Goal: Task Accomplishment & Management: Manage account settings

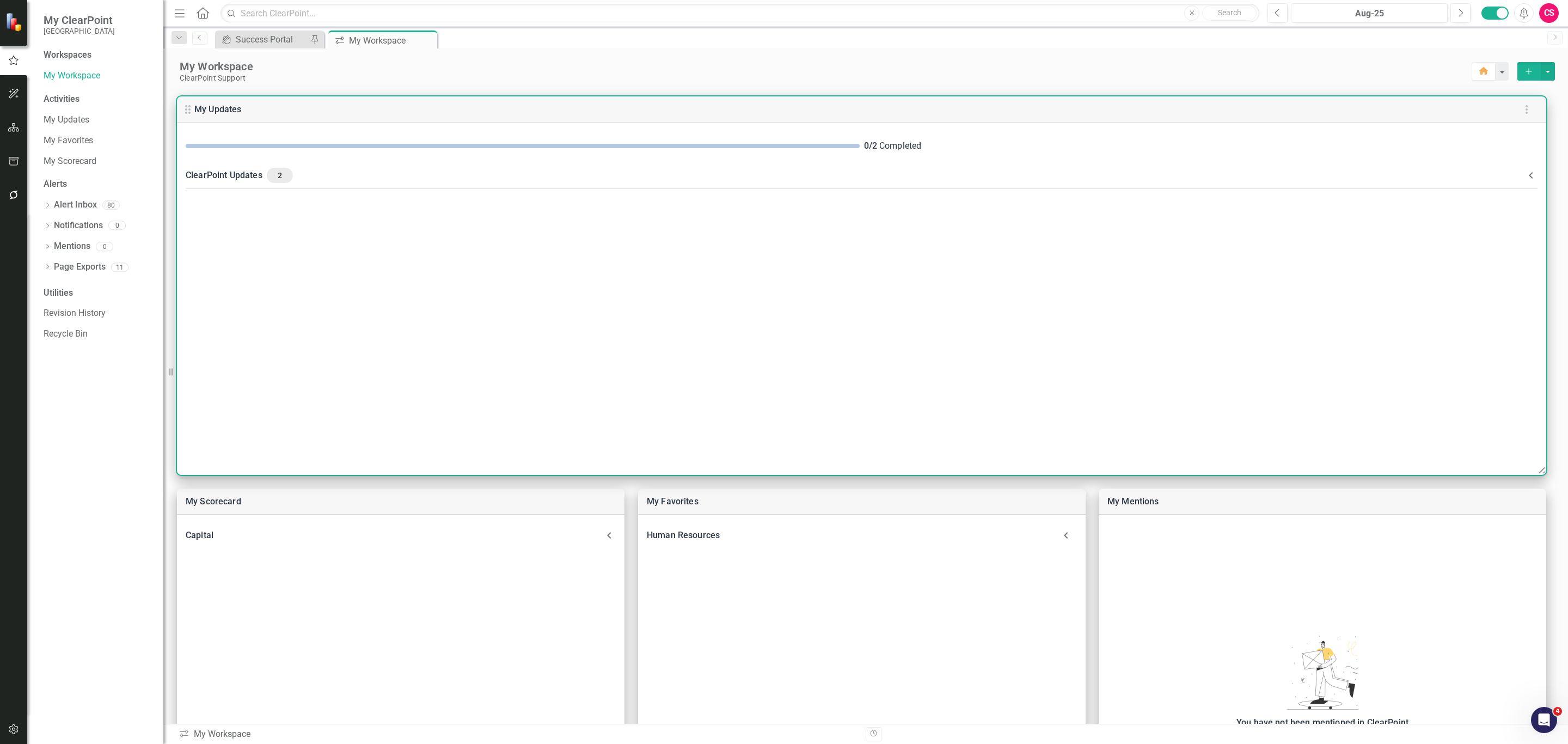
click at [506, 189] on Updates-header "ClearPoint Updates 2" at bounding box center [862, 175] width 1370 height 29
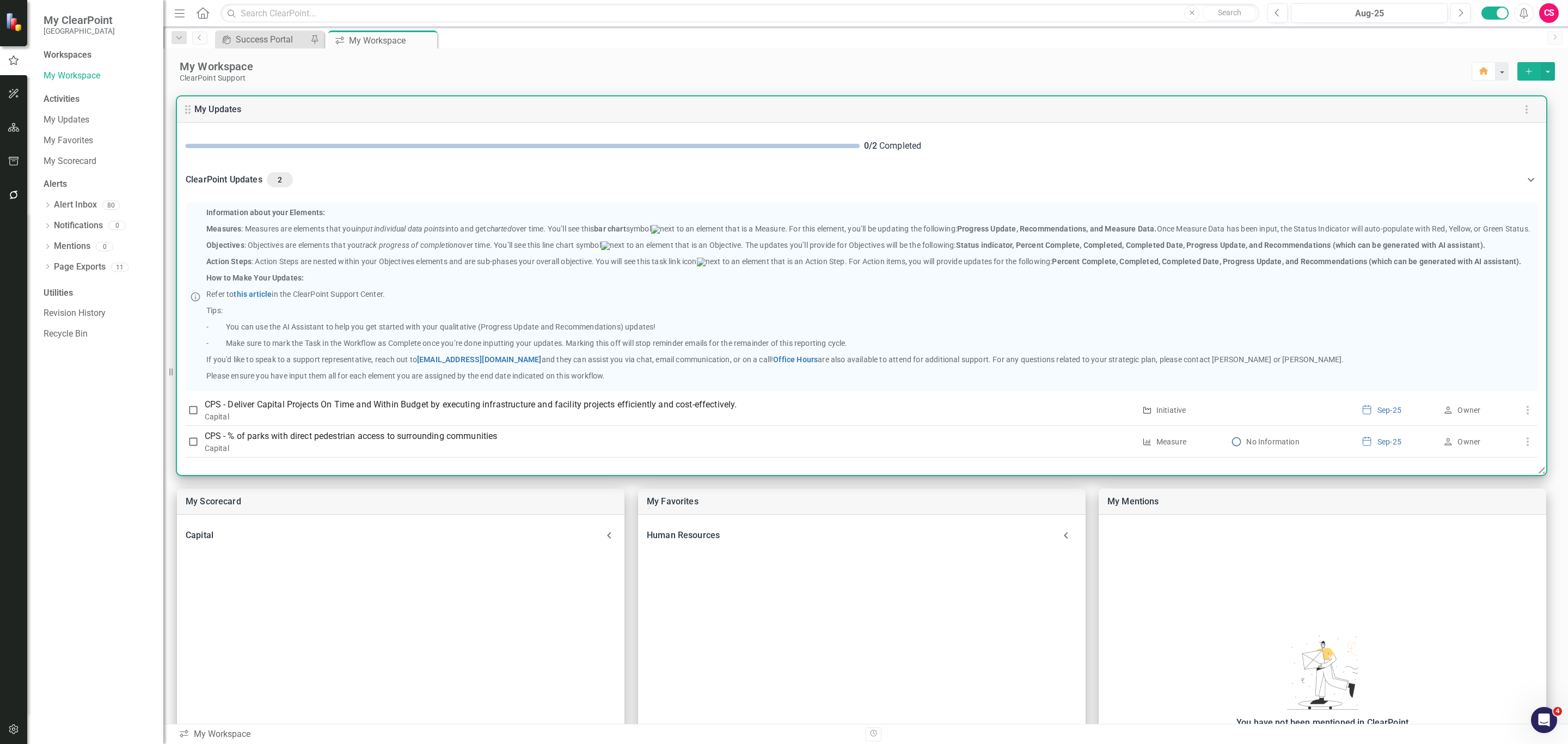
click at [506, 189] on Updates-header "ClearPoint Updates 2" at bounding box center [862, 180] width 1370 height 37
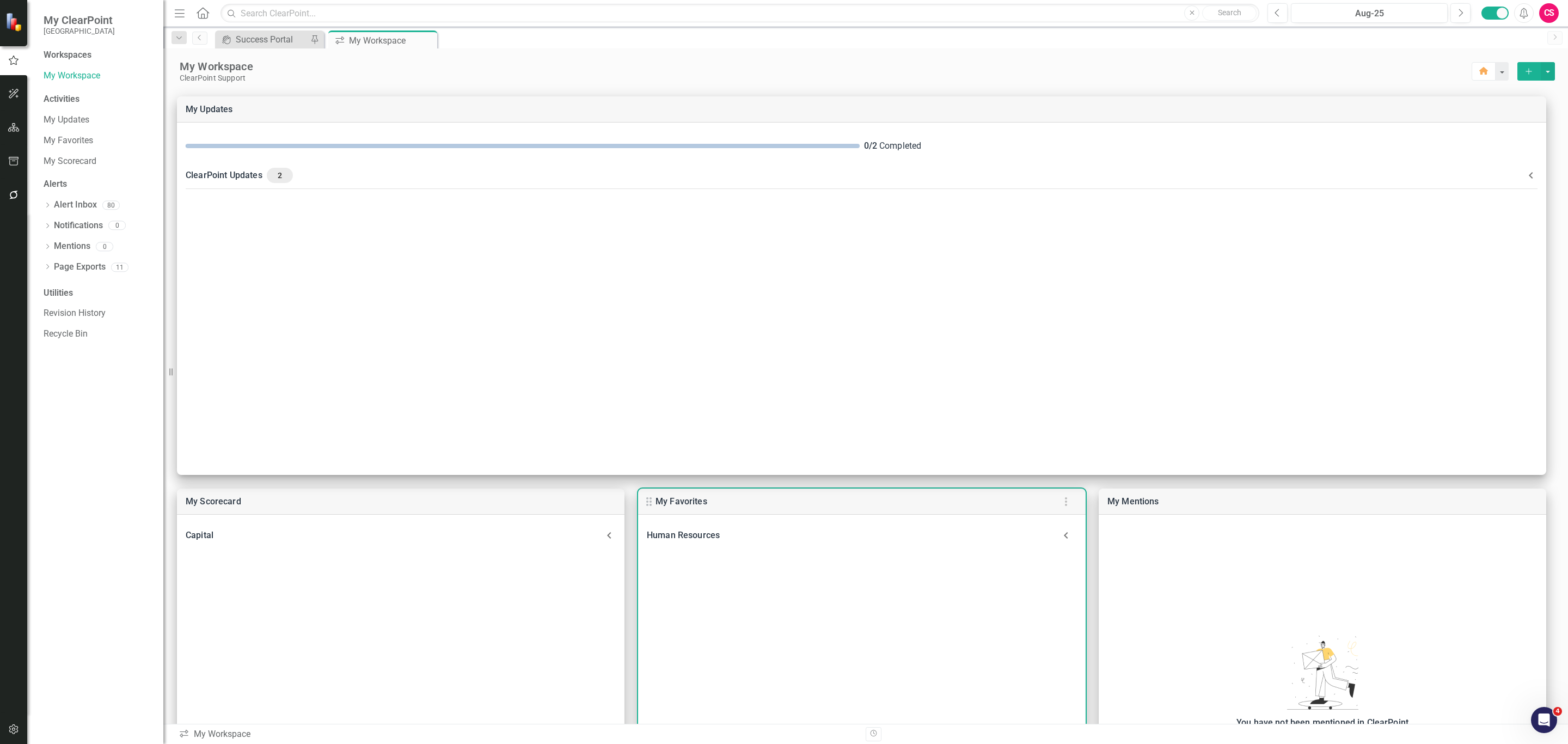
click at [758, 533] on div "Human Resources" at bounding box center [851, 535] width 408 height 15
click at [439, 536] on div "Capital" at bounding box center [394, 535] width 417 height 15
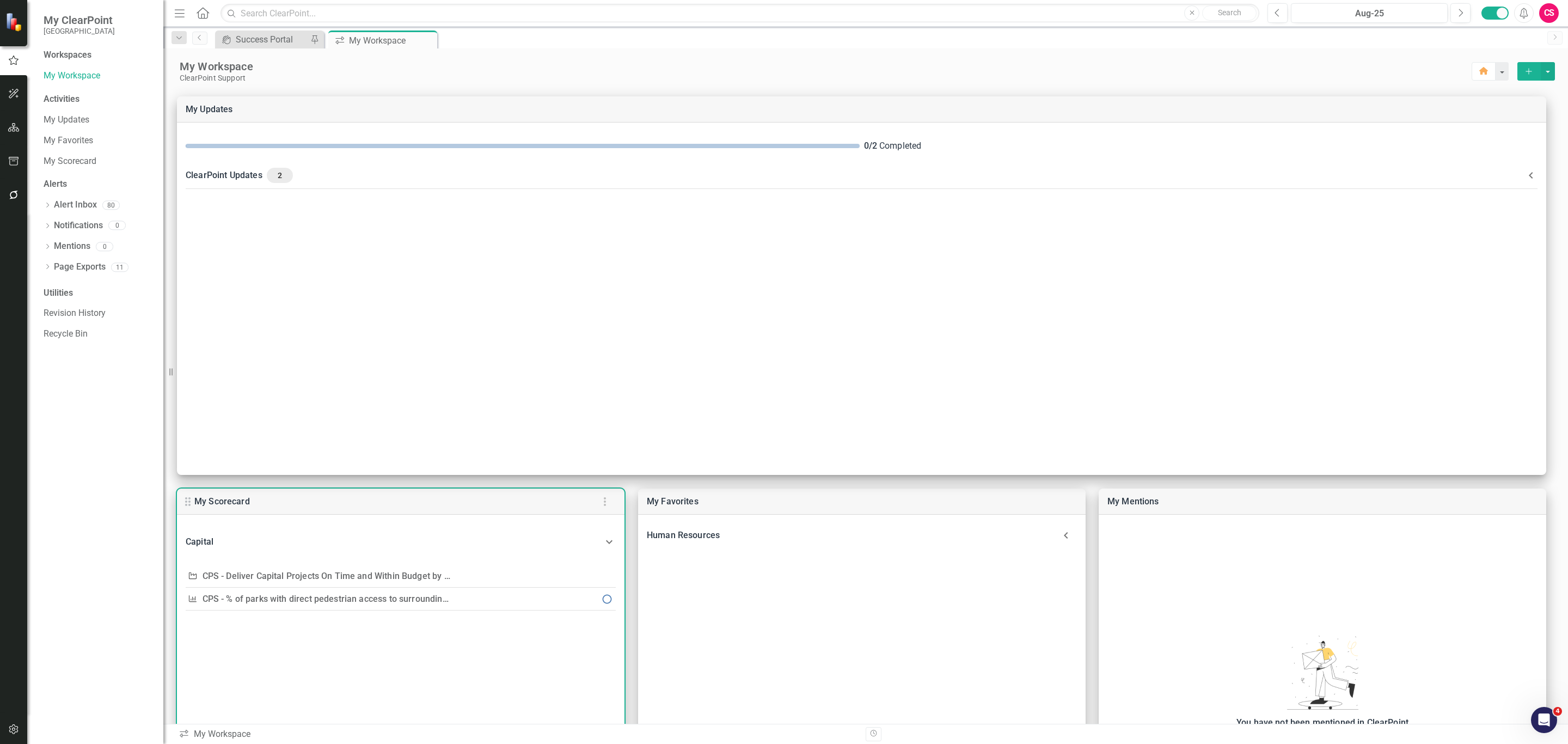
click at [439, 536] on div "Capital" at bounding box center [394, 541] width 417 height 15
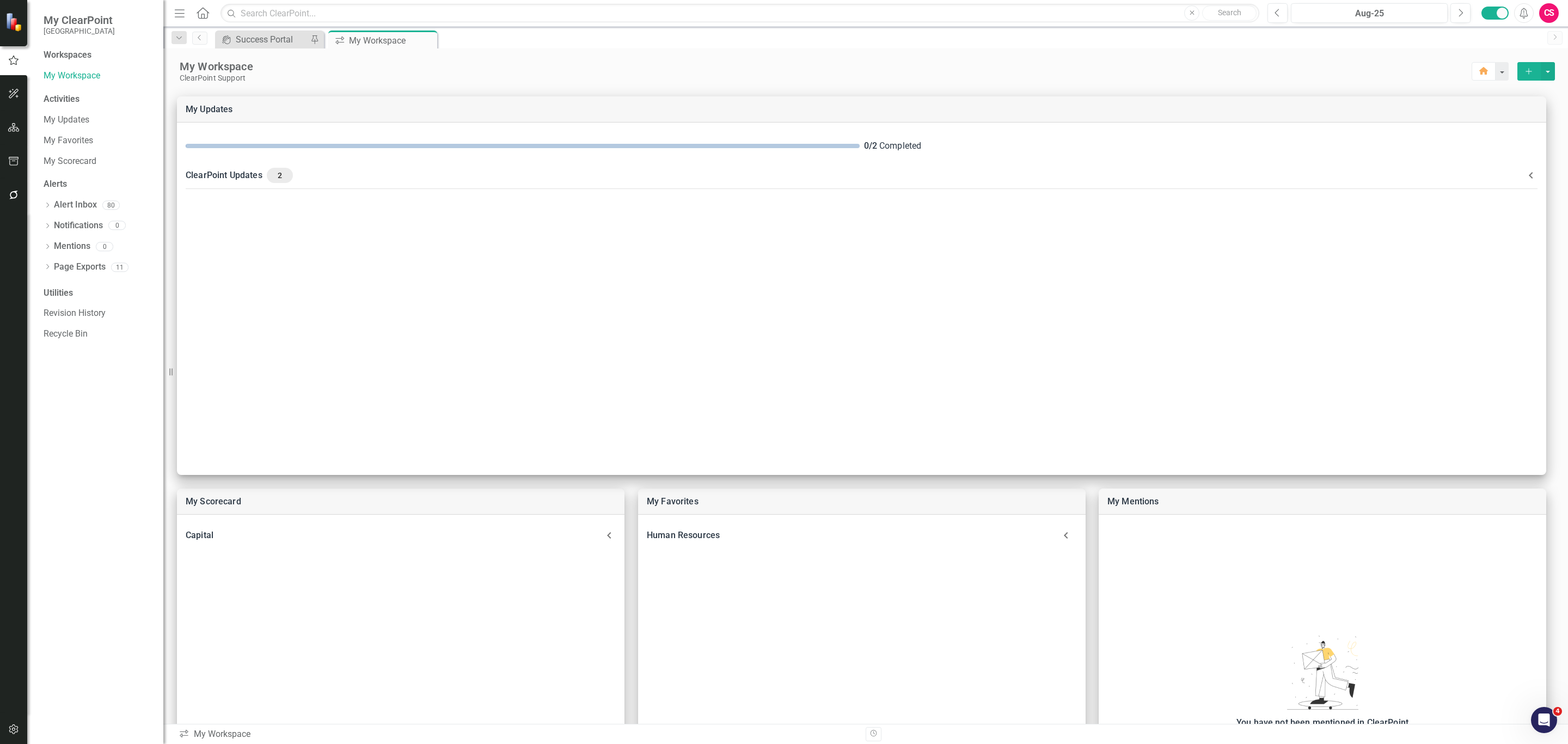
click at [564, 57] on div "My Workspace ClearPoint Support Home Add" at bounding box center [866, 66] width 1405 height 34
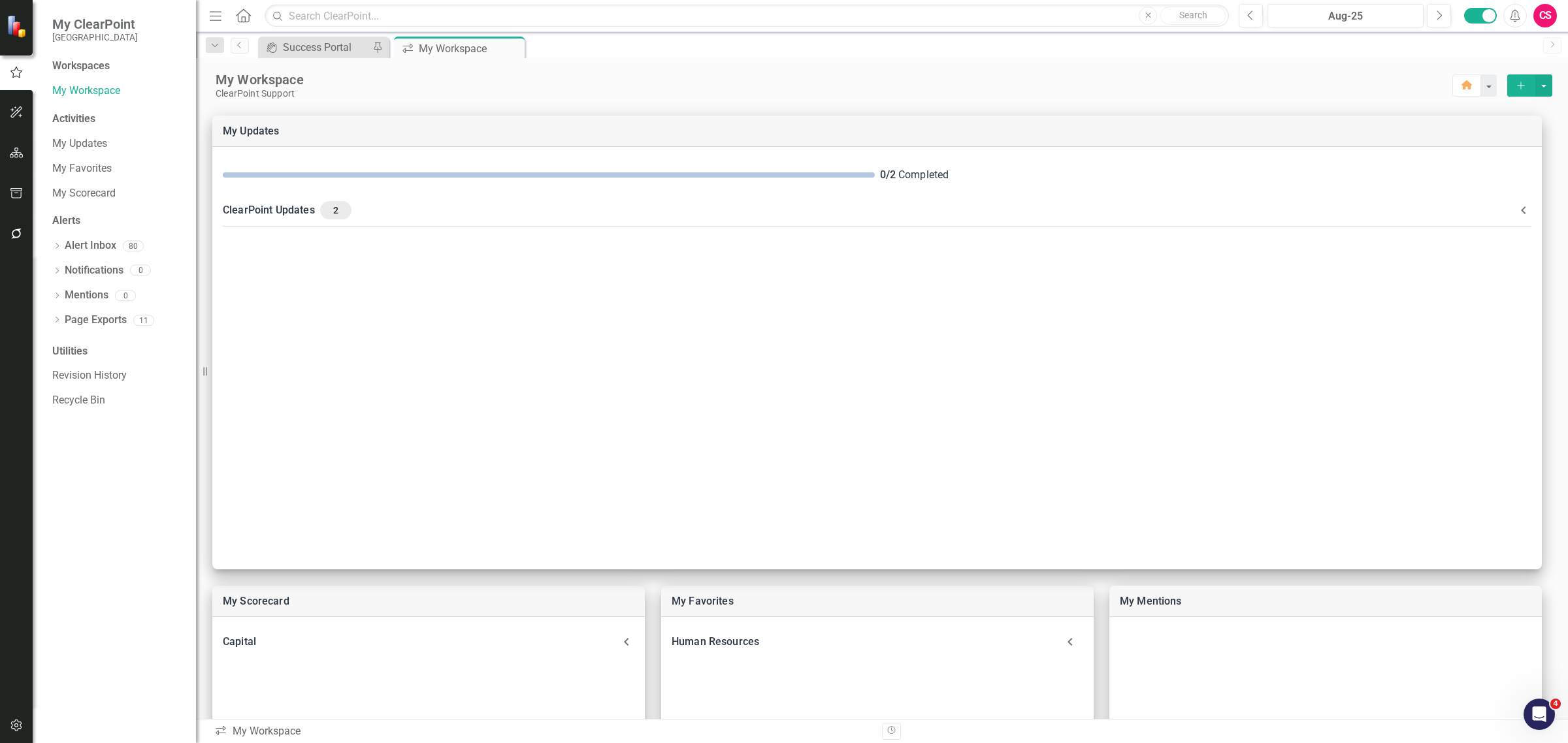
click at [486, 71] on div "My Workspace" at bounding box center [833, 79] width 1236 height 17
click at [246, 22] on link "Home" at bounding box center [243, 15] width 17 height 20
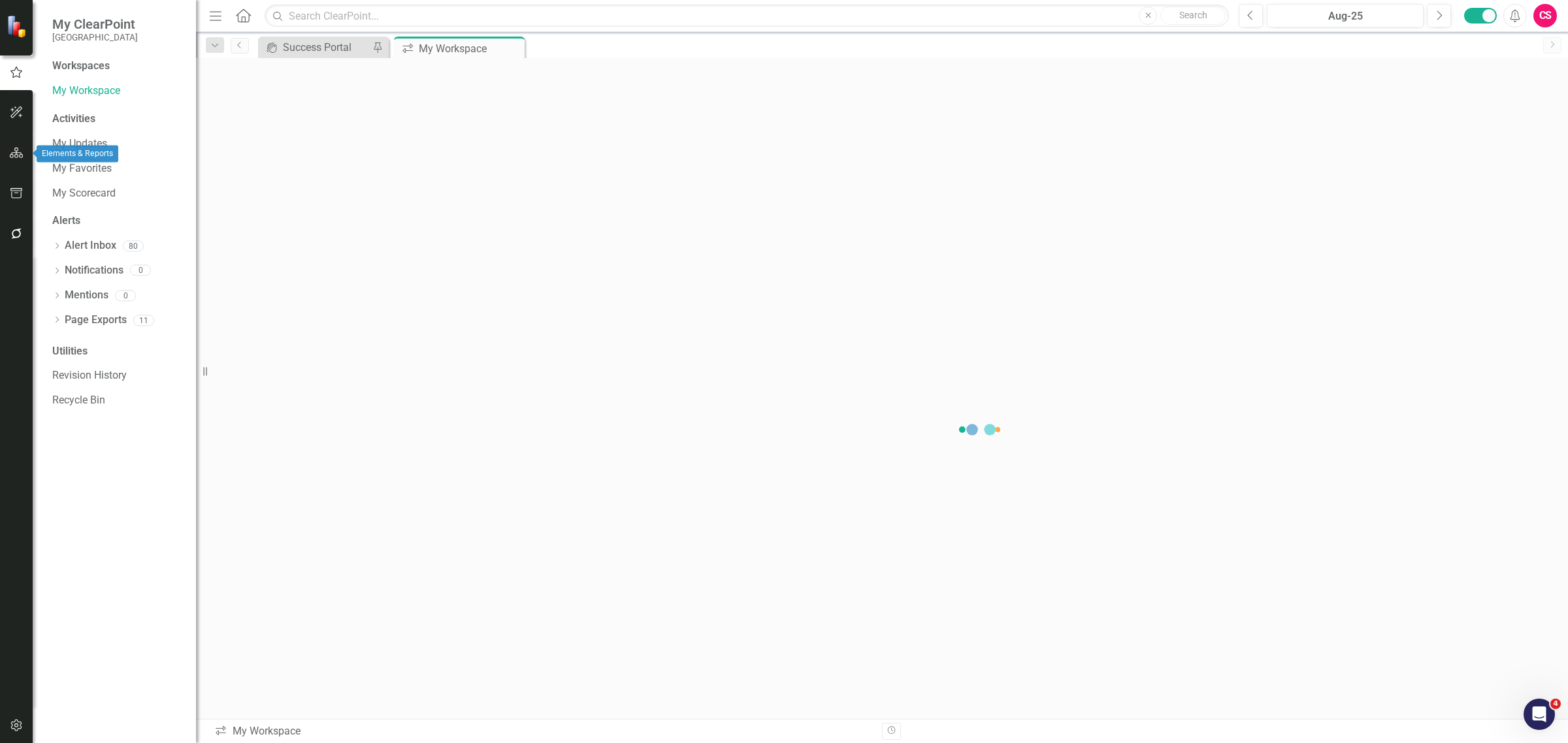
click at [18, 158] on button "button" at bounding box center [17, 153] width 29 height 28
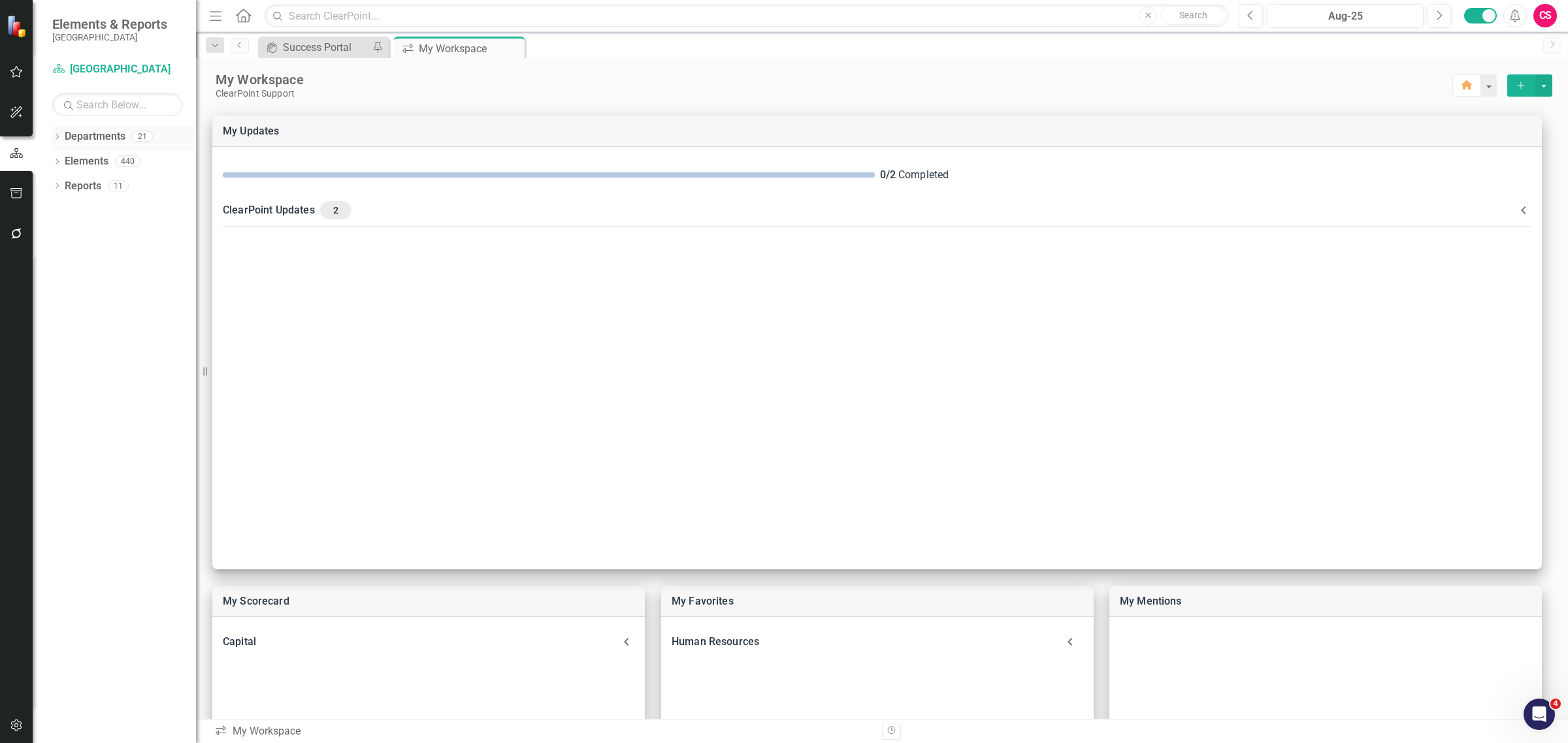
click at [56, 135] on icon "Dropdown" at bounding box center [57, 138] width 9 height 7
click at [62, 160] on icon "Dropdown" at bounding box center [63, 161] width 9 height 8
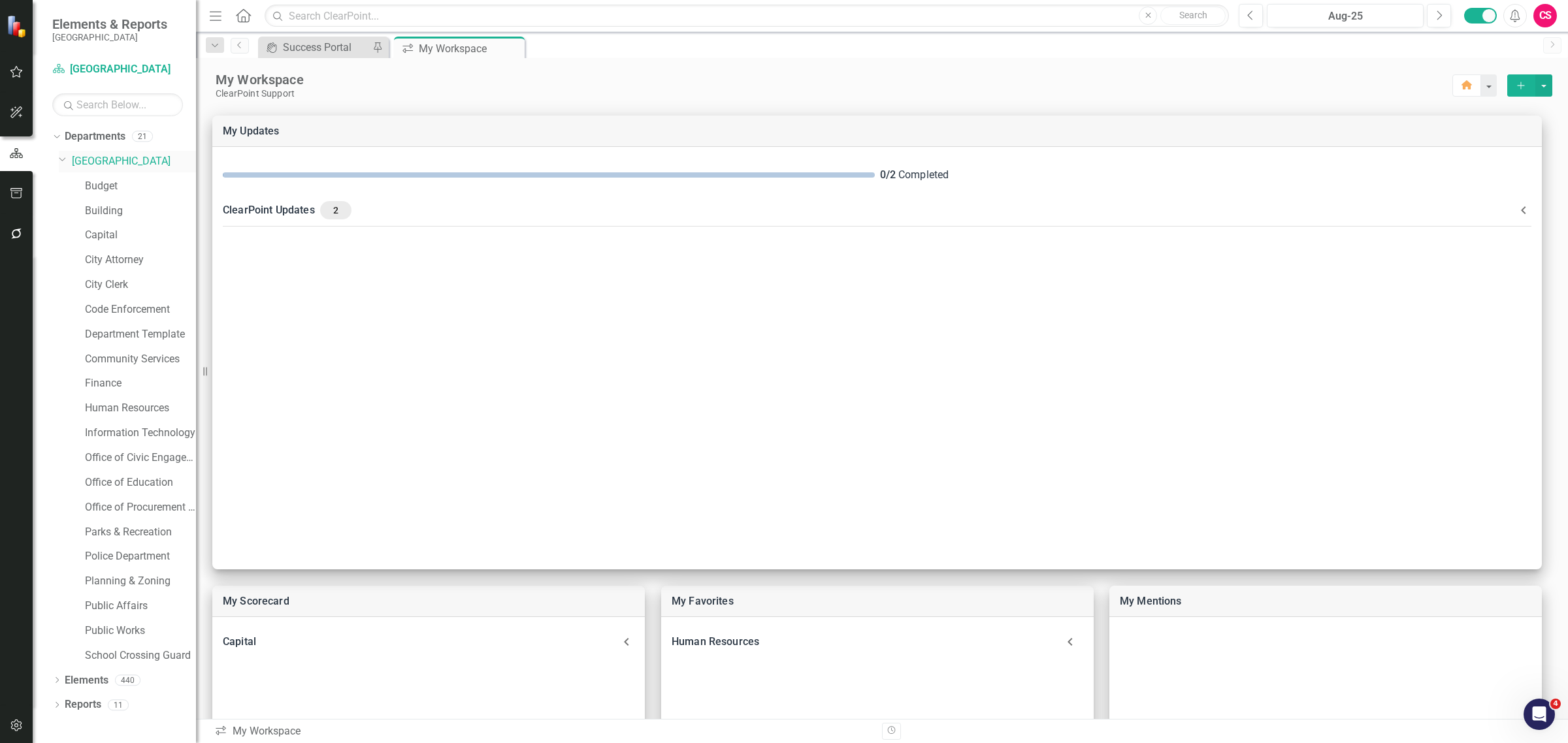
click at [69, 161] on div "Dropdown" at bounding box center [65, 161] width 13 height 7
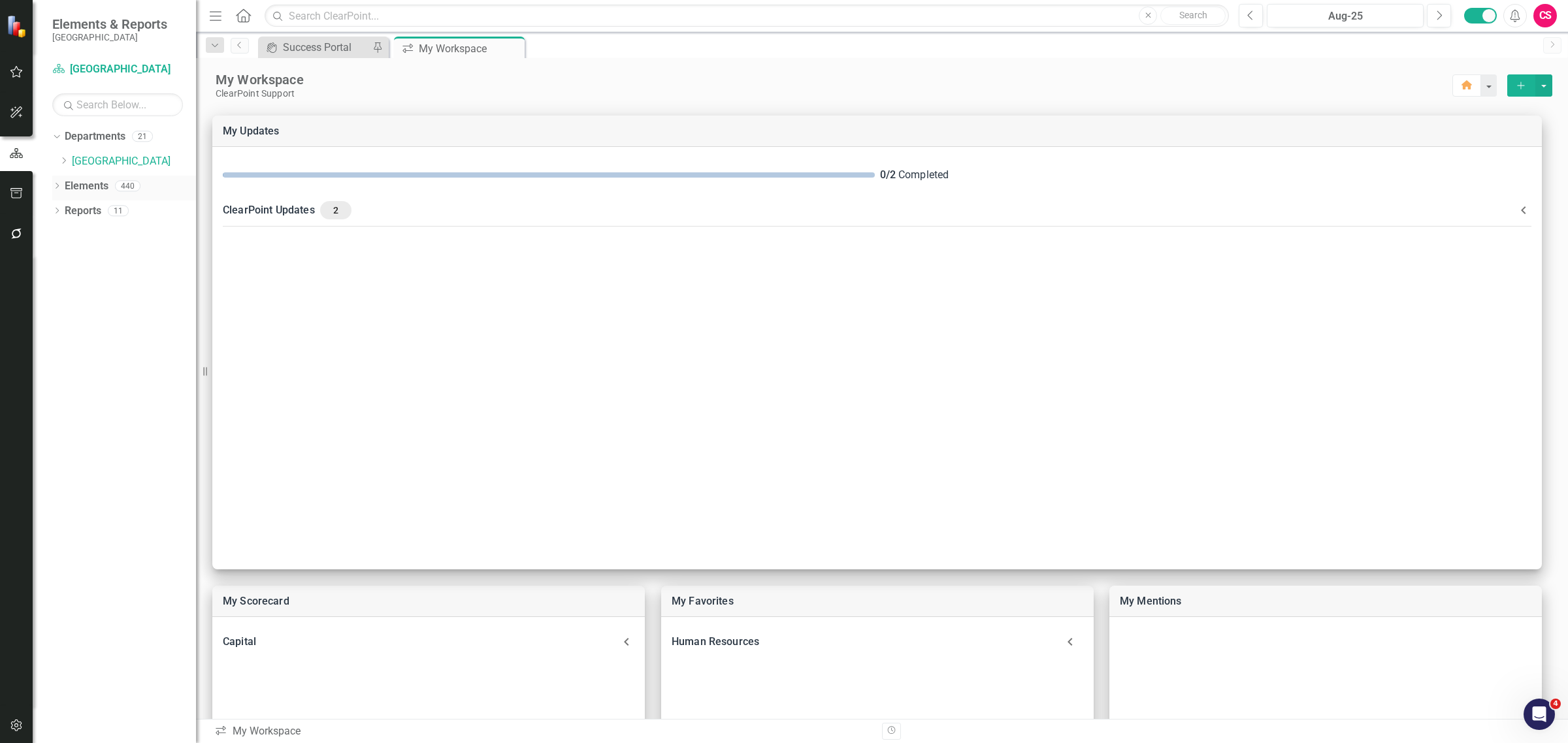
click at [58, 187] on icon "Dropdown" at bounding box center [57, 187] width 9 height 7
click at [59, 258] on icon "Dropdown" at bounding box center [63, 261] width 9 height 7
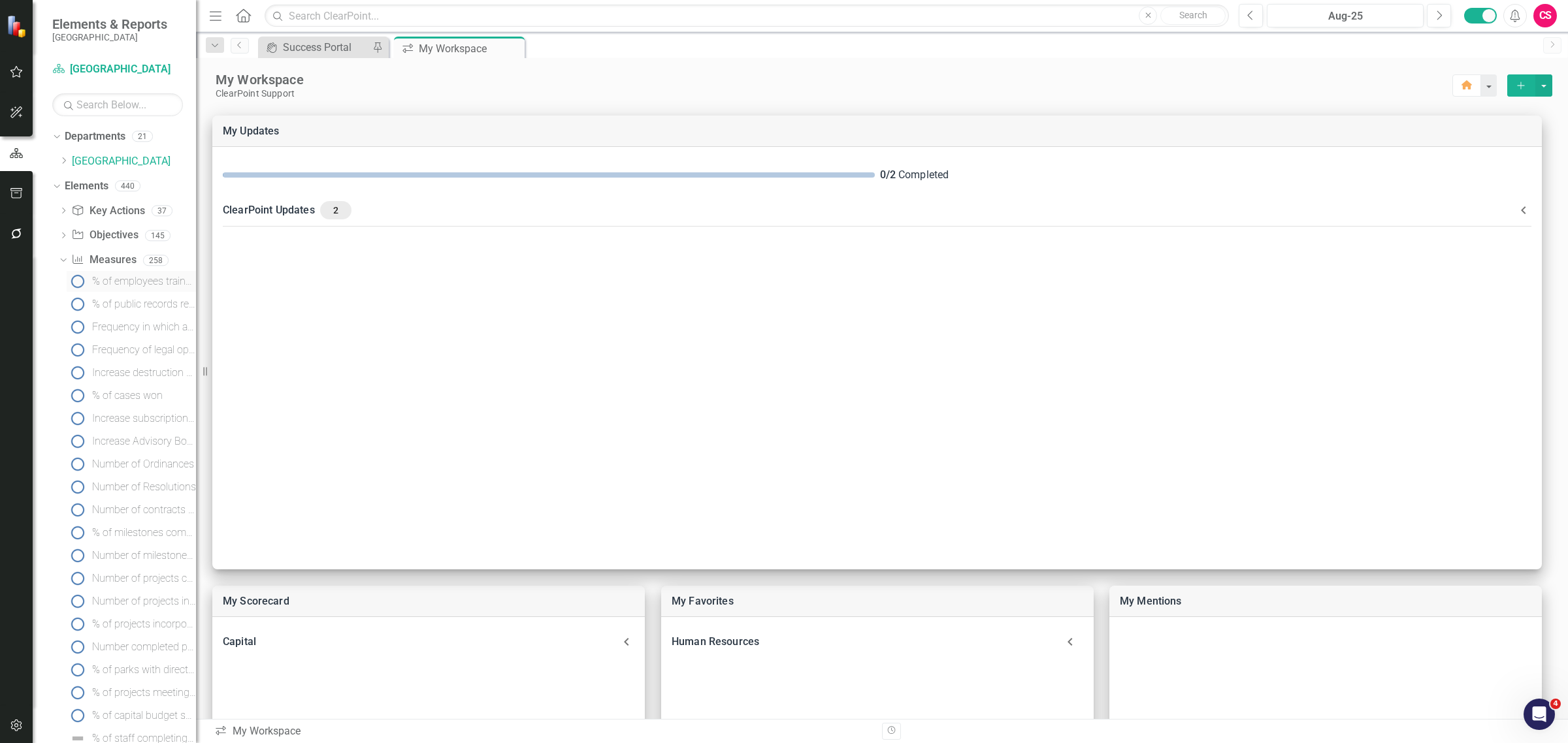
click at [108, 282] on div "% of employees trained by courses offered through the City and/or outside agenc…" at bounding box center [144, 281] width 104 height 12
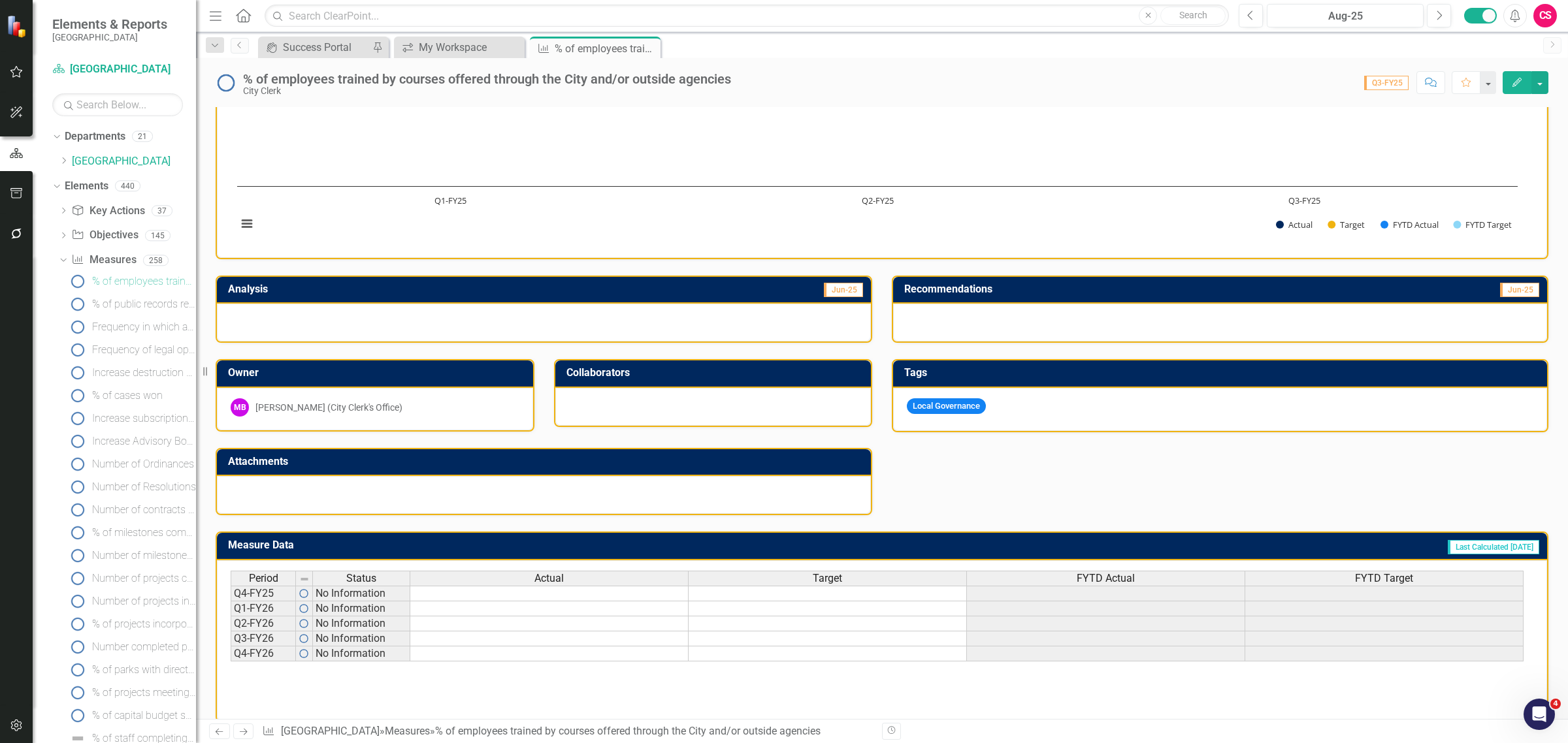
scroll to position [108, 0]
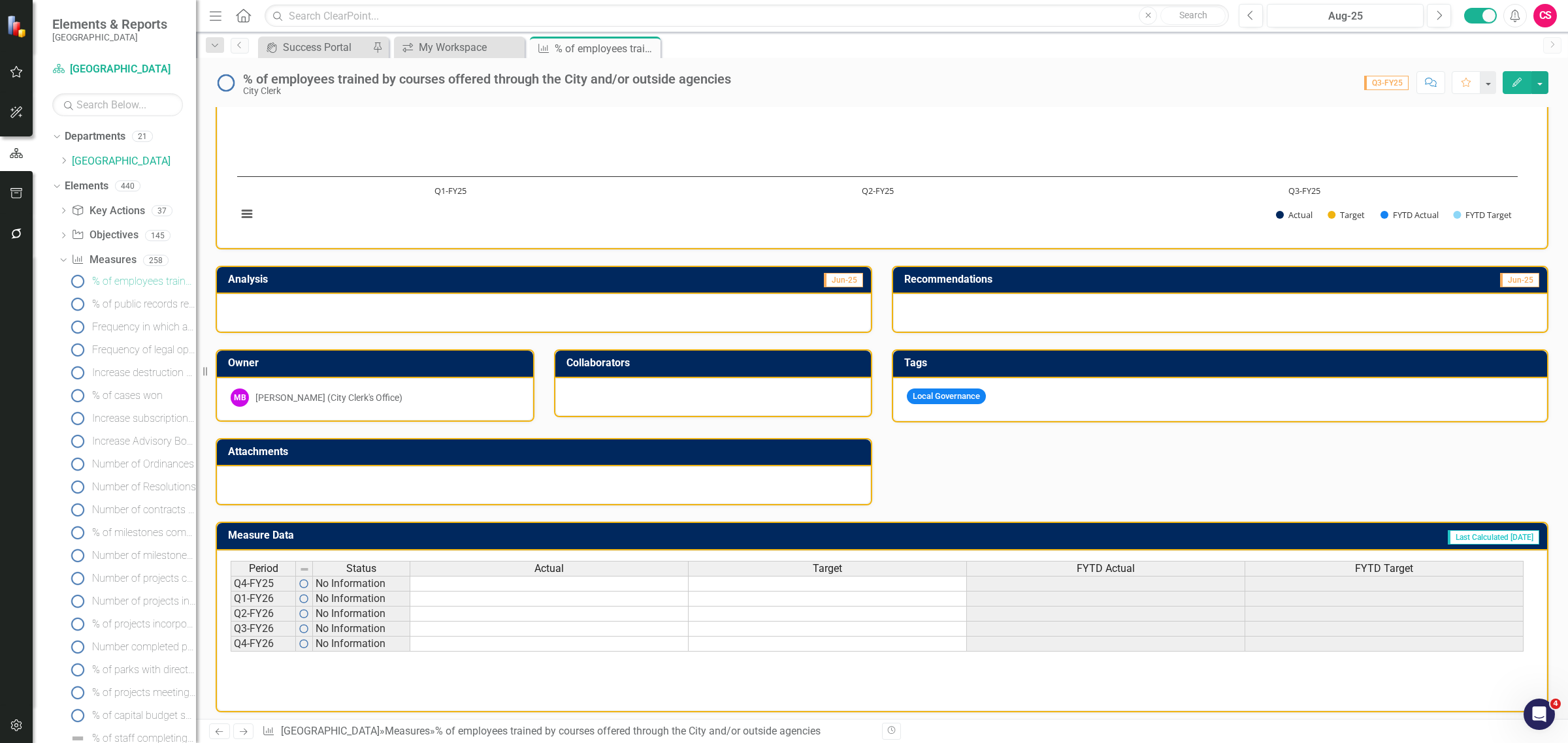
drag, startPoint x: 559, startPoint y: 559, endPoint x: 585, endPoint y: 563, distance: 26.3
click at [559, 563] on span "Actual" at bounding box center [549, 569] width 29 height 12
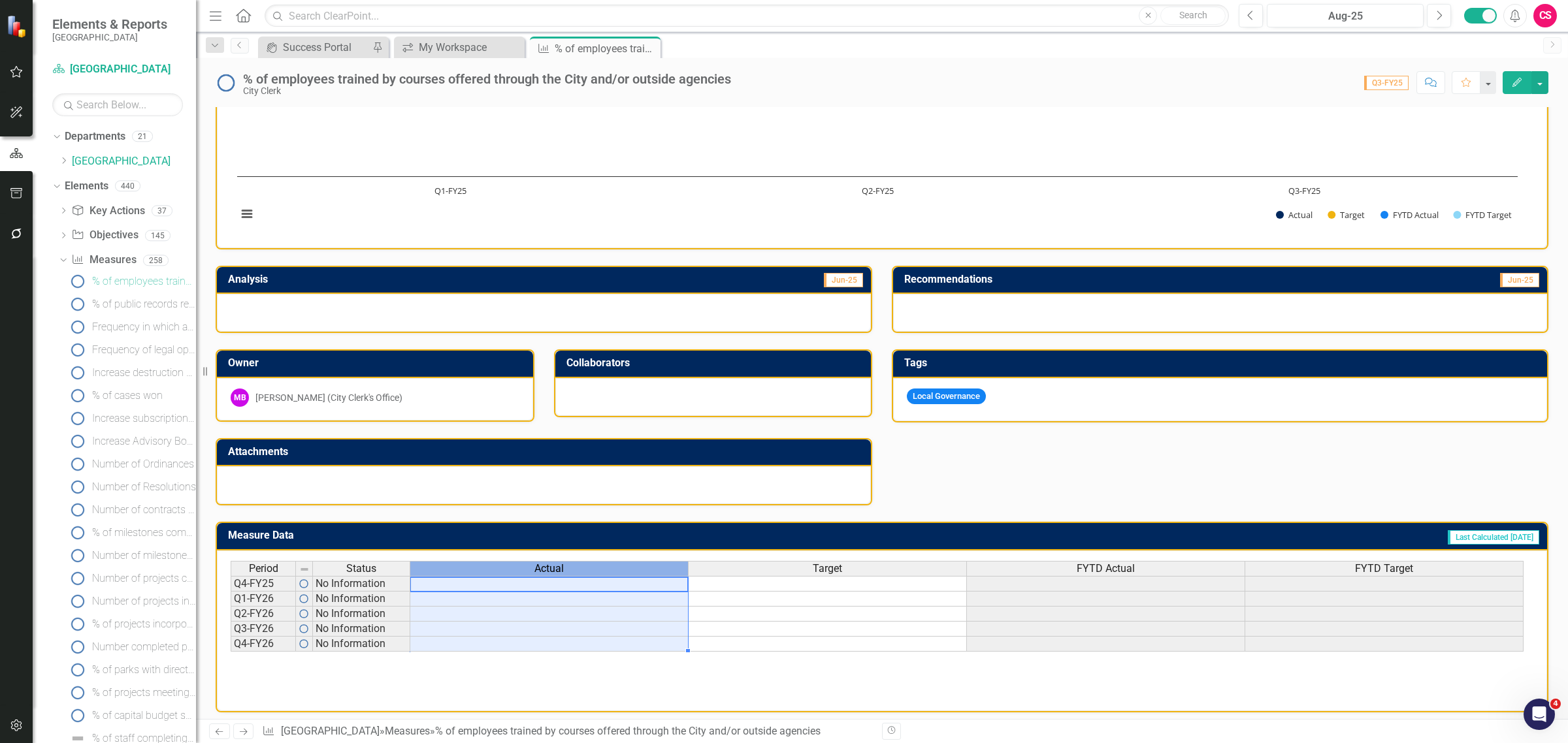
click at [794, 571] on div "Period Status Actual Target FYTD Actual FYTD Target" at bounding box center [877, 569] width 1293 height 18
click at [642, 682] on div "Period Status Actual Target FYTD Actual FYTD Target Q4-FY25 No Information Q1-F…" at bounding box center [882, 625] width 1303 height 131
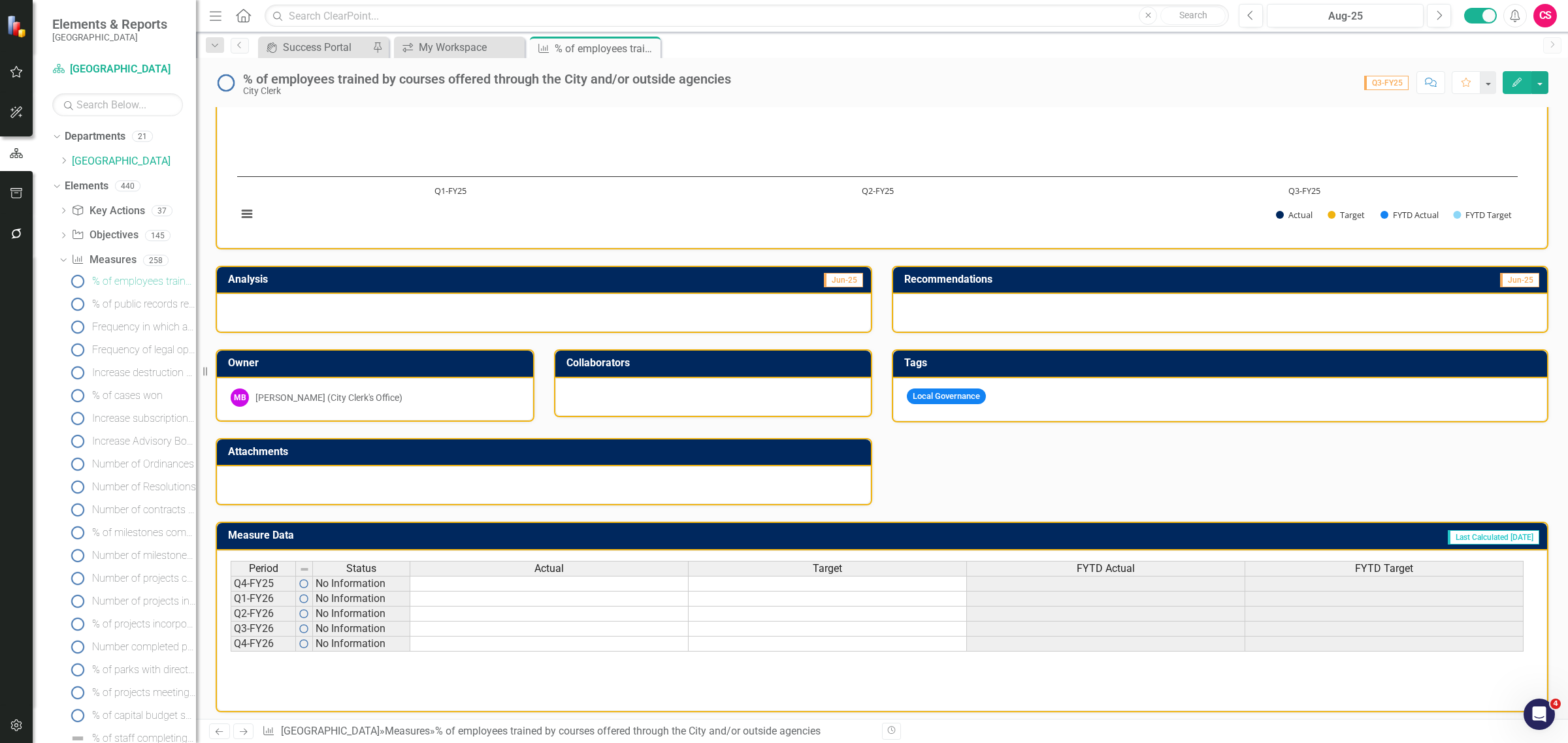
click at [549, 576] on td at bounding box center [549, 583] width 278 height 15
click at [647, 598] on td at bounding box center [549, 598] width 278 height 15
click at [635, 612] on td at bounding box center [549, 614] width 278 height 15
click at [628, 622] on td at bounding box center [549, 629] width 278 height 15
click at [616, 636] on td at bounding box center [549, 644] width 278 height 15
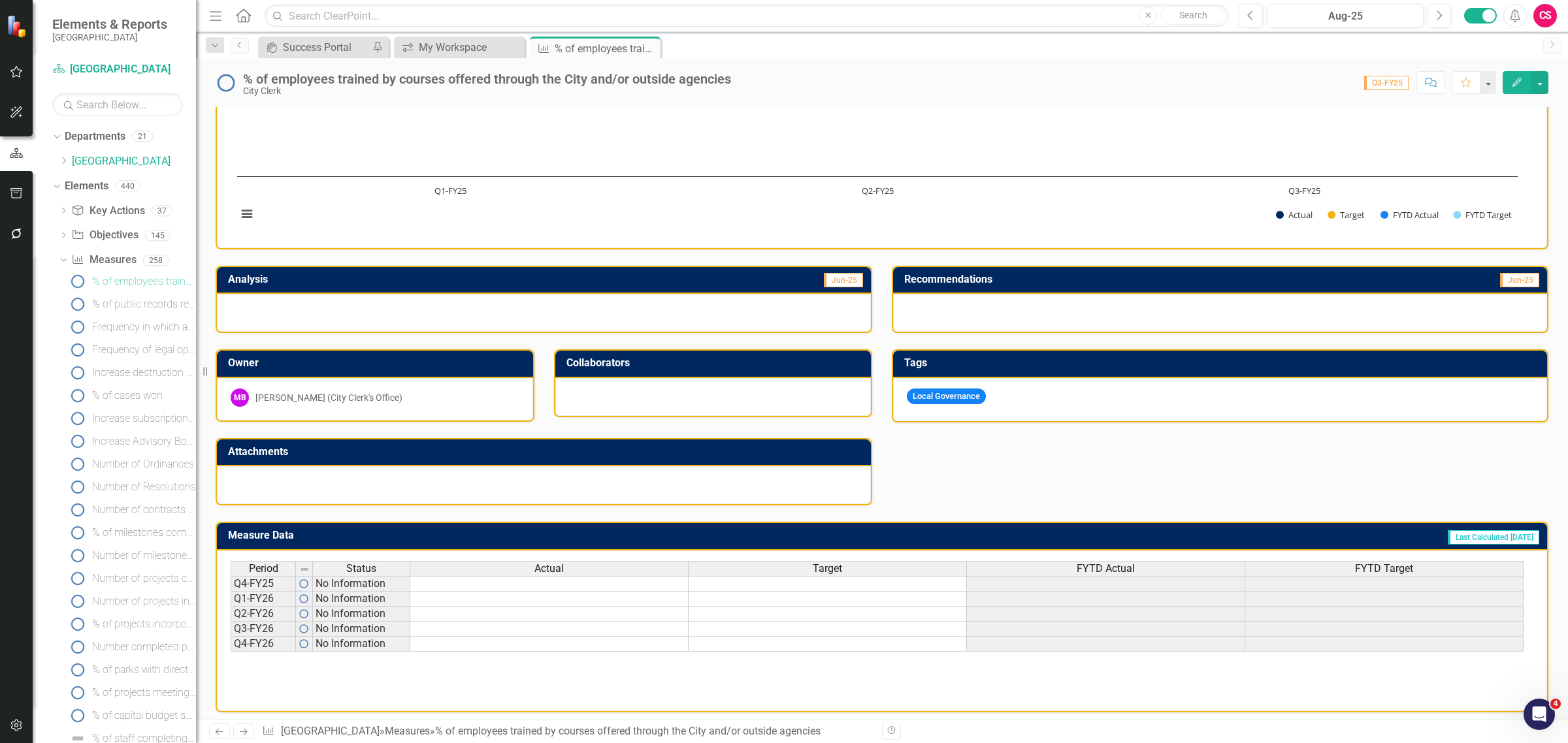
click at [1154, 553] on div "Period Status Actual Target FYTD Actual FYTD Target Q4-FY25 No Information Q1-F…" at bounding box center [881, 631] width 1330 height 161
click at [1350, 563] on div "FYTD Target" at bounding box center [1384, 569] width 278 height 15
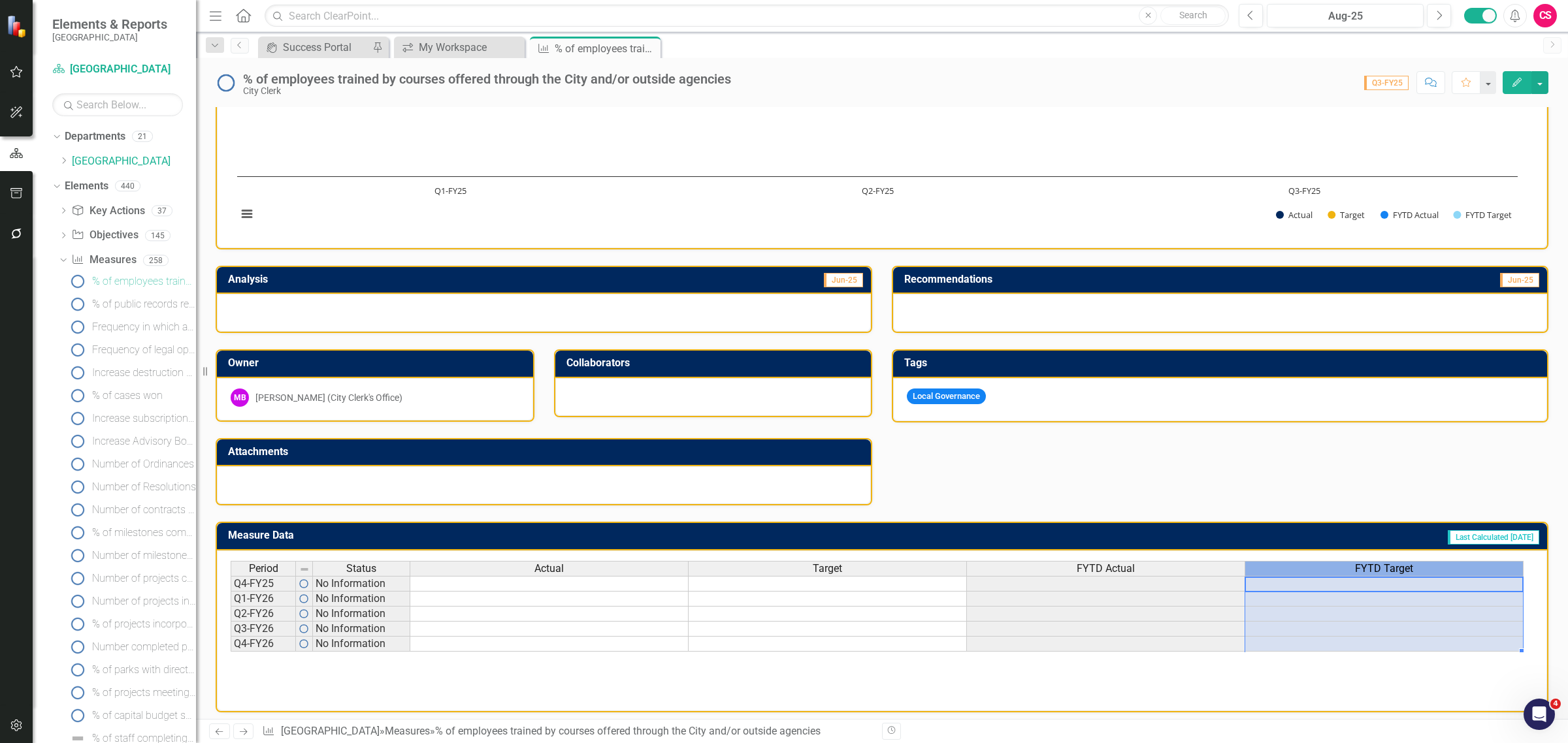
scroll to position [0, 9]
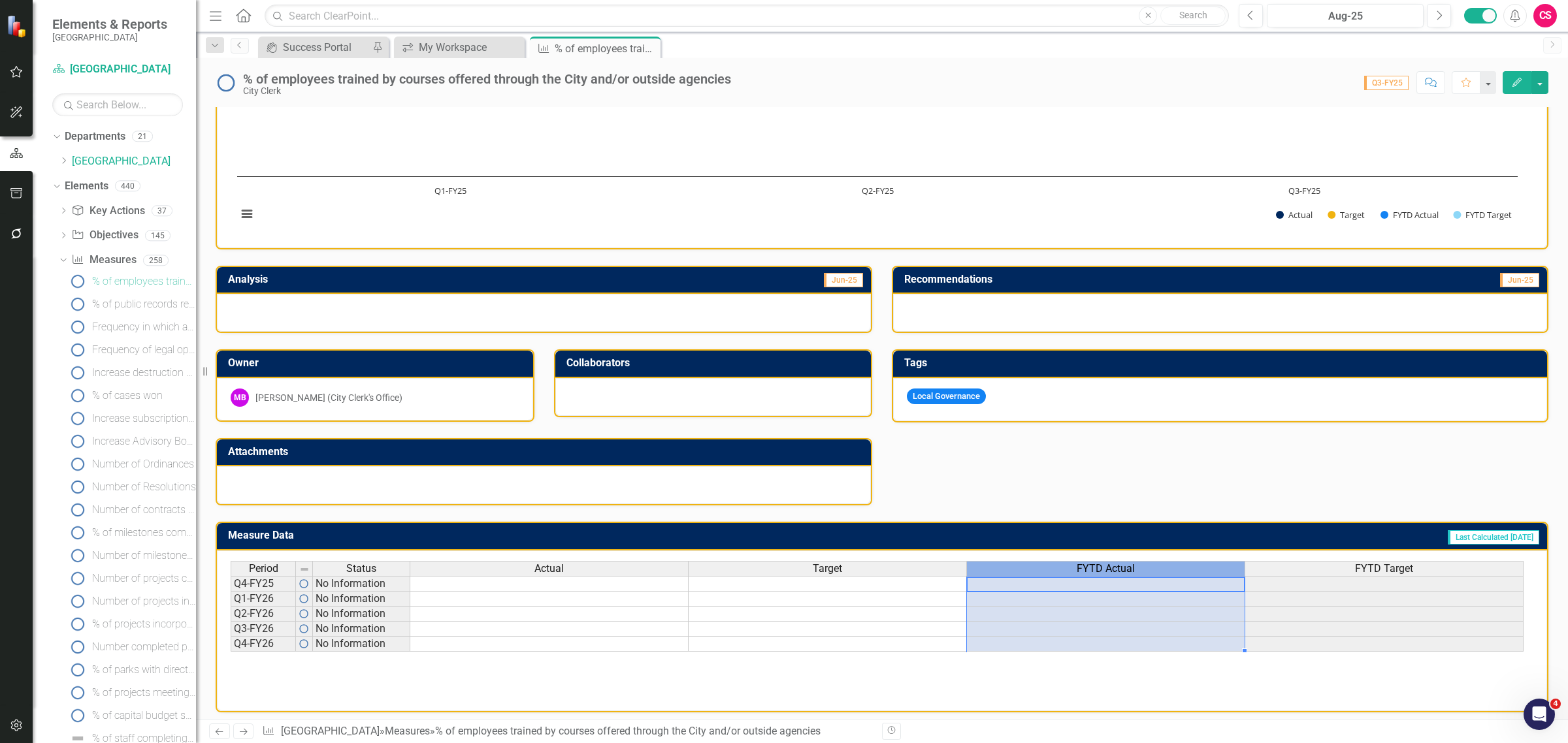
click at [1183, 568] on div "FYTD Actual" at bounding box center [1106, 569] width 278 height 15
click at [564, 561] on div "Actual" at bounding box center [549, 569] width 278 height 15
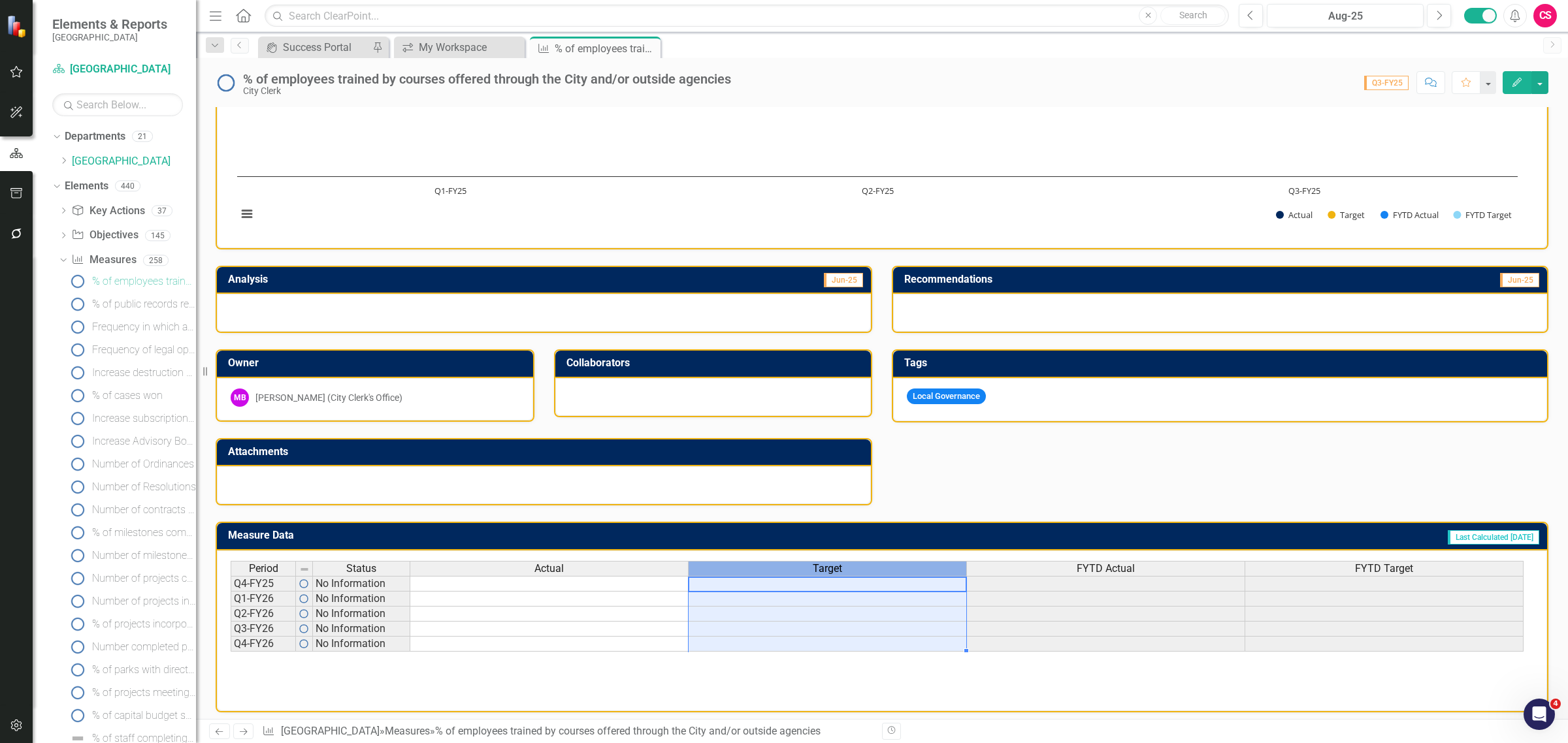
click at [784, 566] on div "Target" at bounding box center [827, 569] width 278 height 15
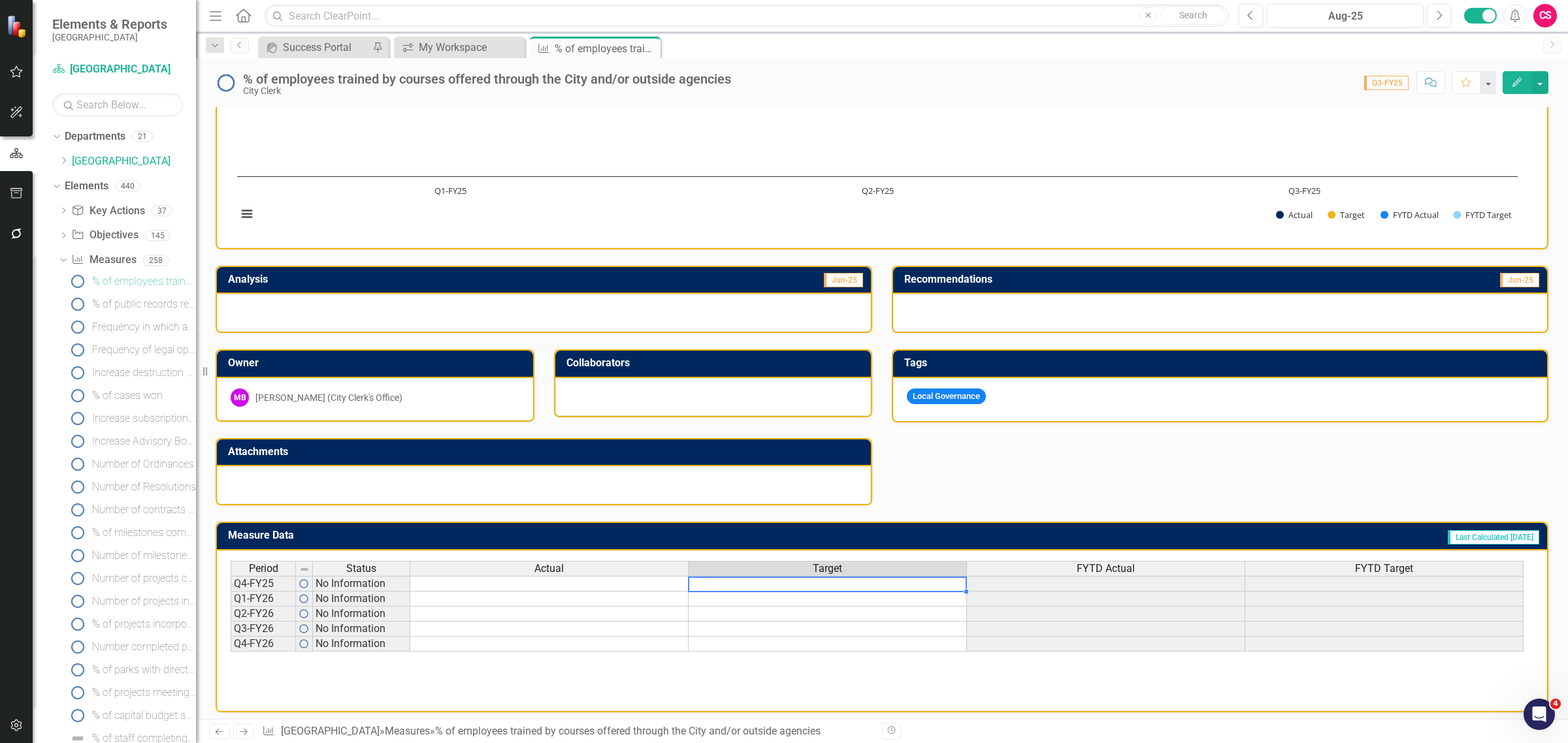
click at [775, 579] on td at bounding box center [827, 583] width 278 height 15
click at [836, 576] on td at bounding box center [827, 583] width 278 height 15
type textarea "10"
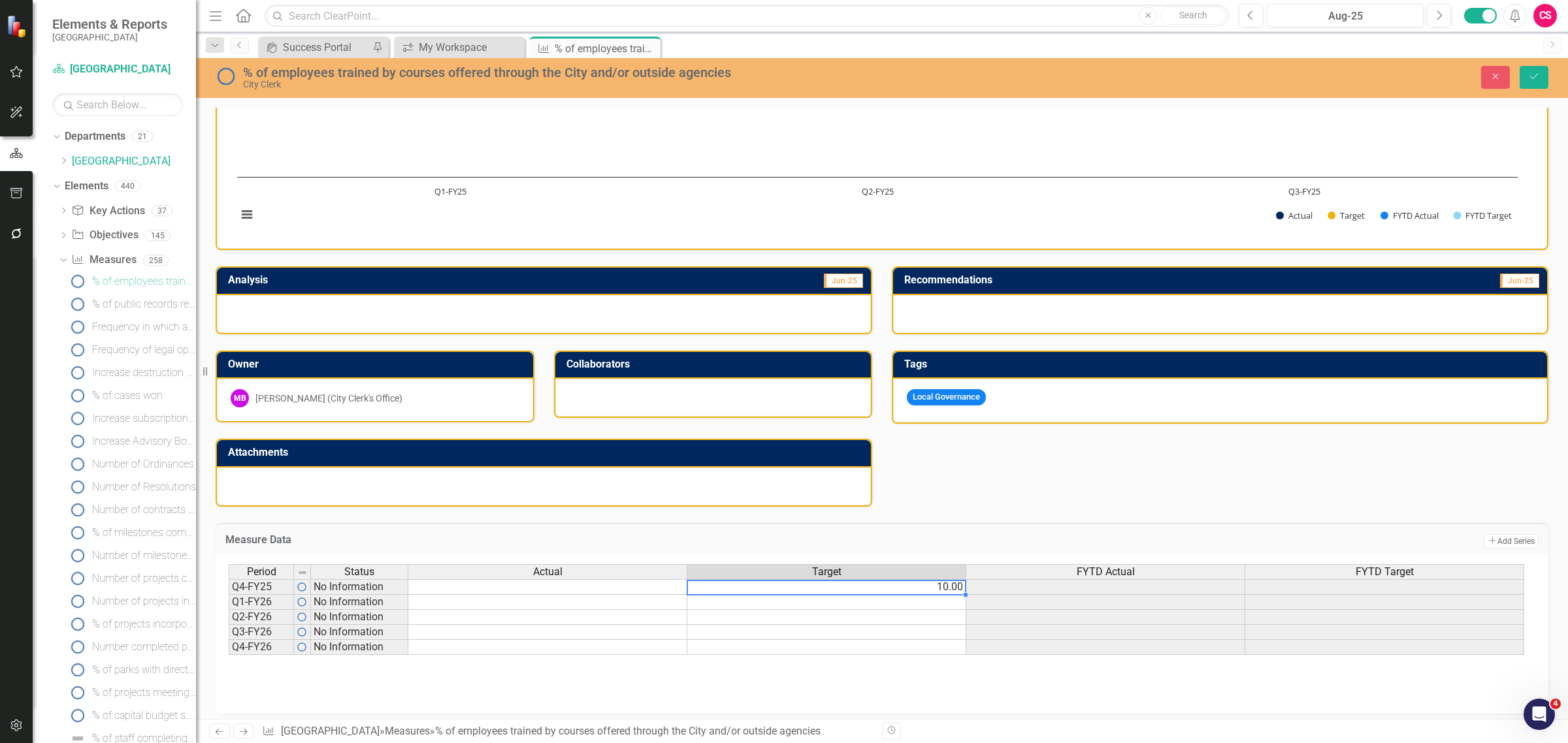
click at [926, 581] on td "10.00" at bounding box center [827, 586] width 279 height 15
drag, startPoint x: 965, startPoint y: 586, endPoint x: 952, endPoint y: 643, distance: 58.5
click at [229, 643] on div "Period Status Actual Target FYTD Actual FYTD Target Q4-FY25 No Information 10.0…" at bounding box center [229, 617] width 0 height 106
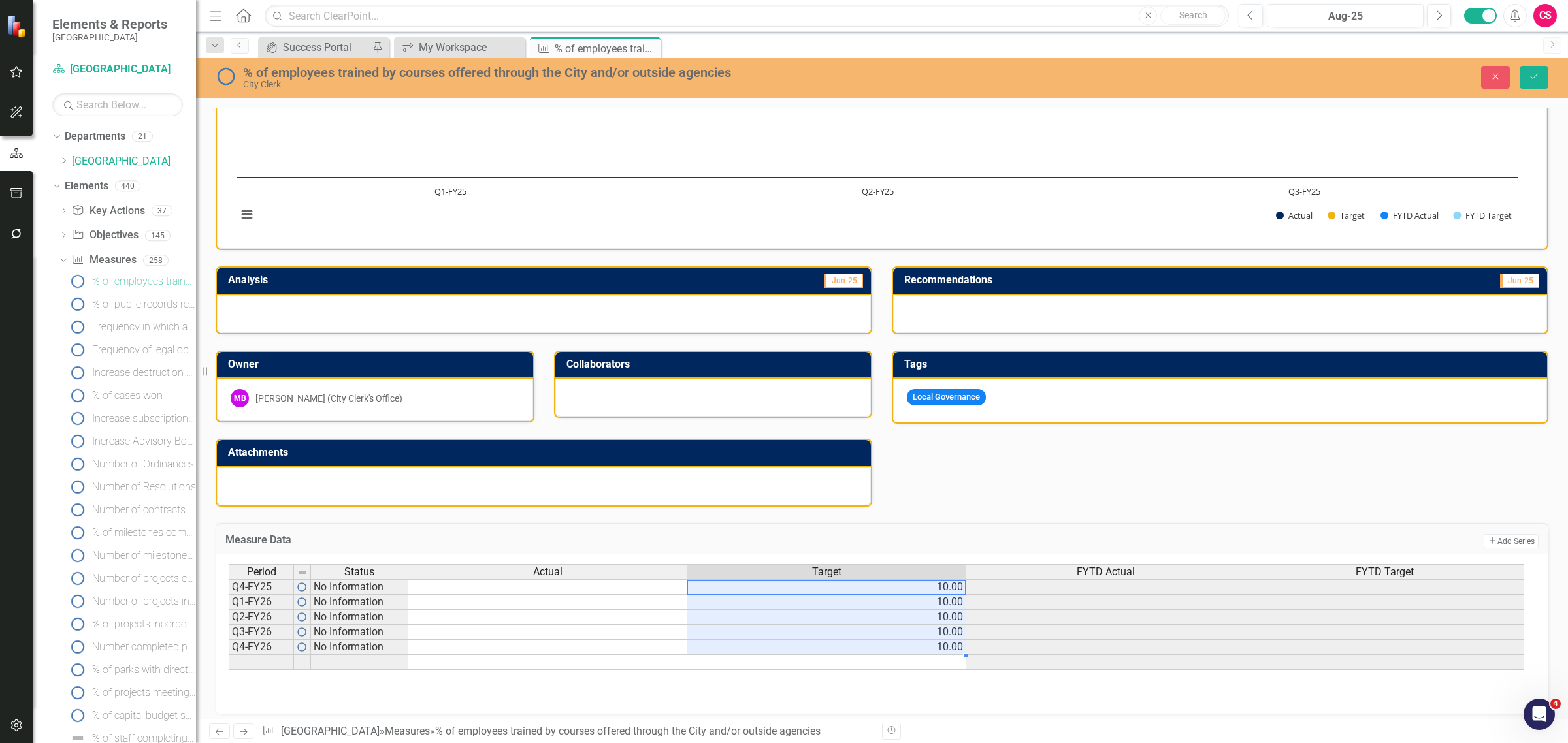
type textarea "10"
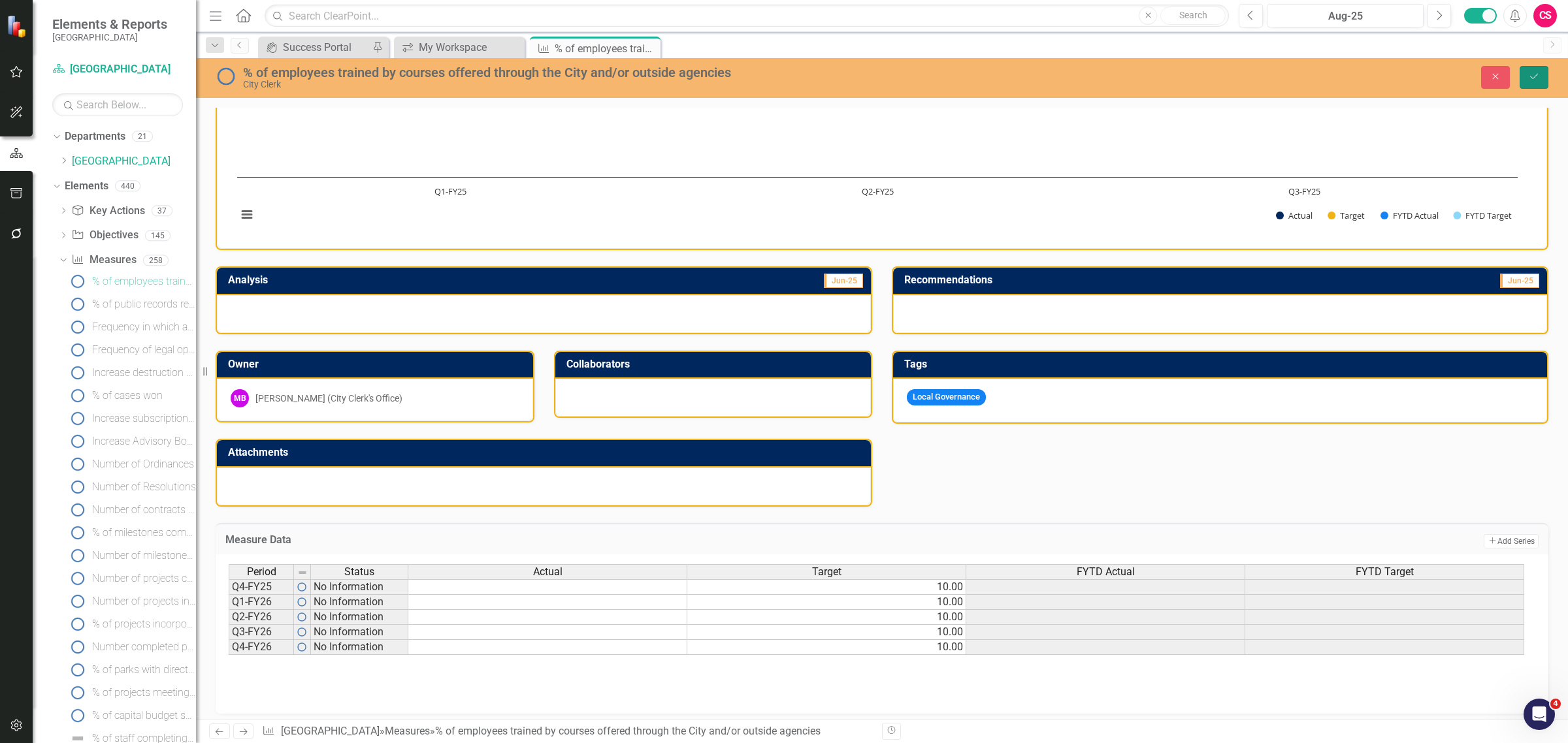
click at [1542, 71] on button "Save" at bounding box center [1533, 77] width 28 height 23
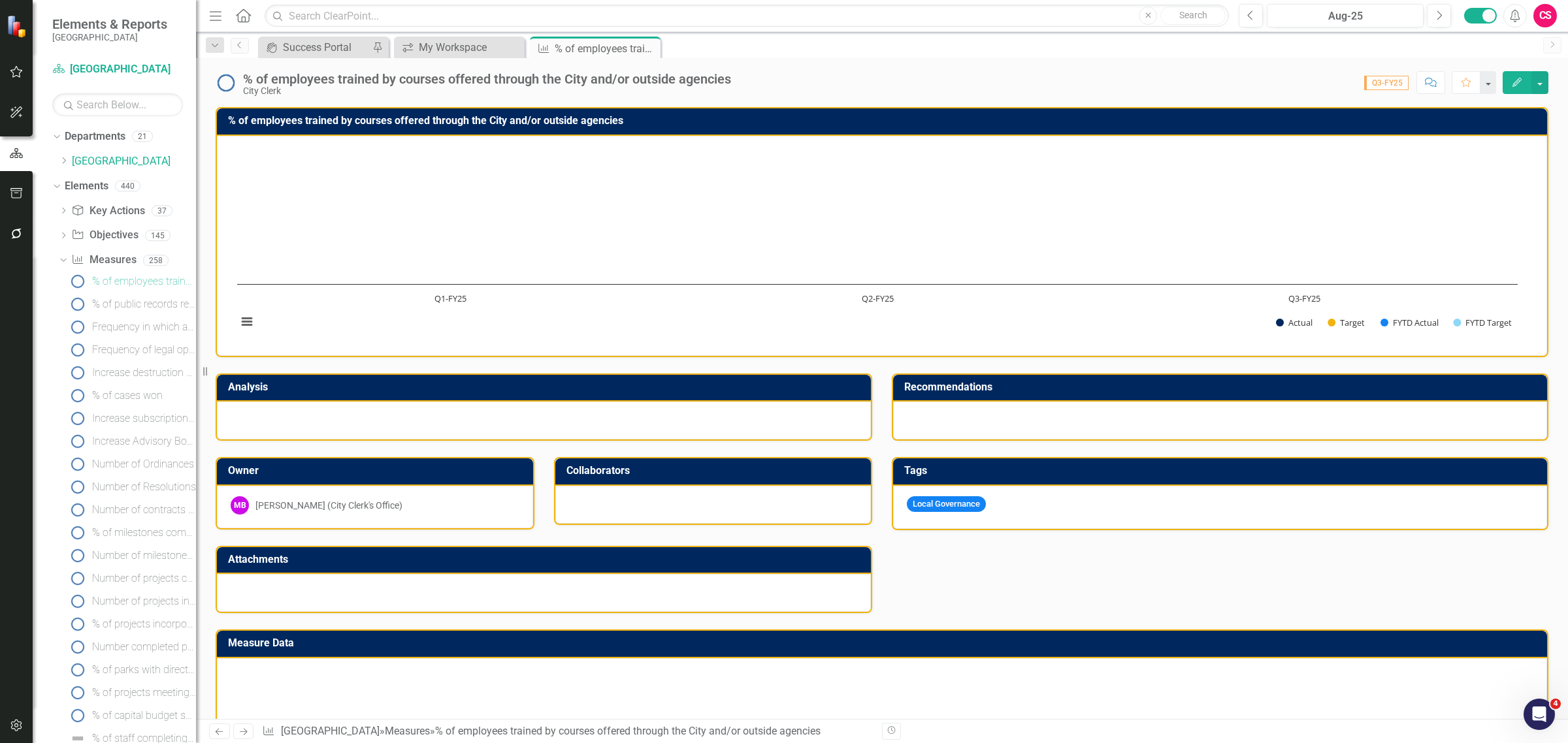
click at [824, 624] on div "% of employees trained by courses offered through the City and/or outside agenc…" at bounding box center [881, 455] width 1333 height 729
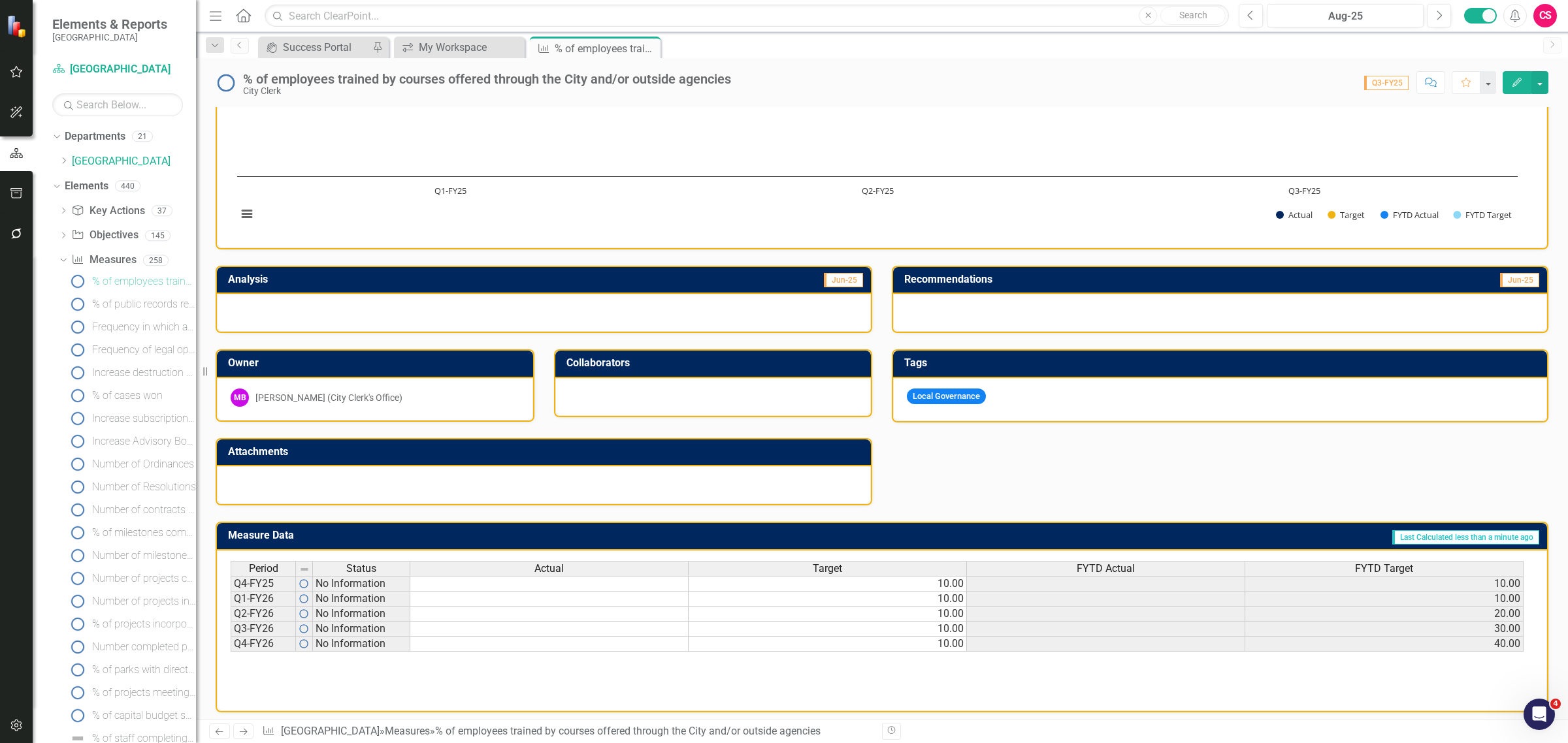
scroll to position [0, 9]
click at [1377, 563] on span "FYTD Target" at bounding box center [1384, 569] width 58 height 12
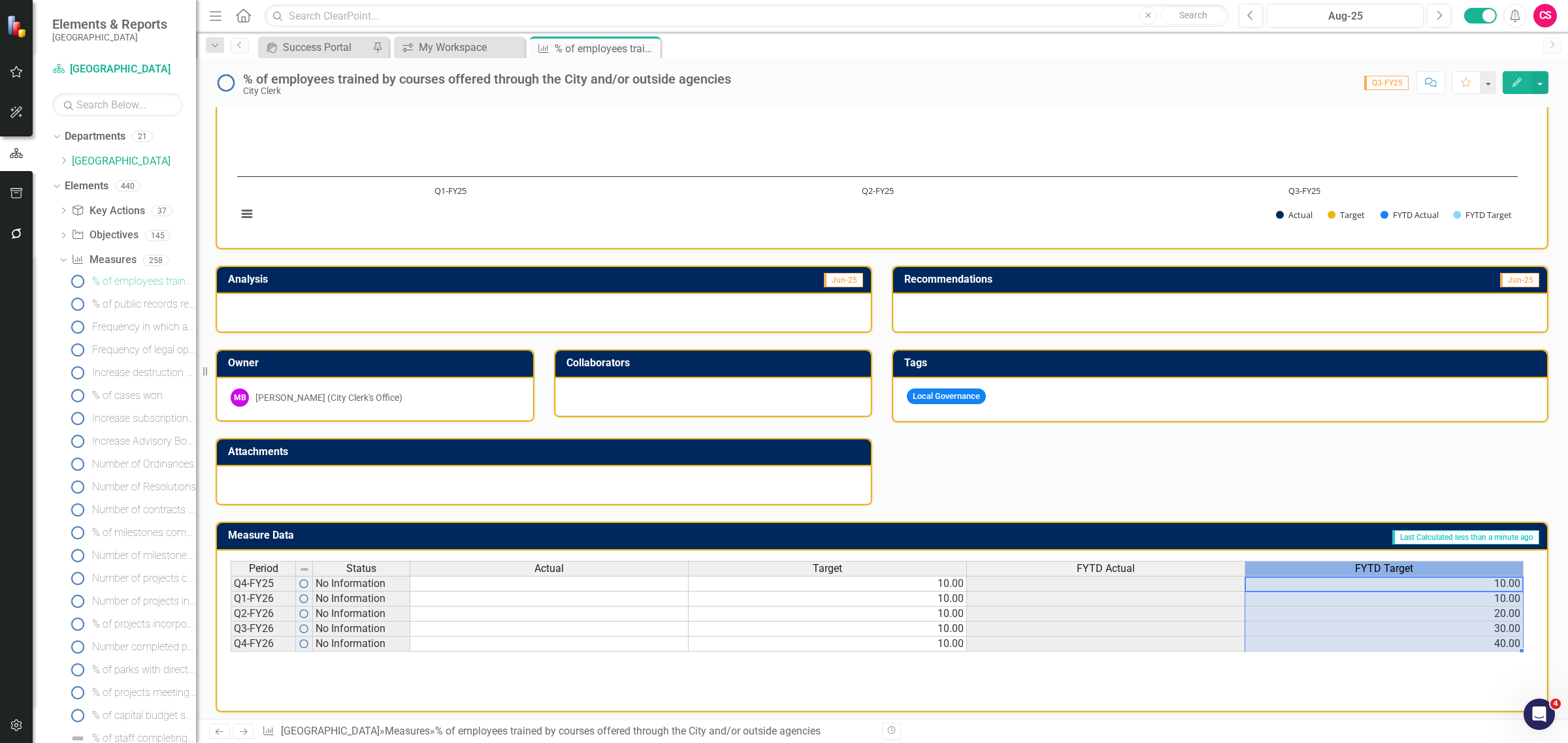
click at [1377, 563] on span "FYTD Target" at bounding box center [1384, 569] width 58 height 12
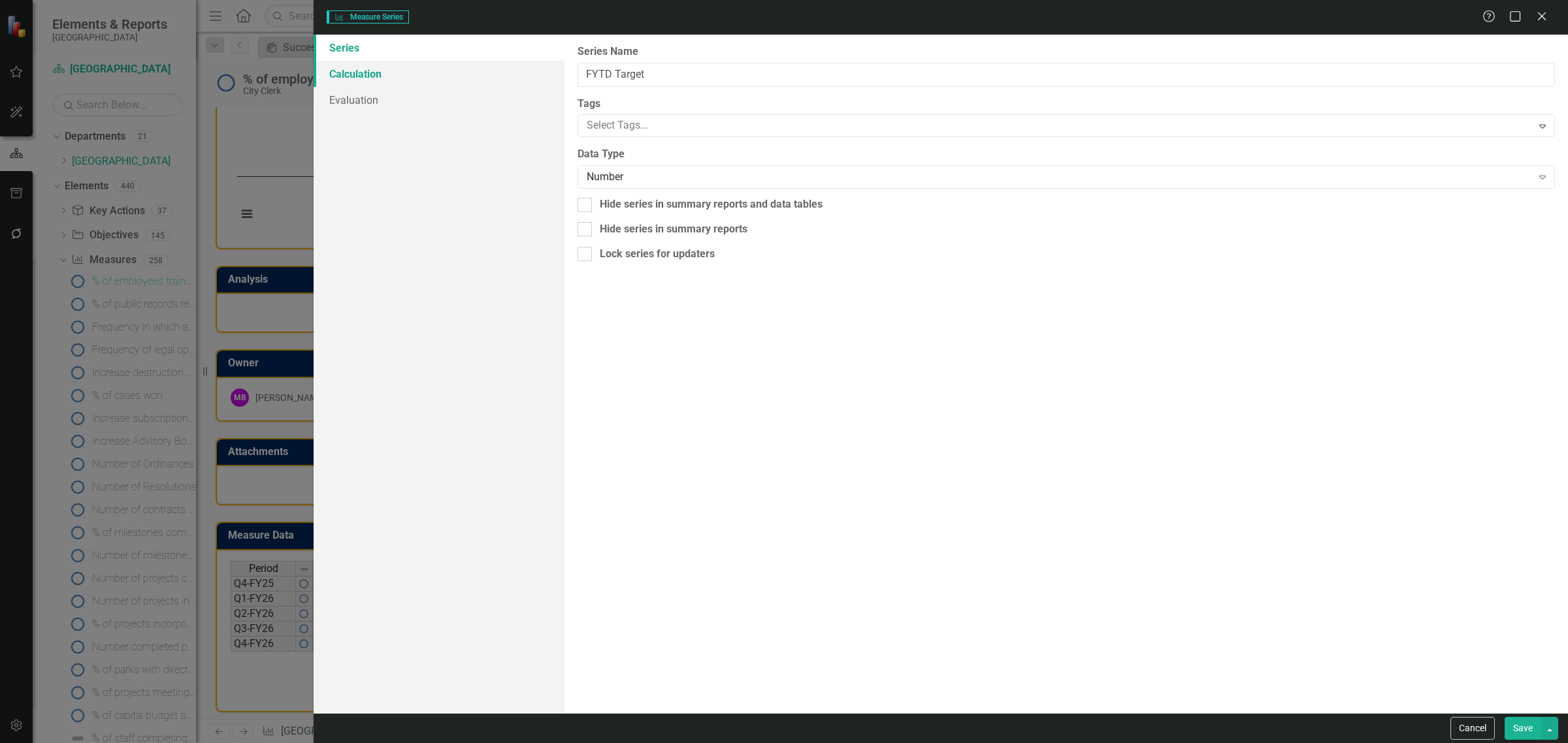
click at [348, 71] on link "Calculation" at bounding box center [438, 74] width 251 height 26
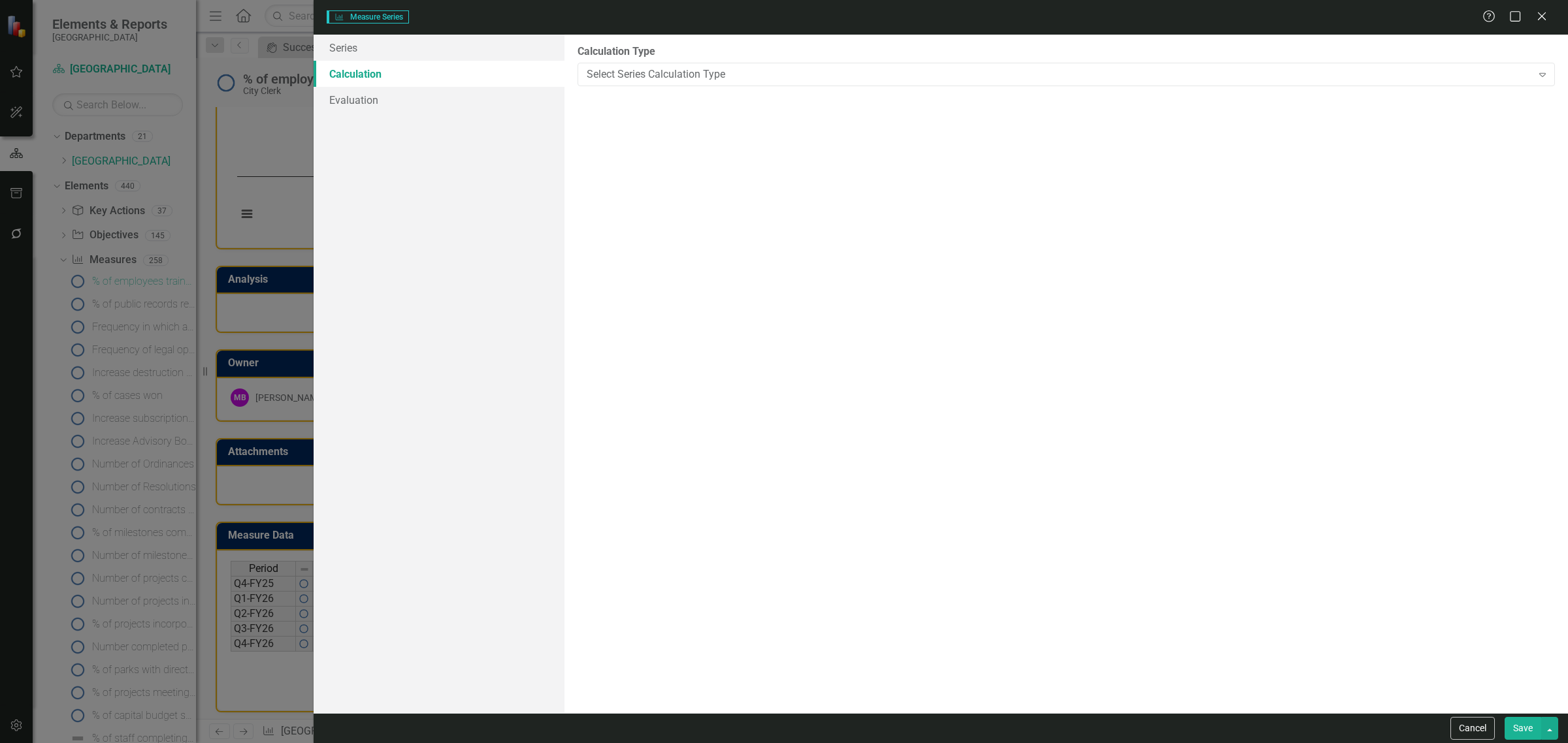
scroll to position [0, 0]
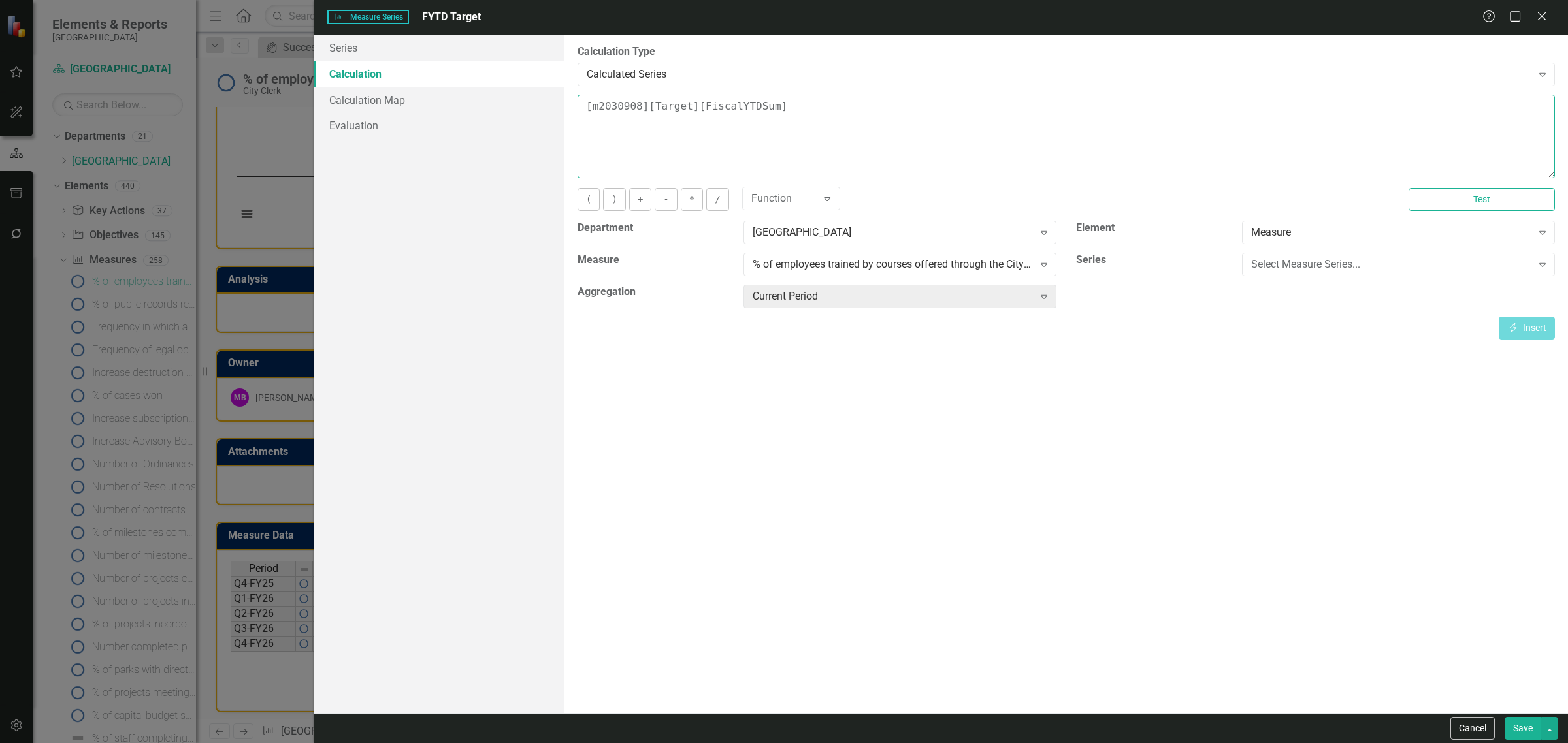
click at [730, 104] on textarea "[m2030908][Target][FiscalYTDSum]" at bounding box center [1066, 136] width 977 height 83
type textarea "[m2030908][Target][CurrentPeriod]"
click at [1524, 723] on button "Save" at bounding box center [1523, 728] width 37 height 23
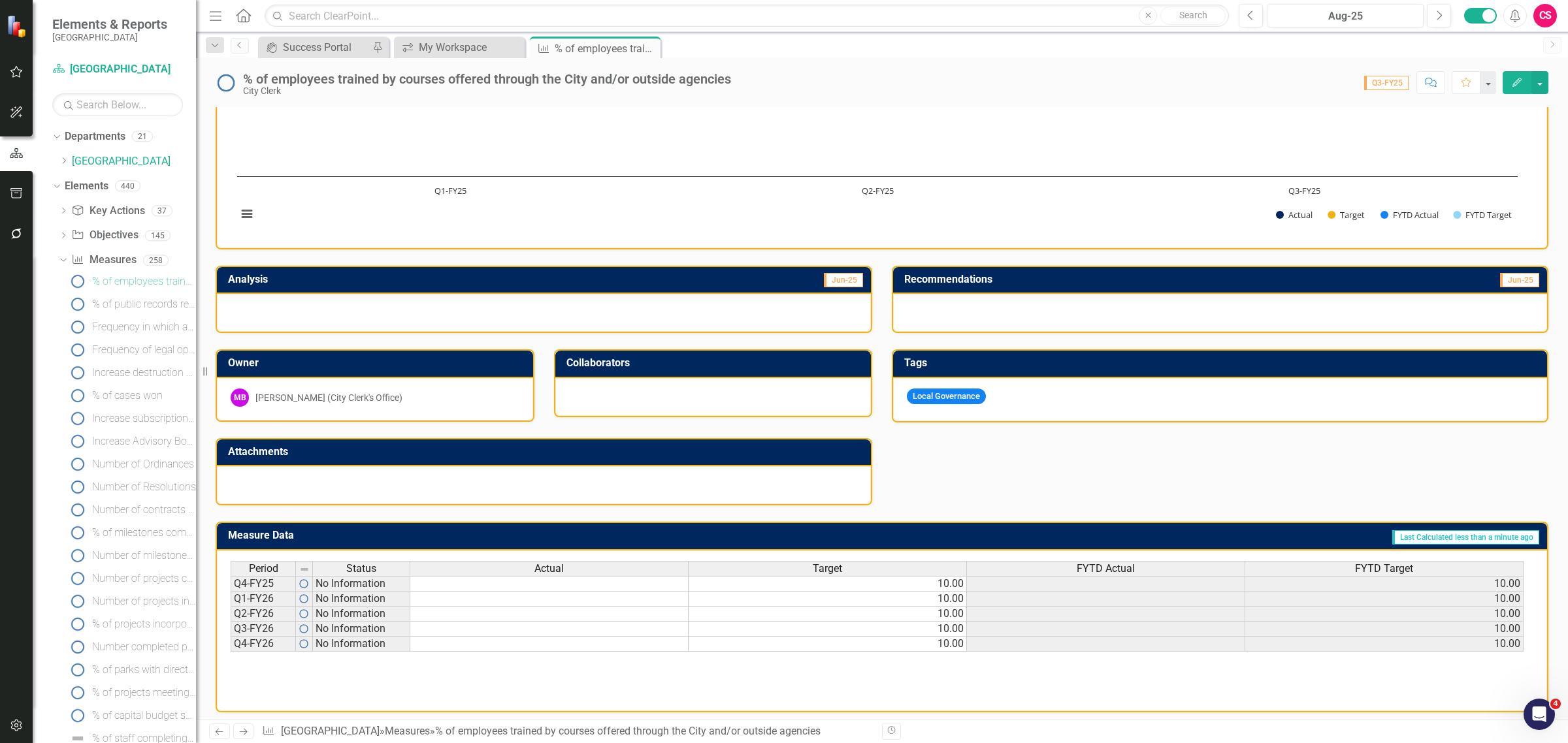
scroll to position [0, 9]
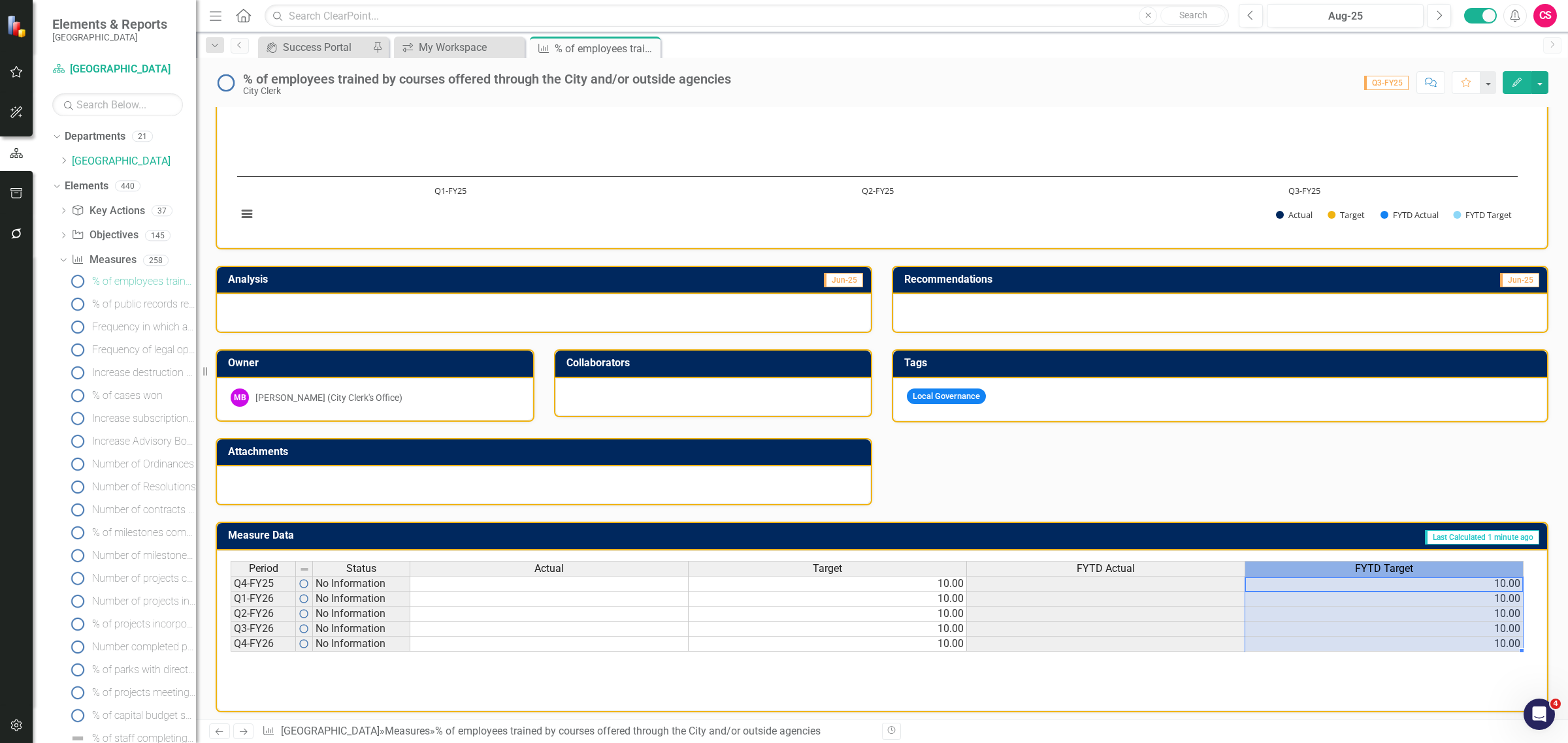
click at [1392, 566] on span "FYTD Target" at bounding box center [1384, 569] width 58 height 12
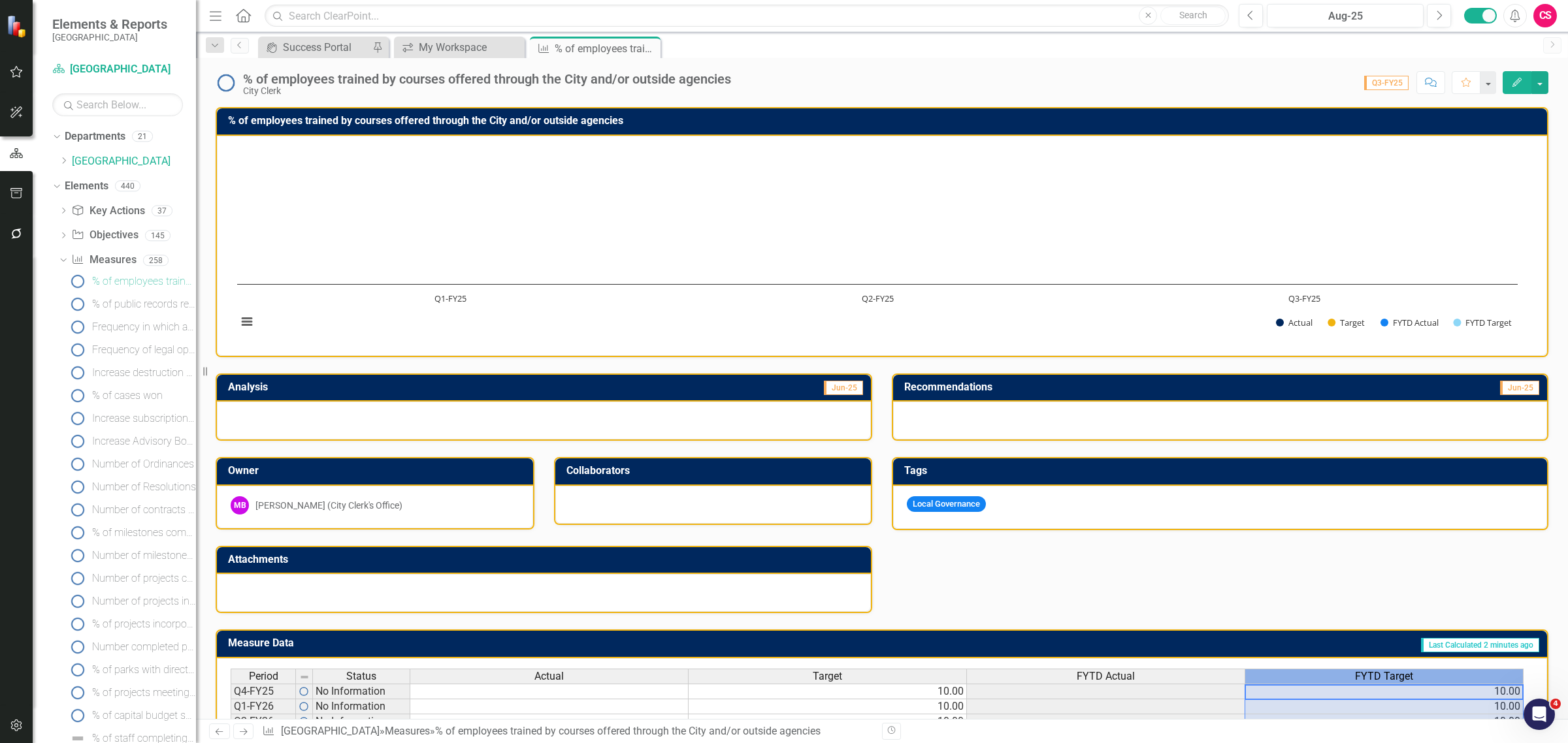
scroll to position [108, 0]
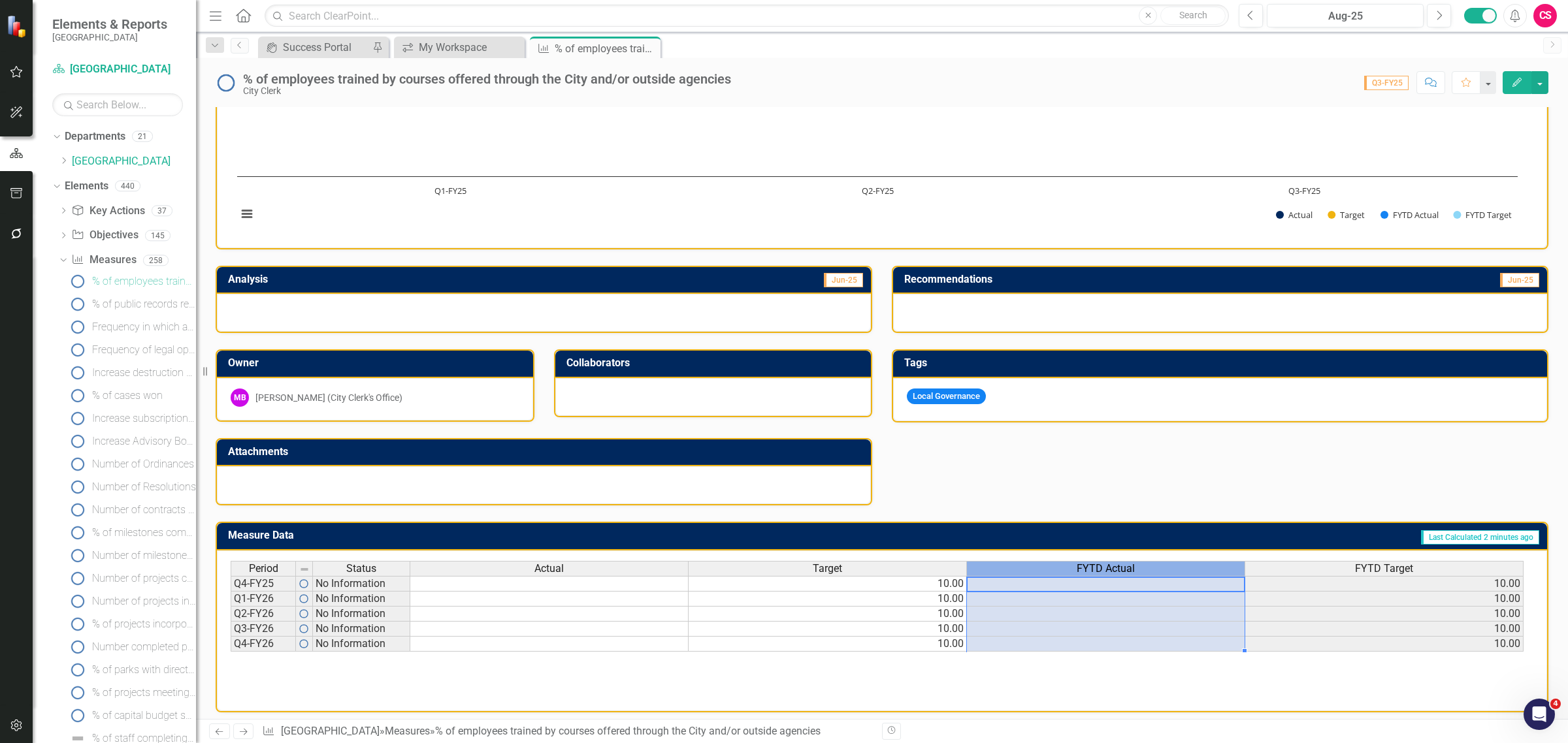
click at [1125, 563] on span "FYTD Actual" at bounding box center [1106, 569] width 58 height 12
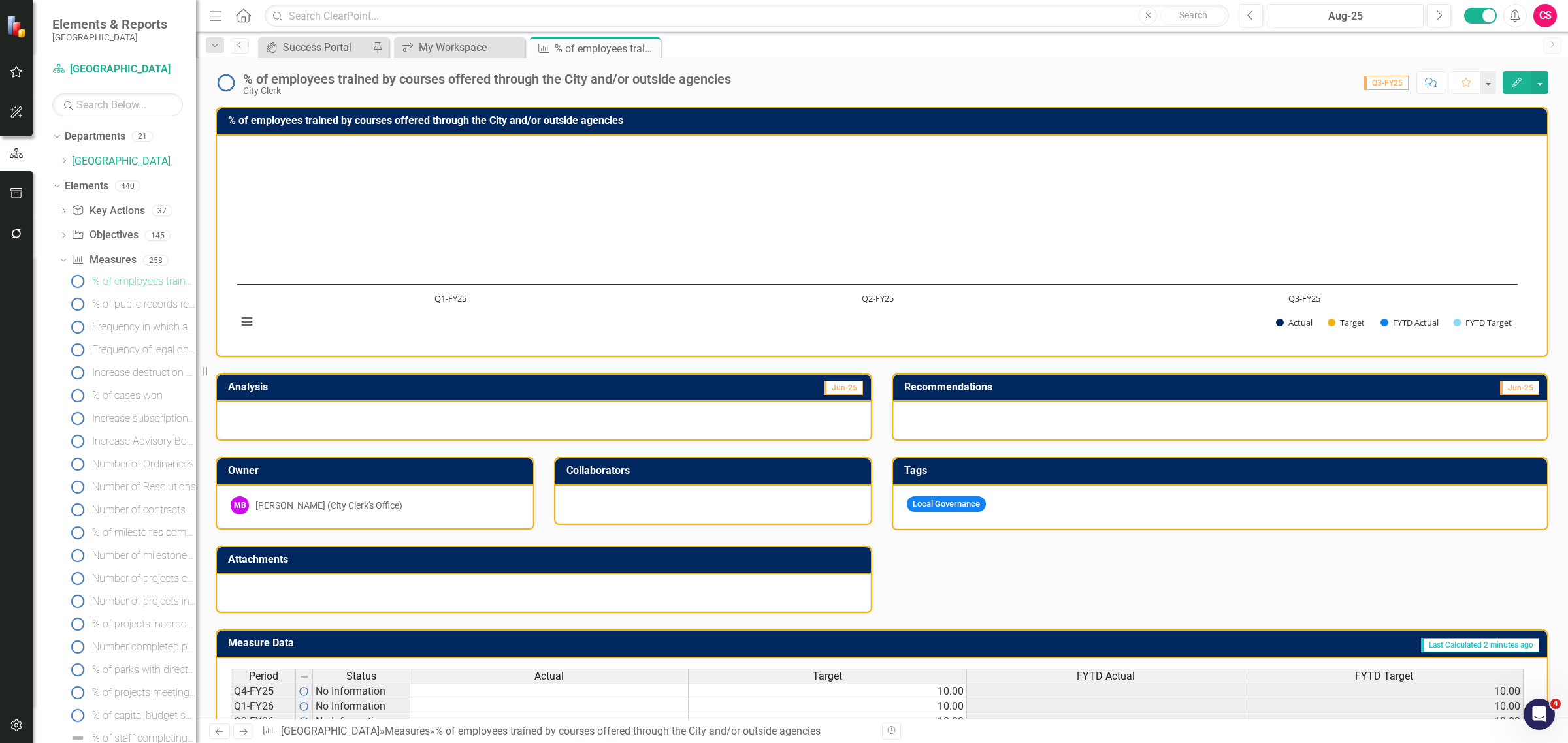
click at [951, 269] on rect "Interactive chart" at bounding box center [877, 244] width 1293 height 196
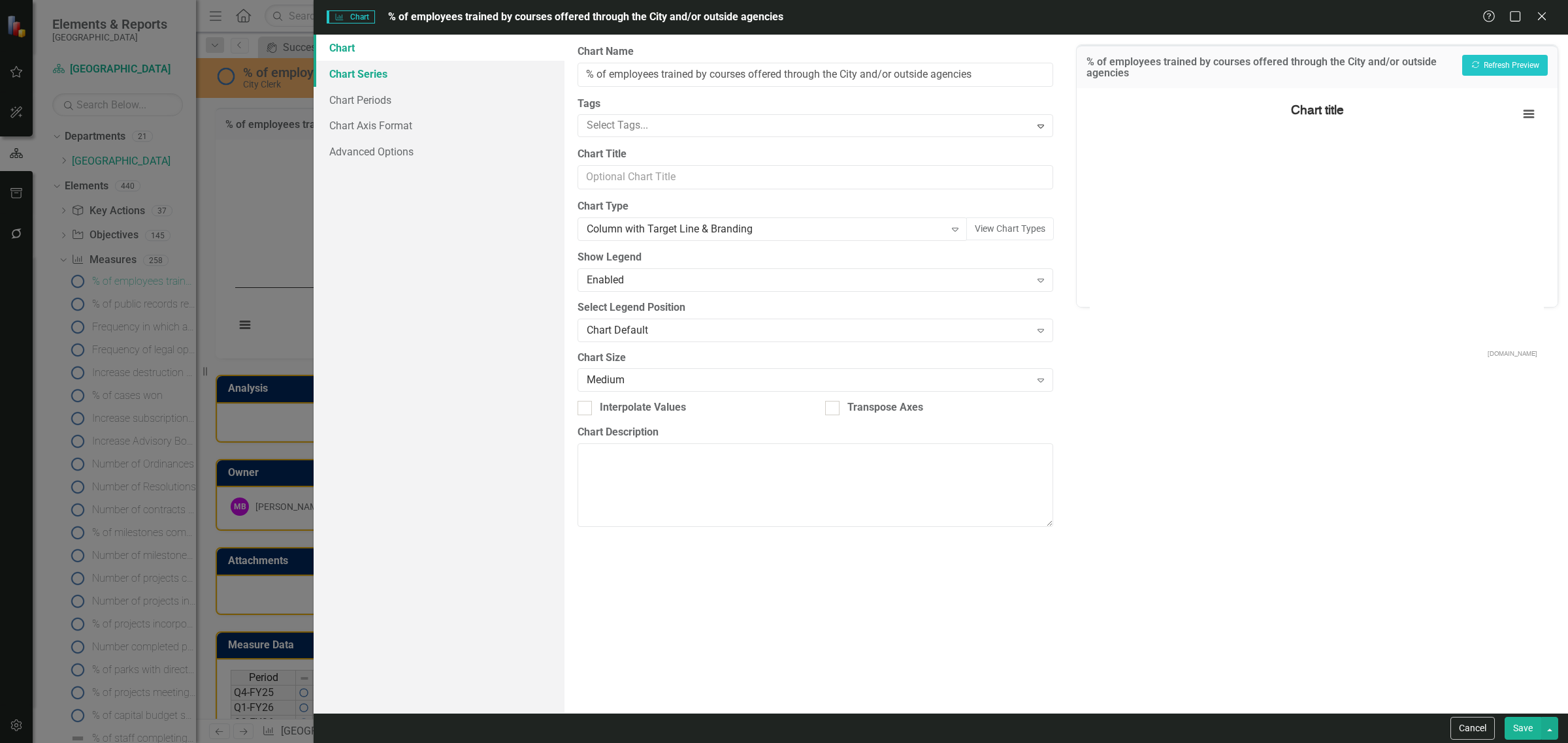
click at [403, 69] on link "Chart Series" at bounding box center [438, 74] width 251 height 26
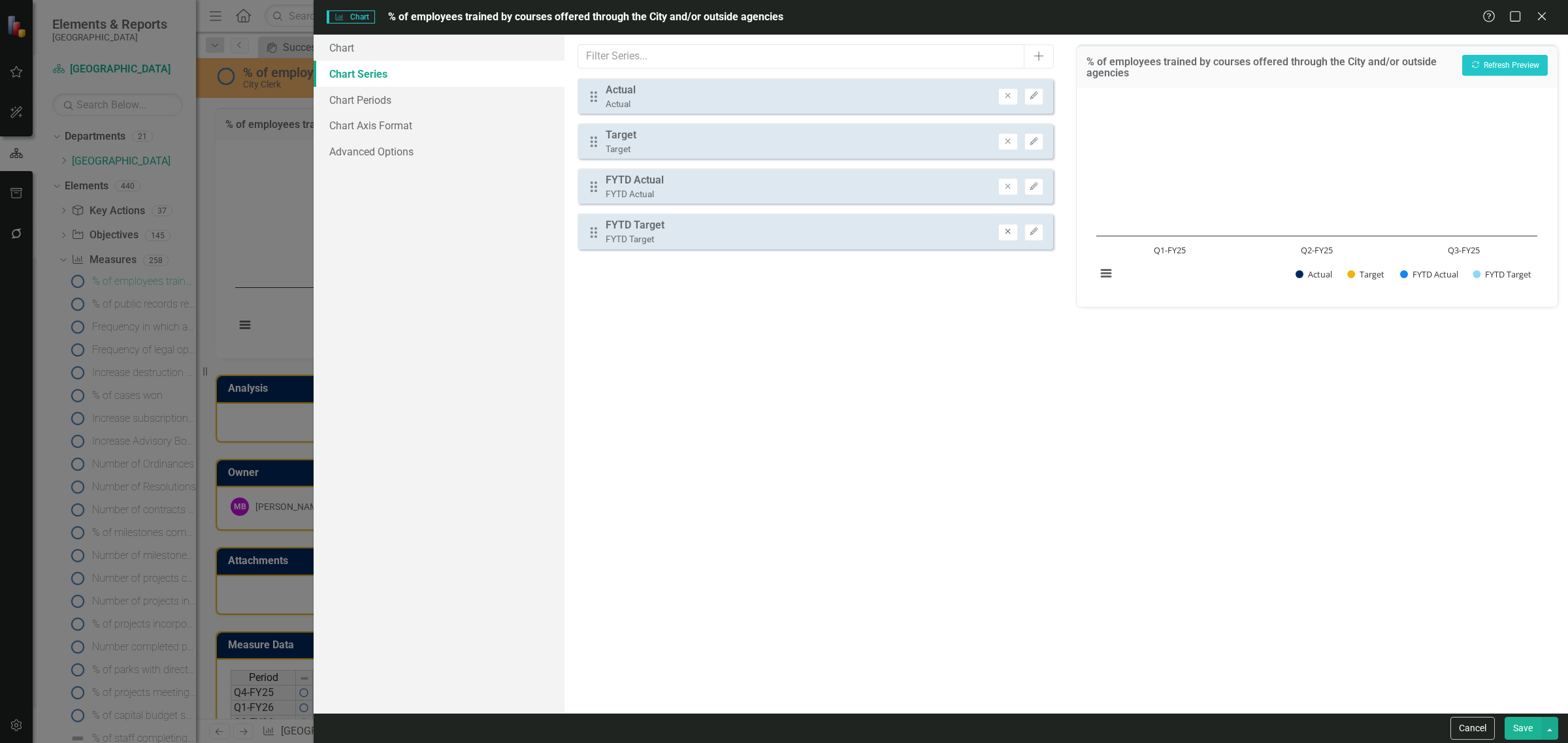
click at [1006, 228] on icon "Remove" at bounding box center [1007, 231] width 9 height 8
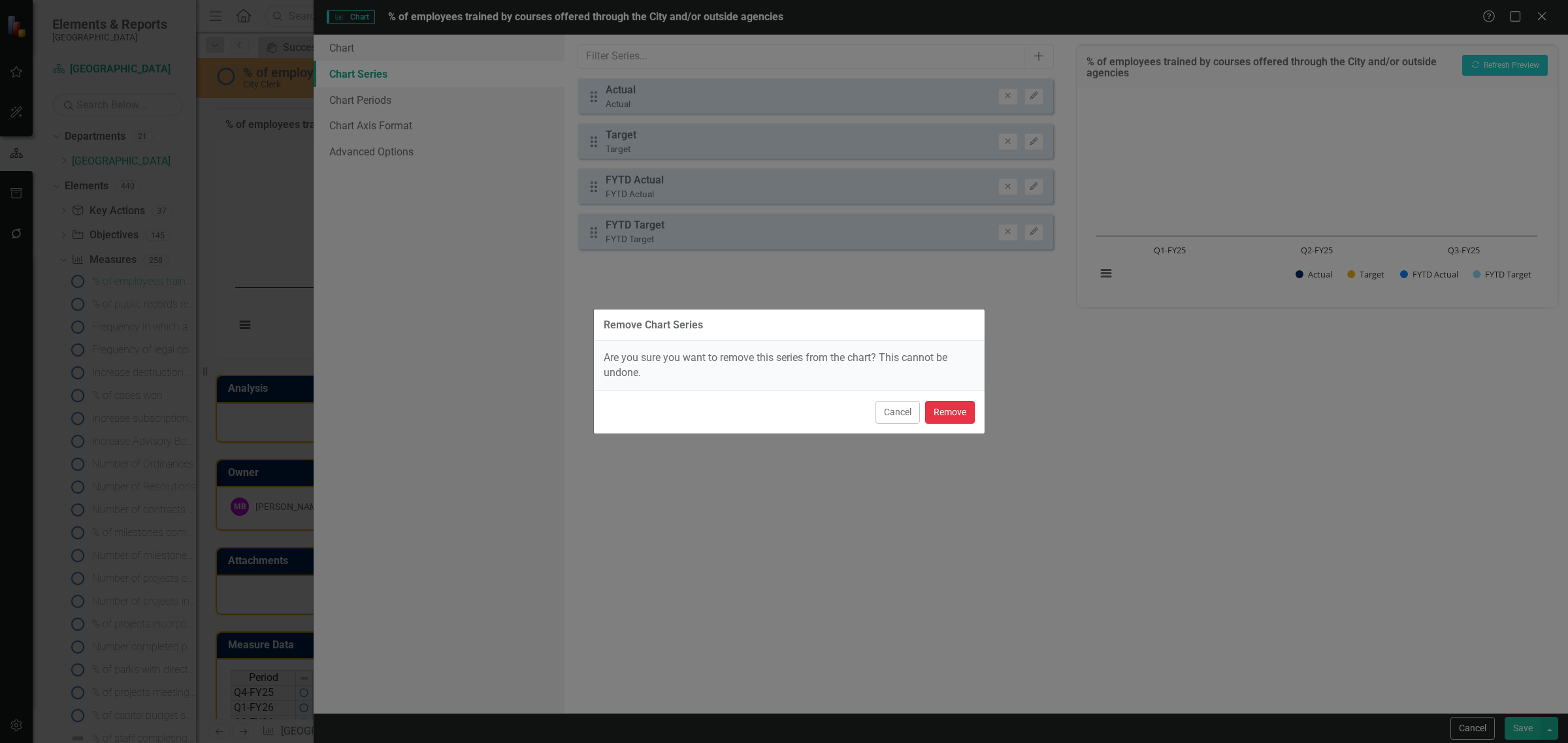
click at [928, 417] on button "Remove" at bounding box center [950, 412] width 50 height 23
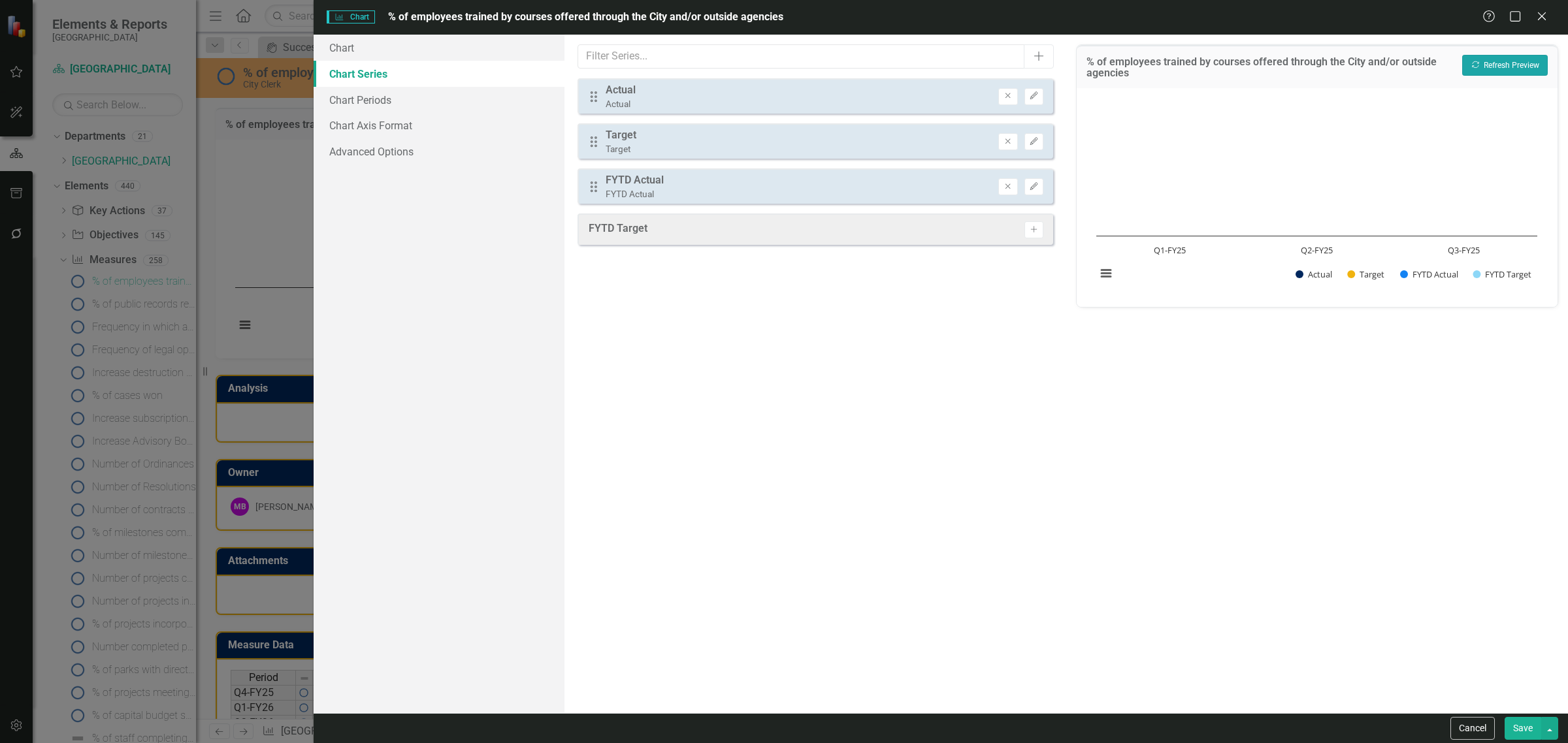
click at [1510, 74] on button "Recalculate Refresh Preview" at bounding box center [1504, 65] width 85 height 21
click at [1452, 729] on button "Cancel" at bounding box center [1472, 728] width 45 height 23
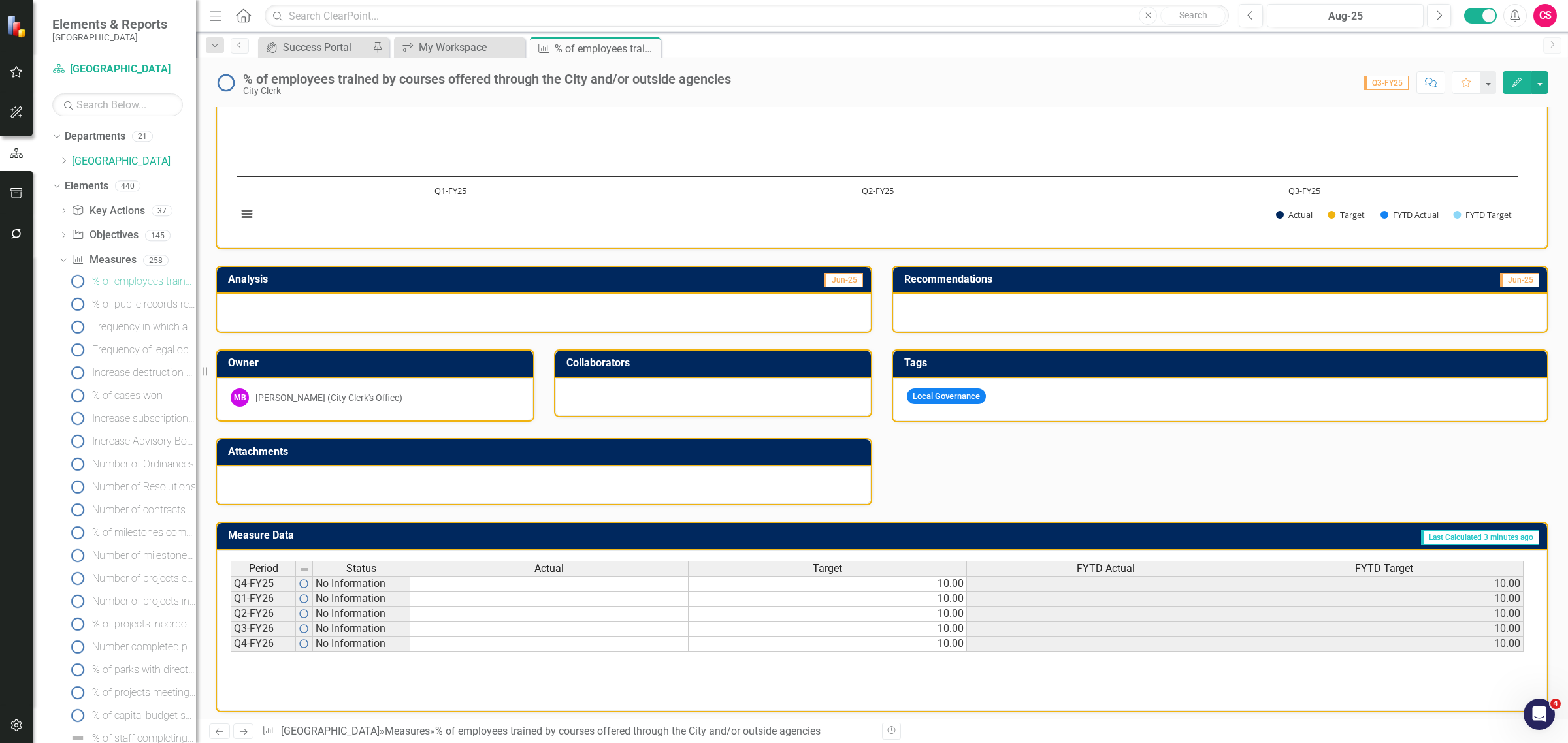
scroll to position [0, 9]
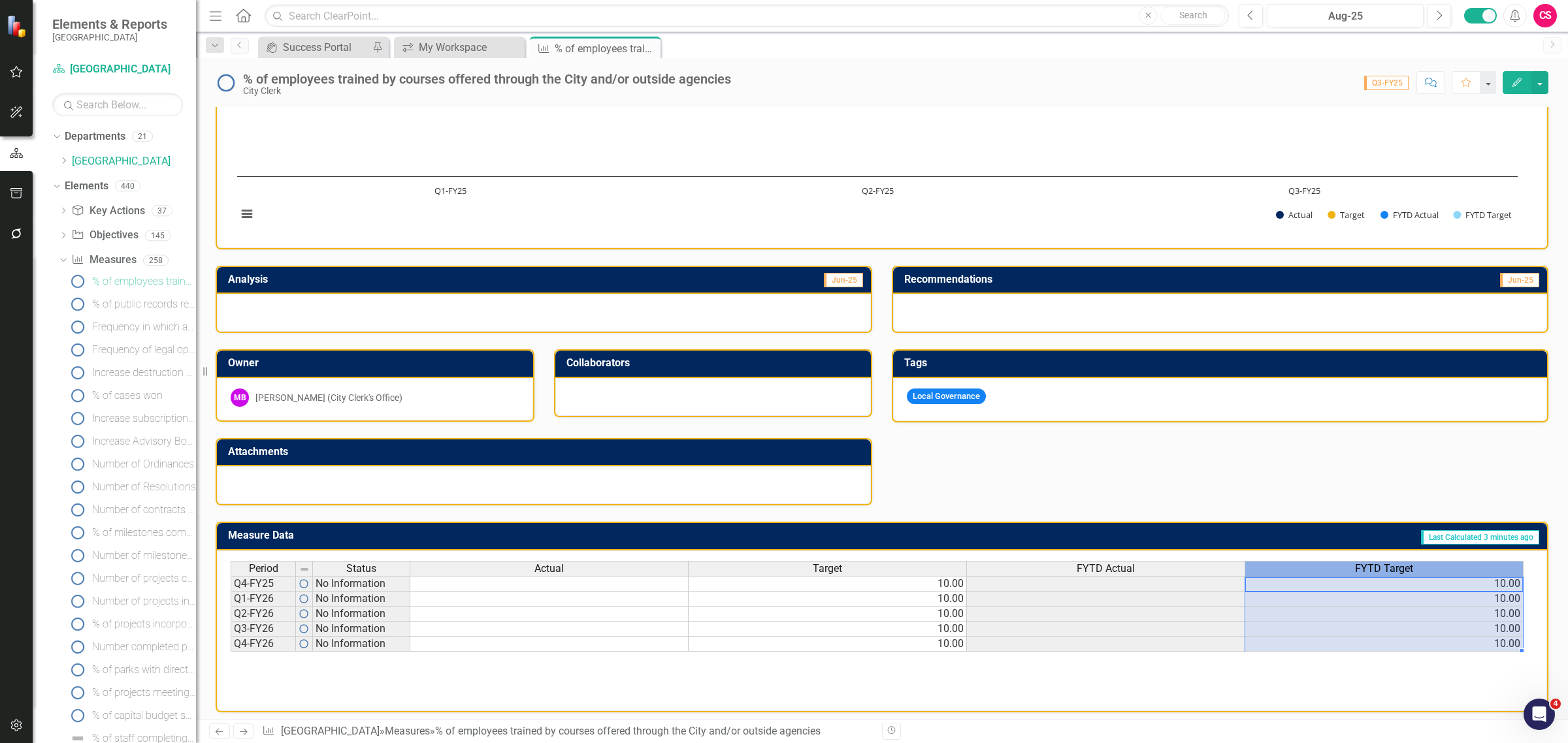
click at [1351, 561] on div "FYTD Target" at bounding box center [1384, 569] width 278 height 15
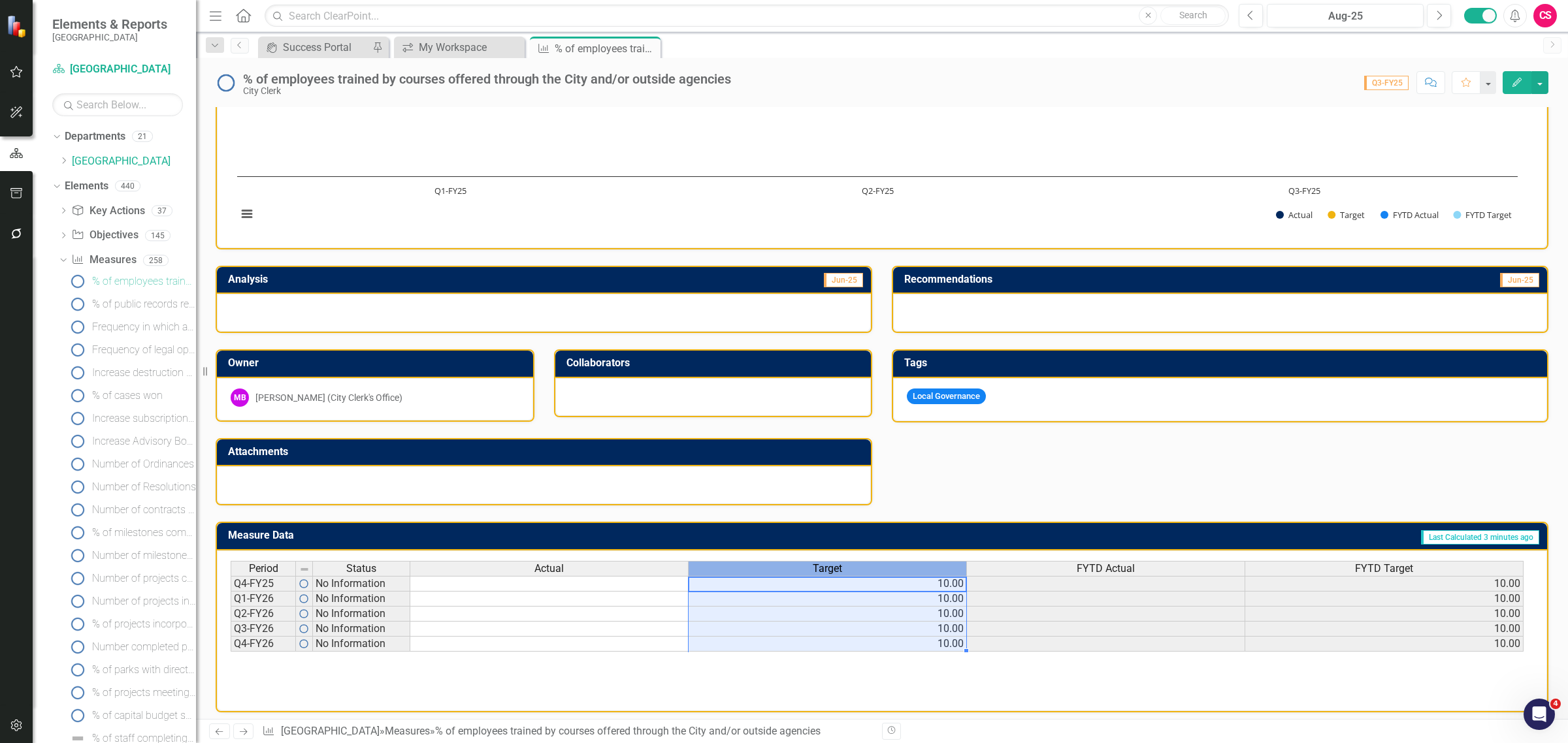
click at [840, 563] on span "Target" at bounding box center [827, 569] width 29 height 12
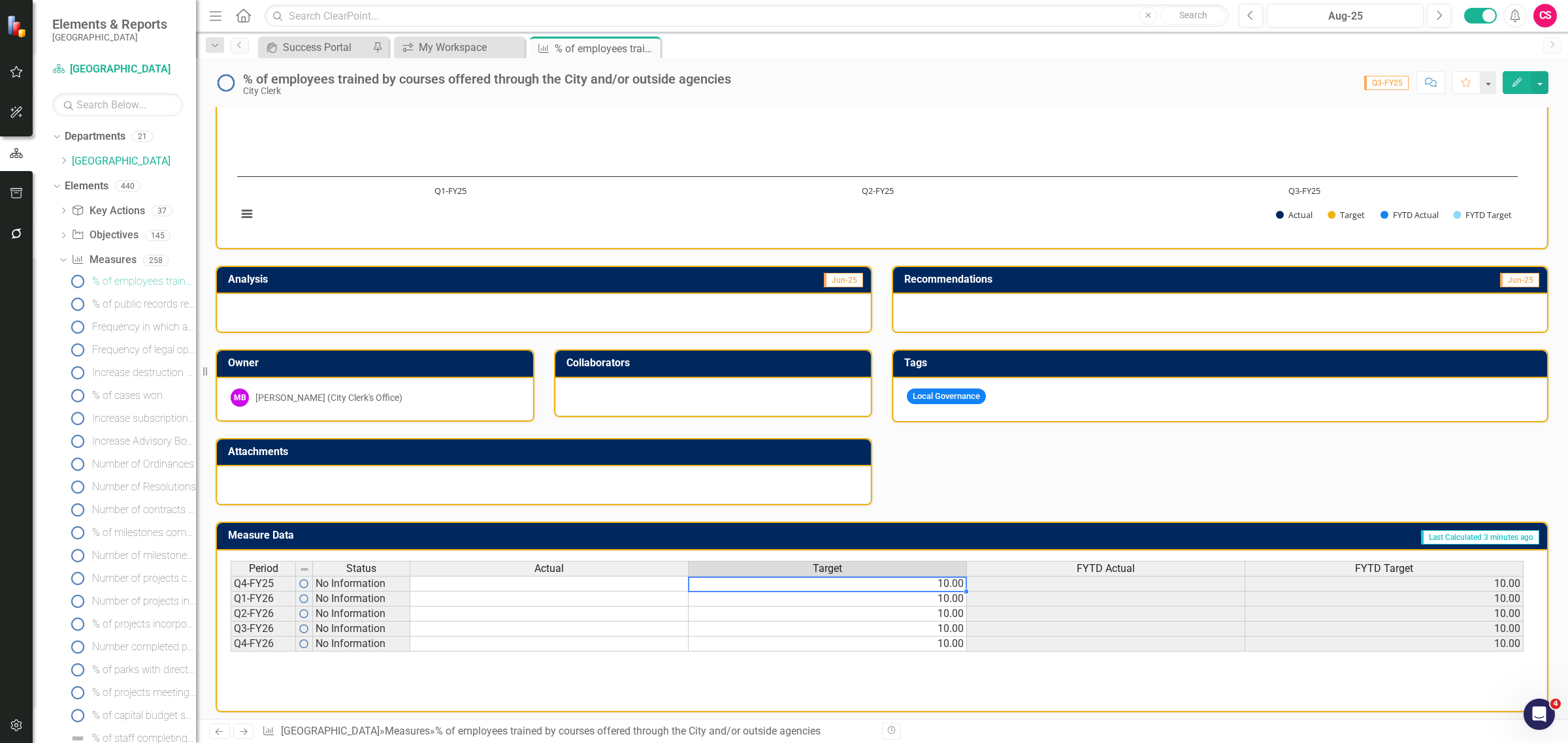
click at [843, 579] on td "10.00" at bounding box center [827, 583] width 278 height 15
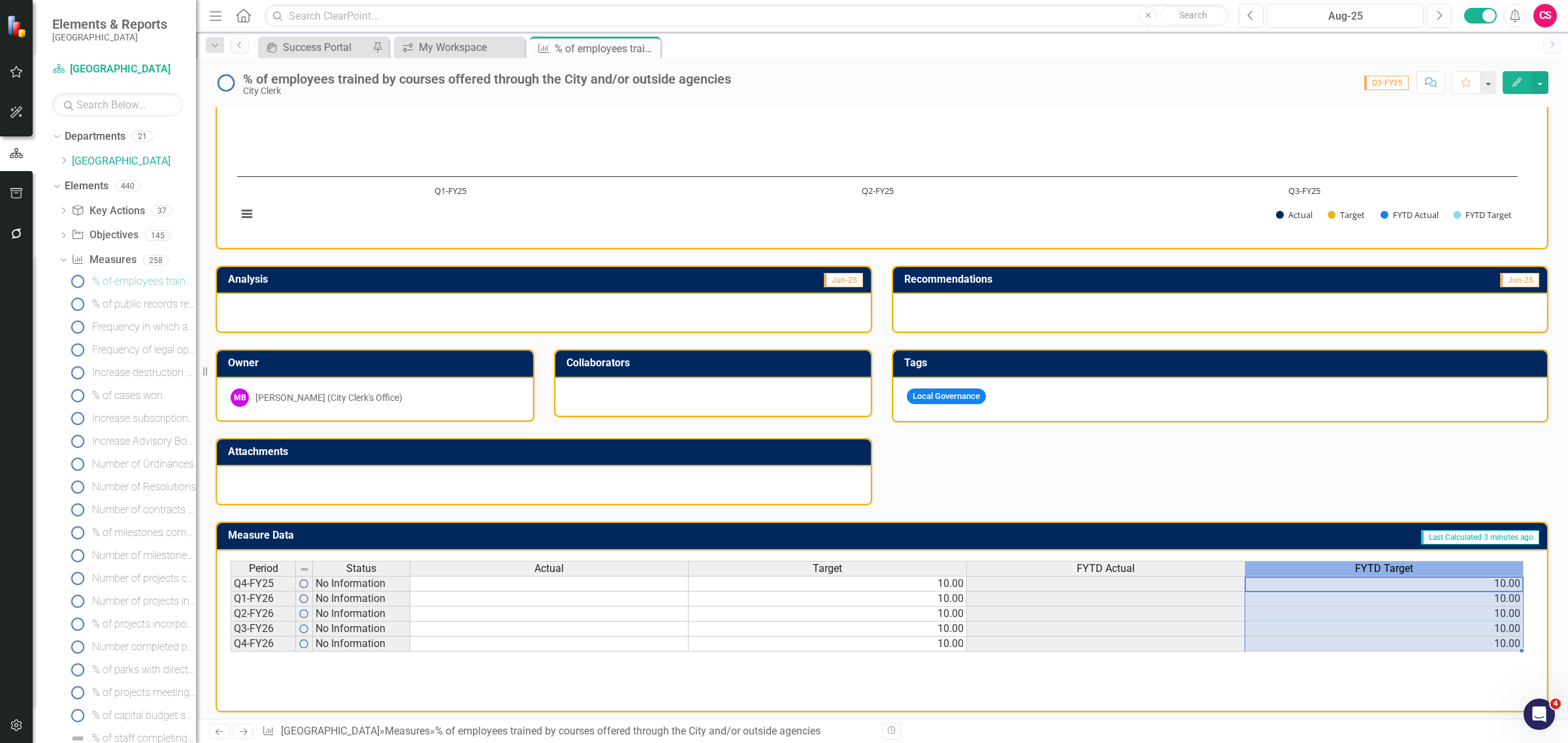
click at [1323, 561] on div "FYTD Target" at bounding box center [1384, 569] width 278 height 15
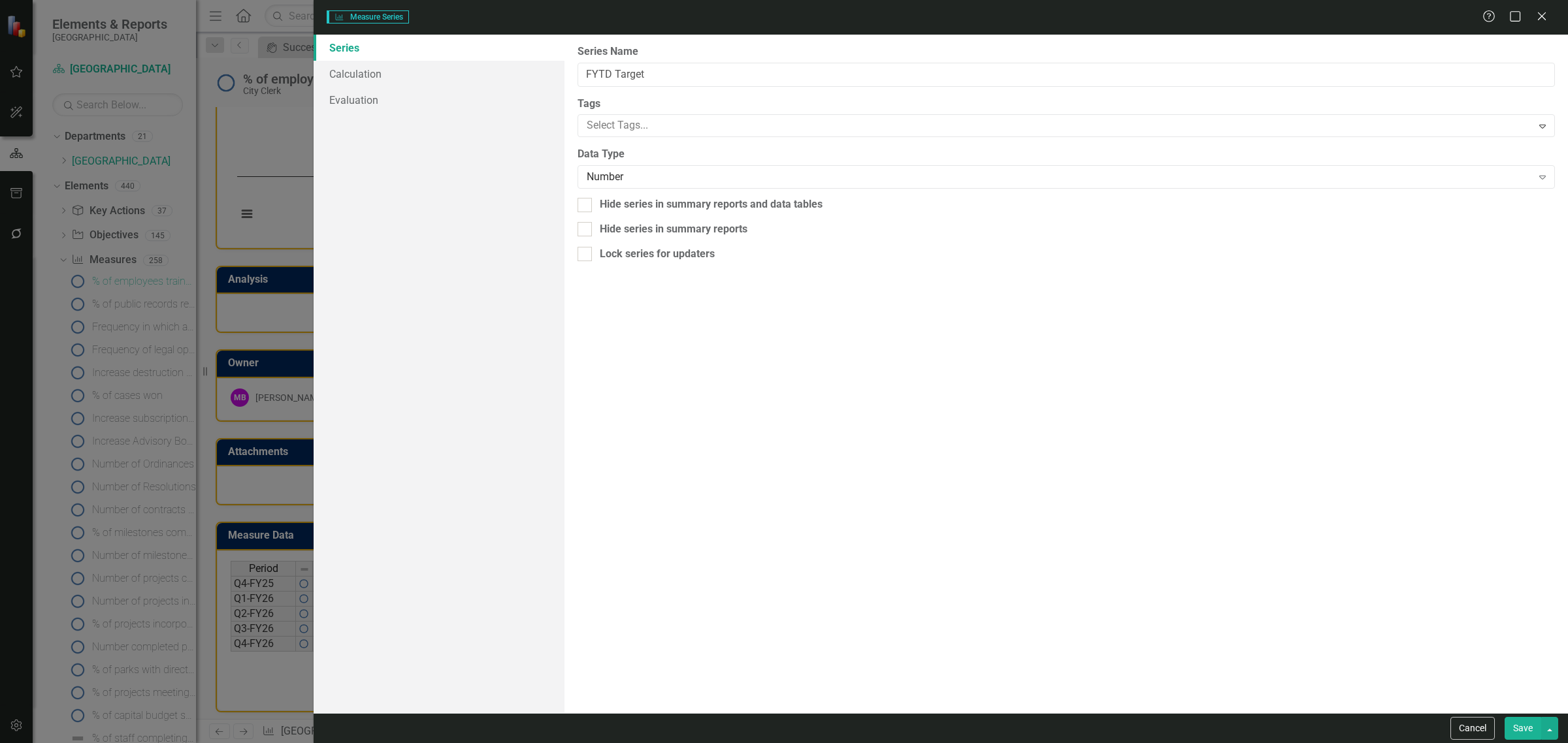
type input "FYTD Target"
click at [594, 207] on div "Hide series in summary reports and data tables" at bounding box center [1066, 204] width 977 height 15
click at [586, 207] on input "Hide series in summary reports and data tables" at bounding box center [582, 202] width 9 height 9
checkbox input "true"
click at [1539, 736] on button "Save" at bounding box center [1523, 728] width 37 height 23
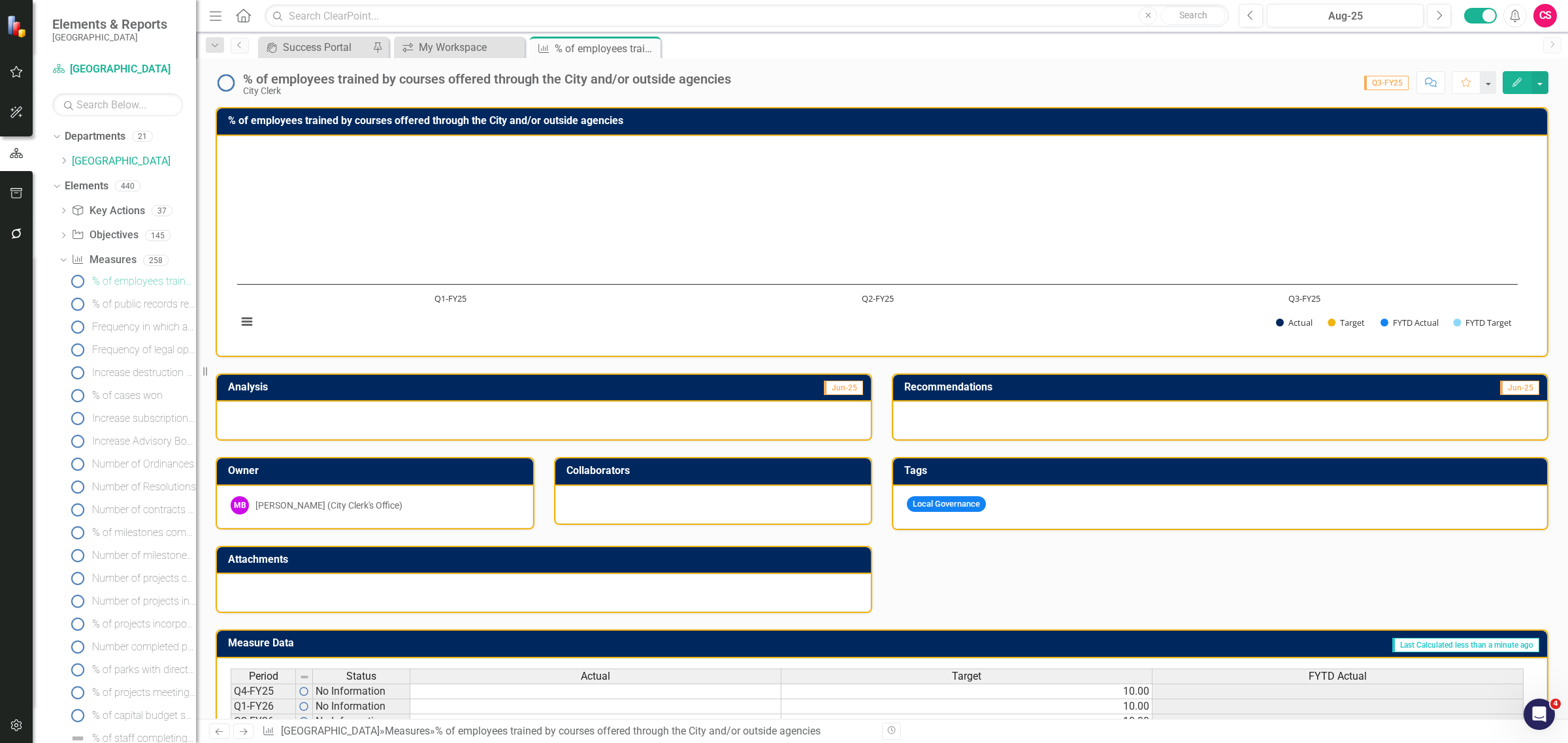
scroll to position [108, 0]
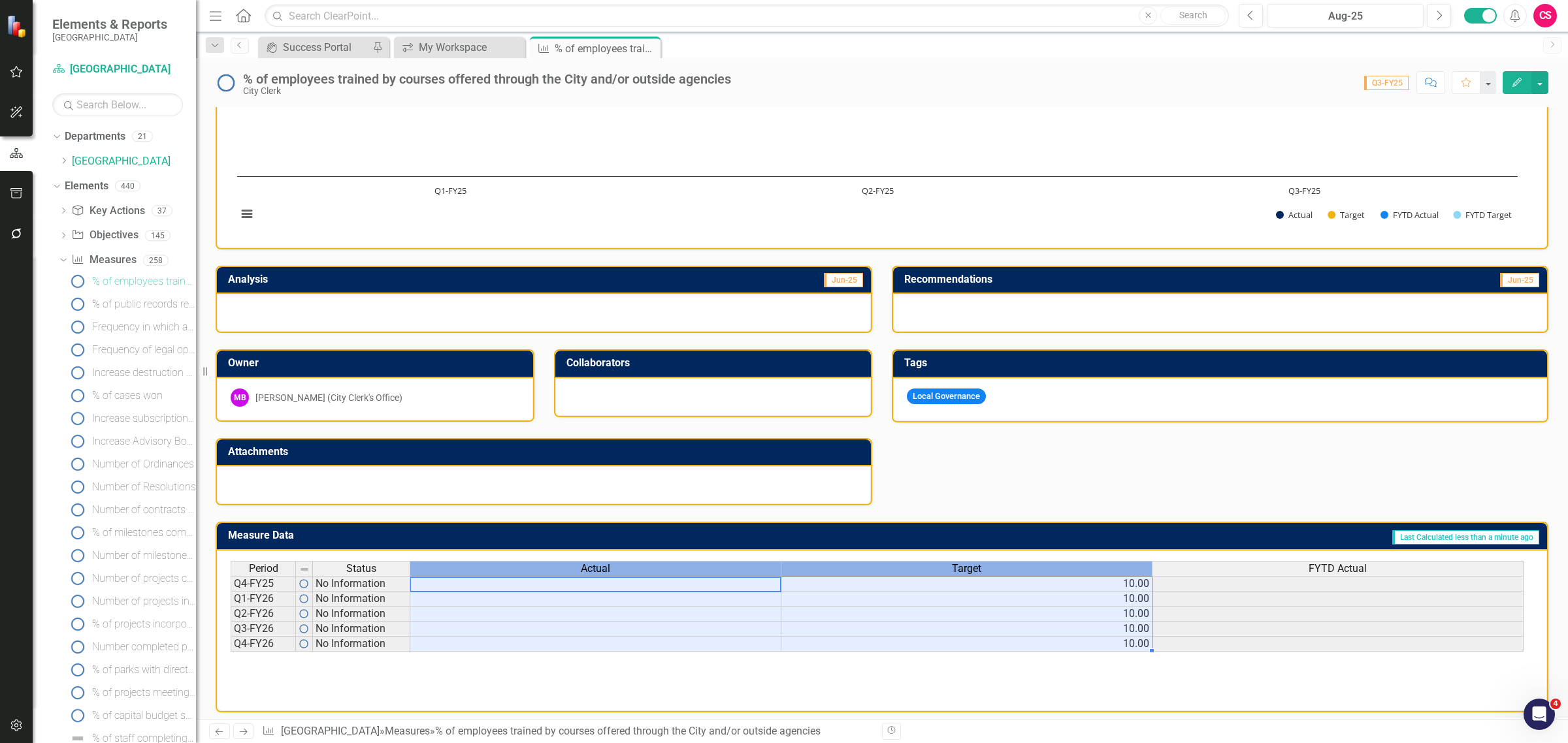
drag, startPoint x: 668, startPoint y: 556, endPoint x: 798, endPoint y: 566, distance: 130.4
click at [798, 566] on tr "Period Status Actual Target FYTD Actual" at bounding box center [877, 568] width 1293 height 15
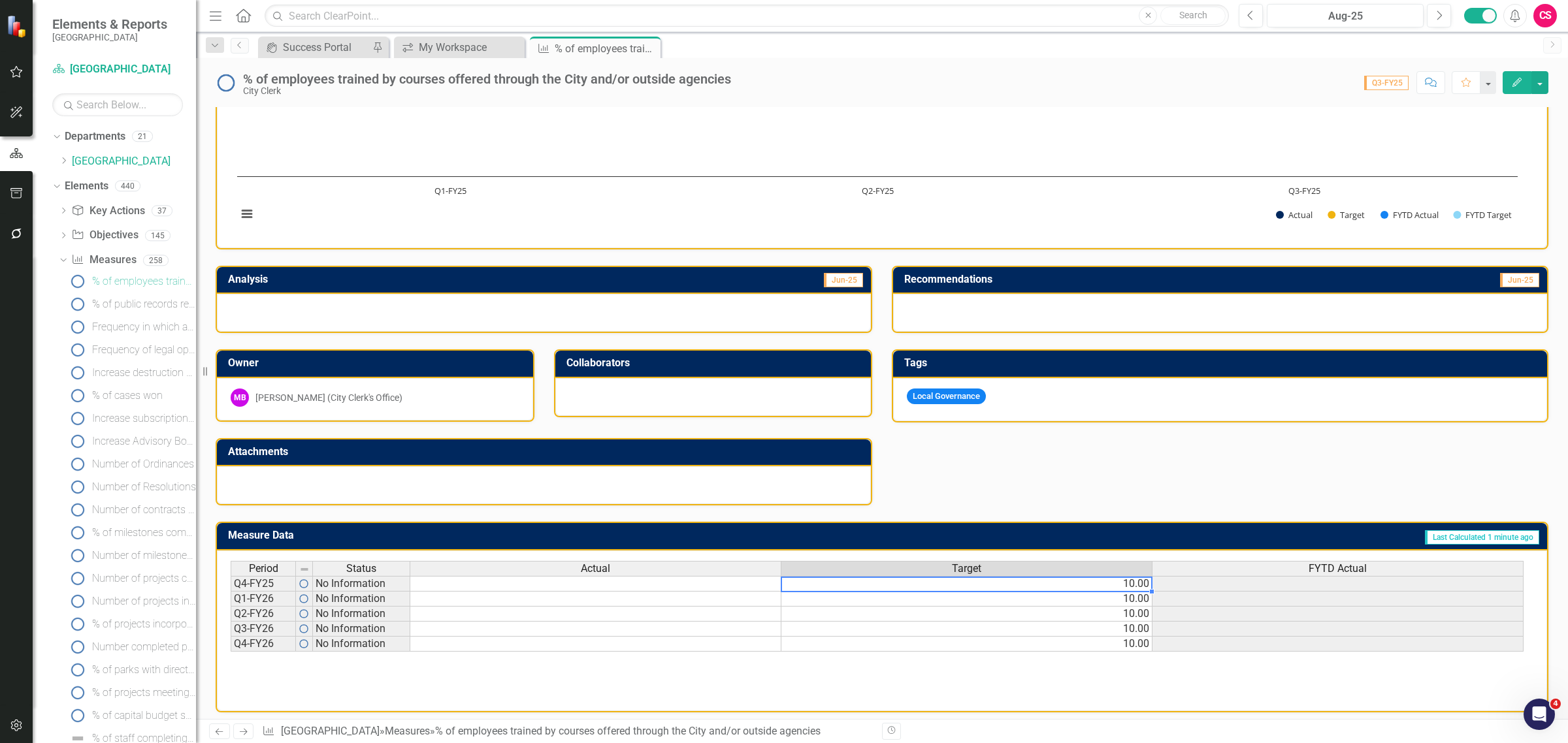
click at [1049, 576] on td "10.00" at bounding box center [967, 583] width 371 height 15
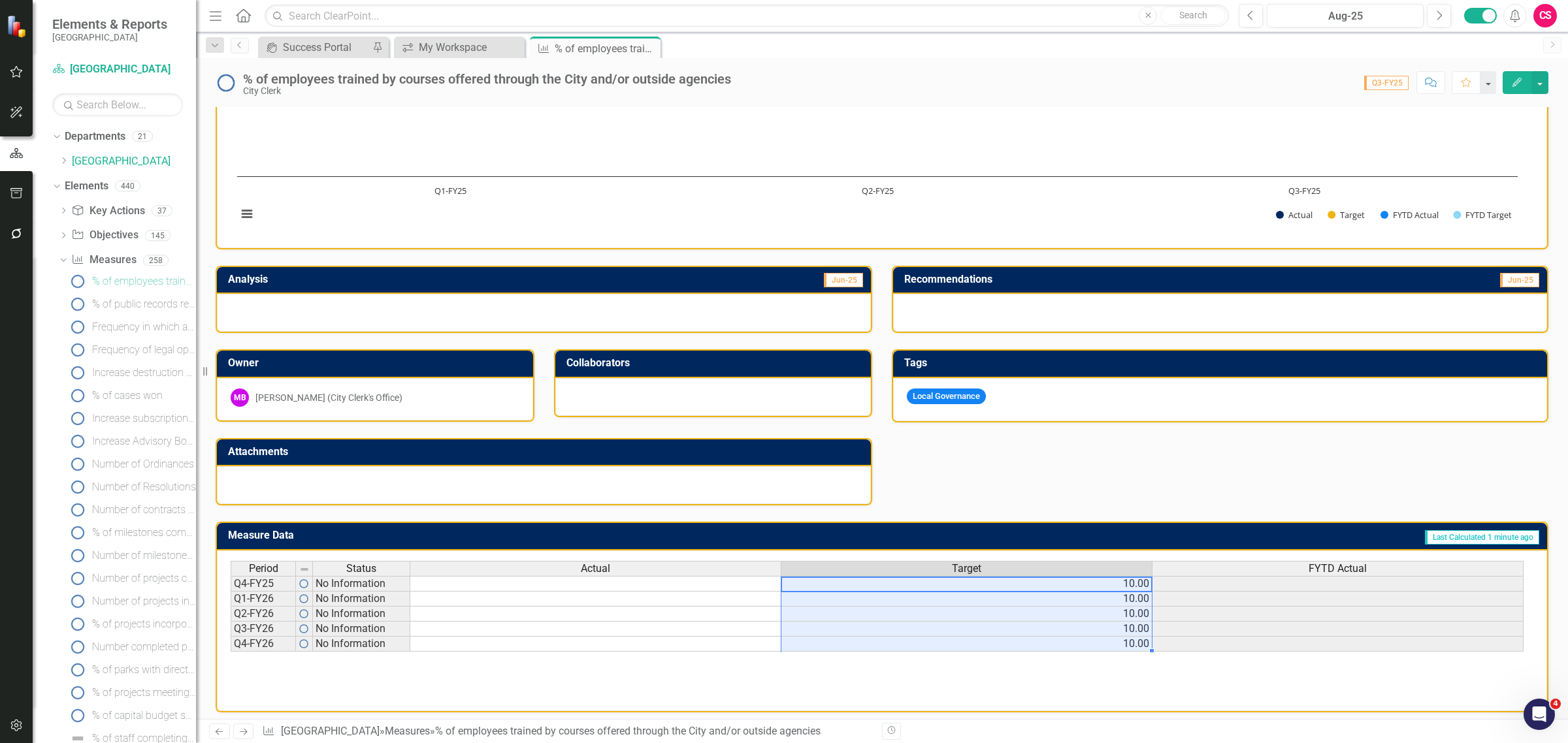
drag, startPoint x: 1069, startPoint y: 575, endPoint x: 1069, endPoint y: 641, distance: 66.0
click at [1069, 641] on tbody "Q4-FY25 No Information 10.00 Q1-FY26 No Information 10.00 Q2-FY26 No Informatio…" at bounding box center [877, 614] width 1293 height 76
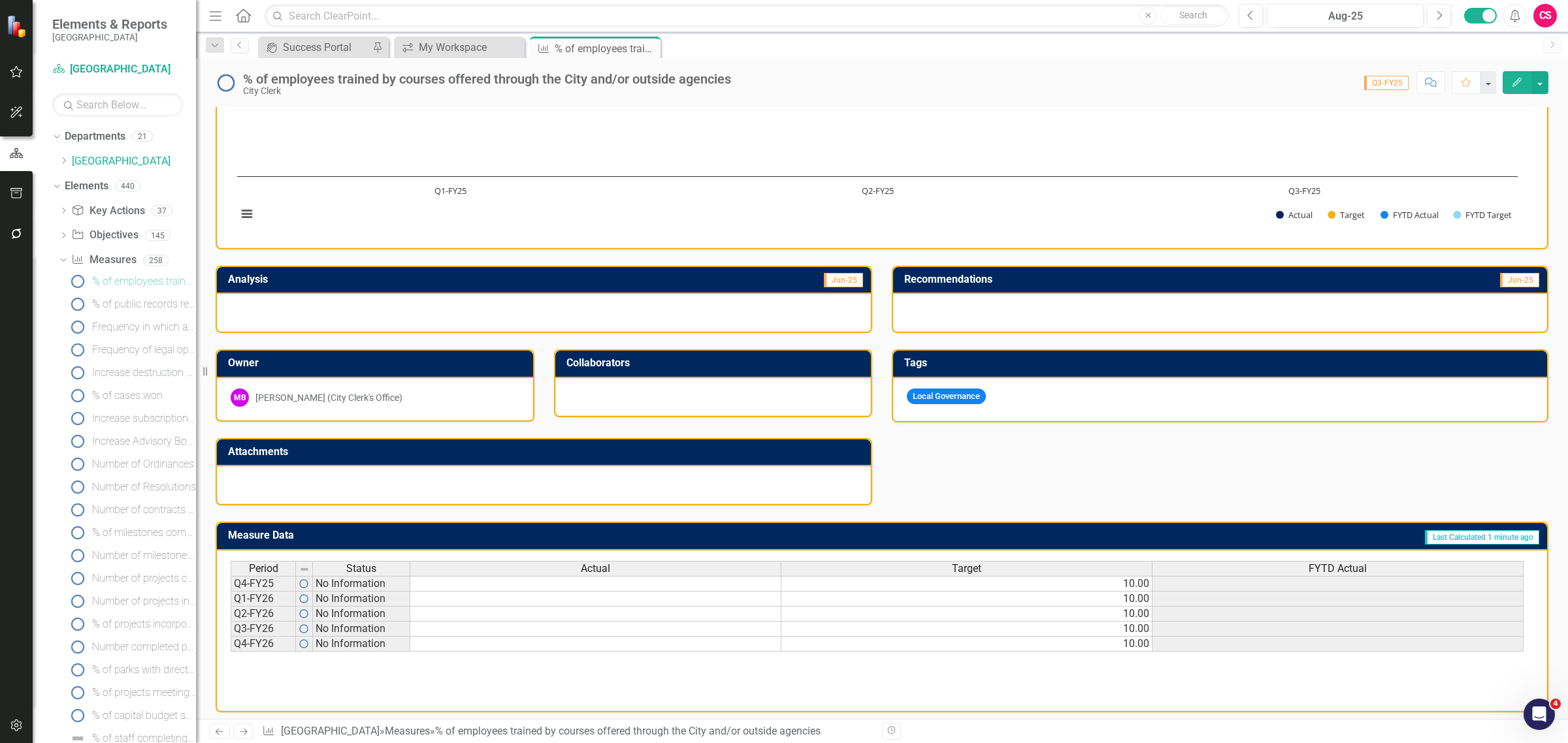
click at [1314, 191] on text "Q3-FY25" at bounding box center [1304, 190] width 32 height 12
click at [909, 577] on td "10.00" at bounding box center [967, 583] width 371 height 15
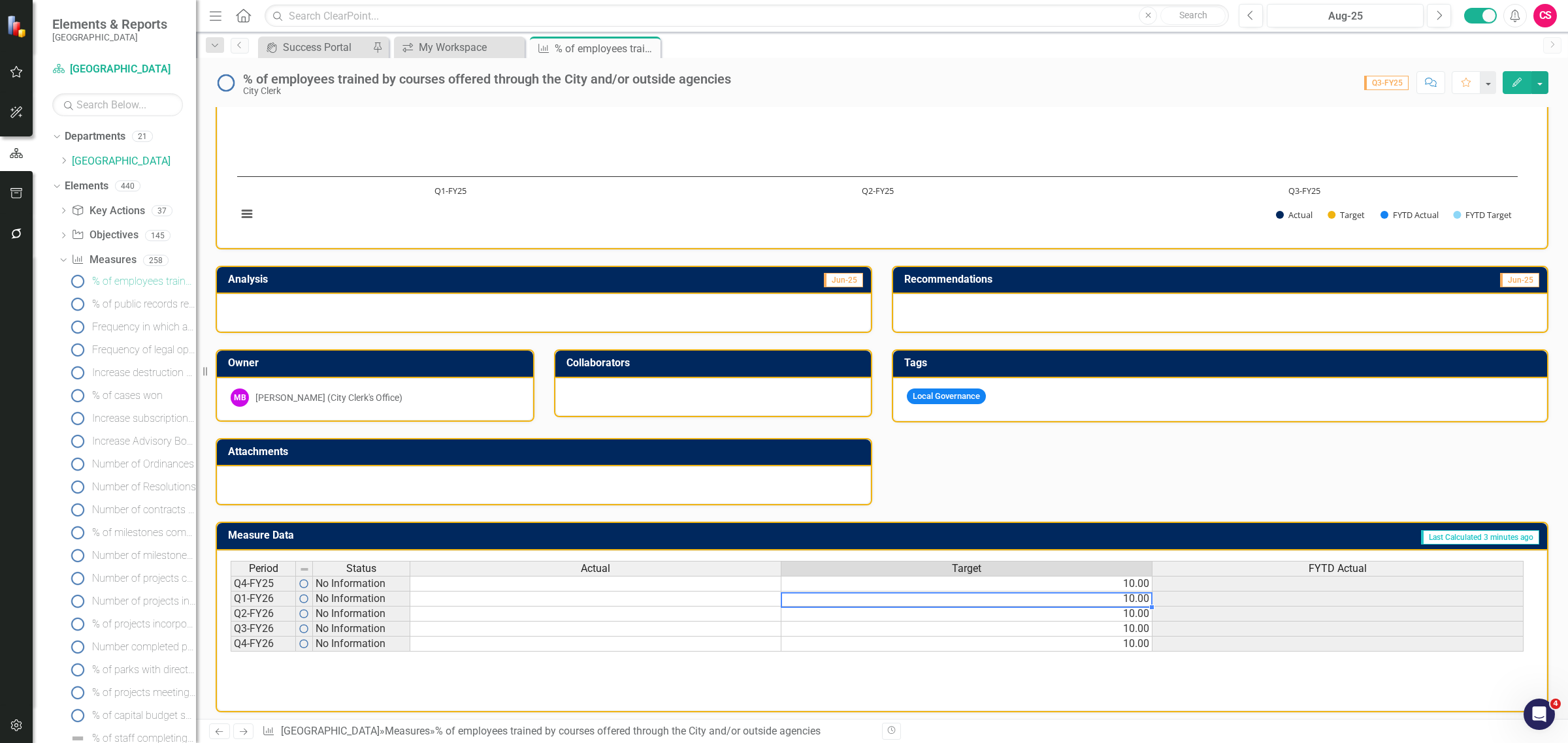
click at [1125, 591] on td "10.00" at bounding box center [967, 598] width 371 height 15
click at [231, 647] on div "Period Status Actual Target FYTD Actual Q4-FY25 No Information 10.00 Q1-FY26 No…" at bounding box center [231, 606] width 0 height 91
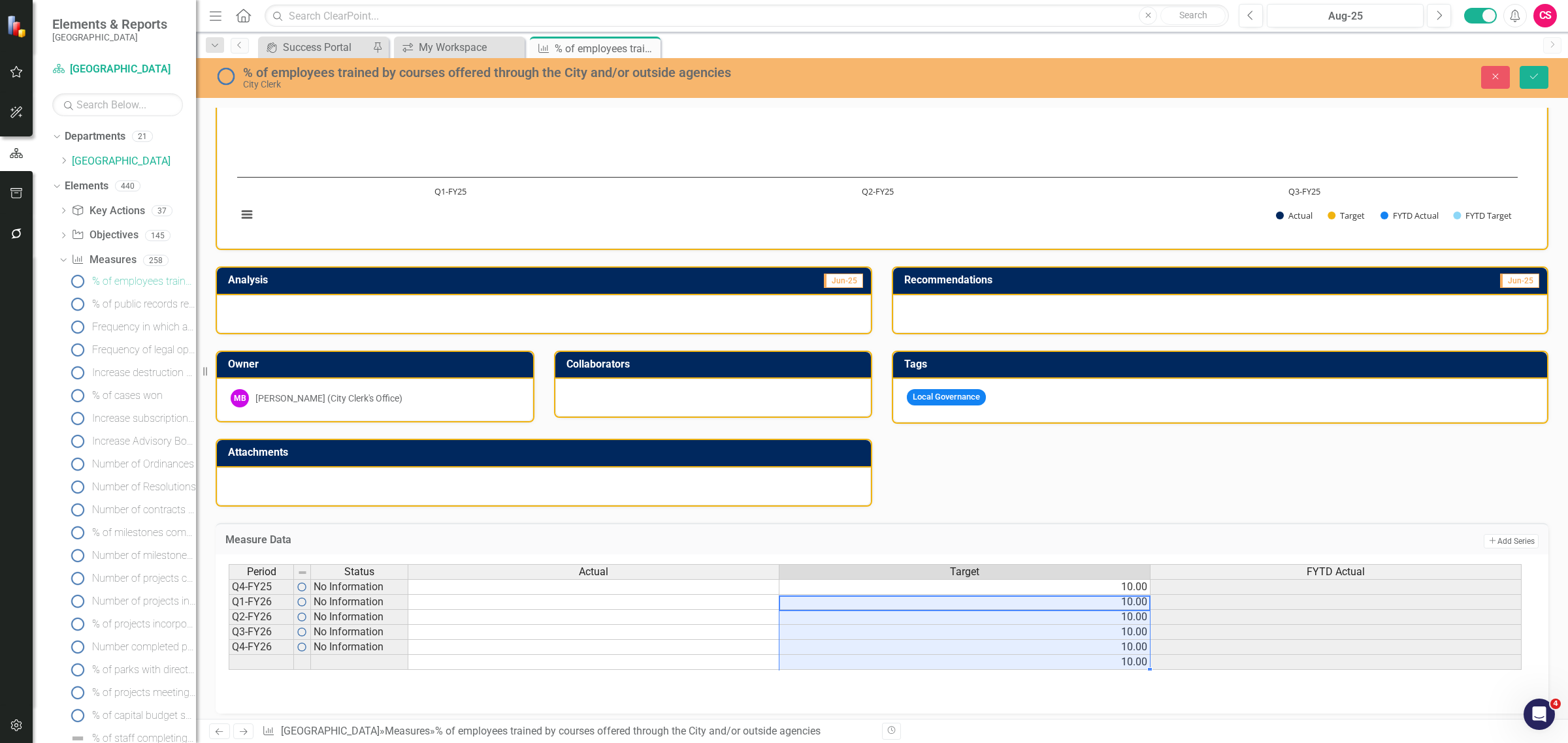
type textarea "10"
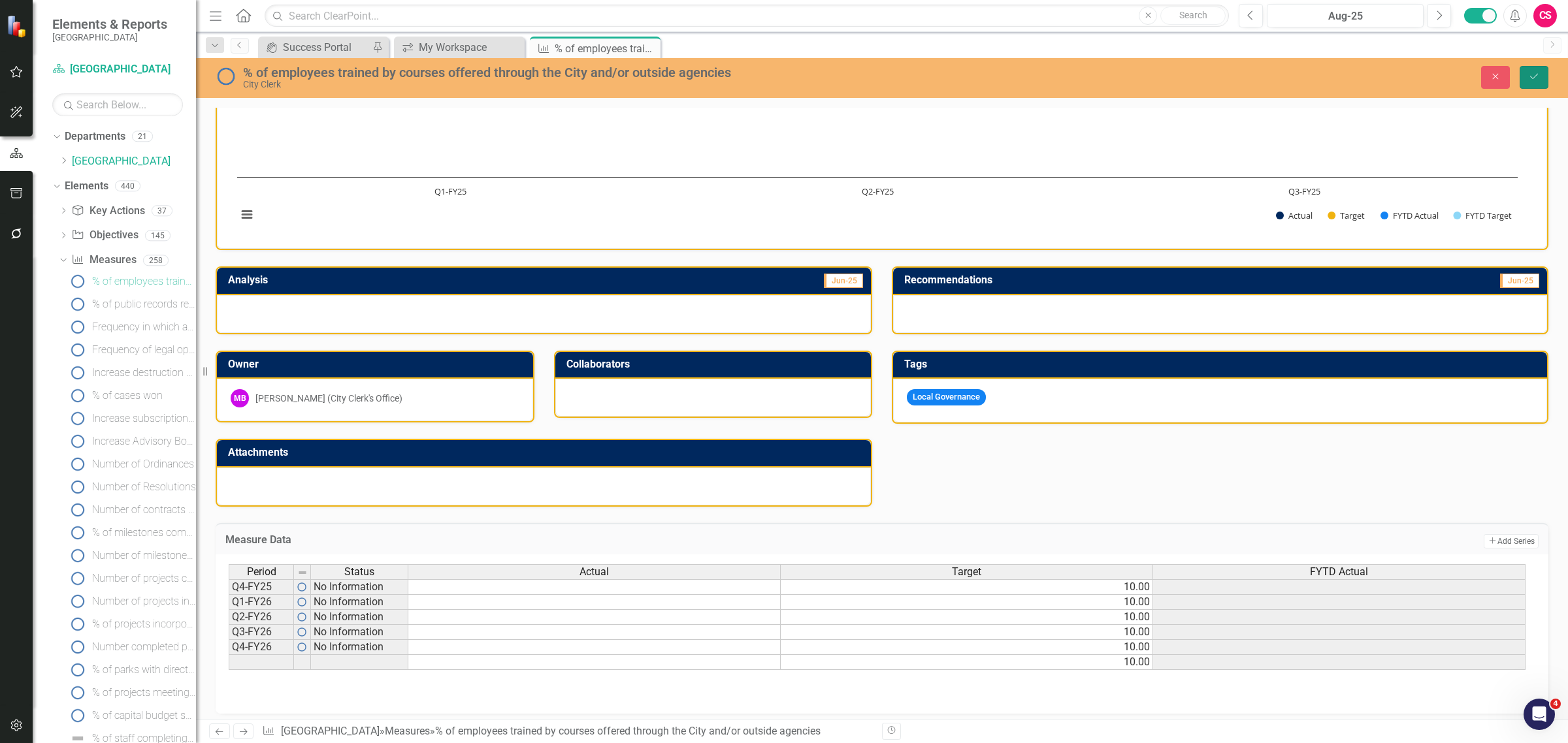
click at [1526, 78] on button "Save" at bounding box center [1533, 77] width 28 height 23
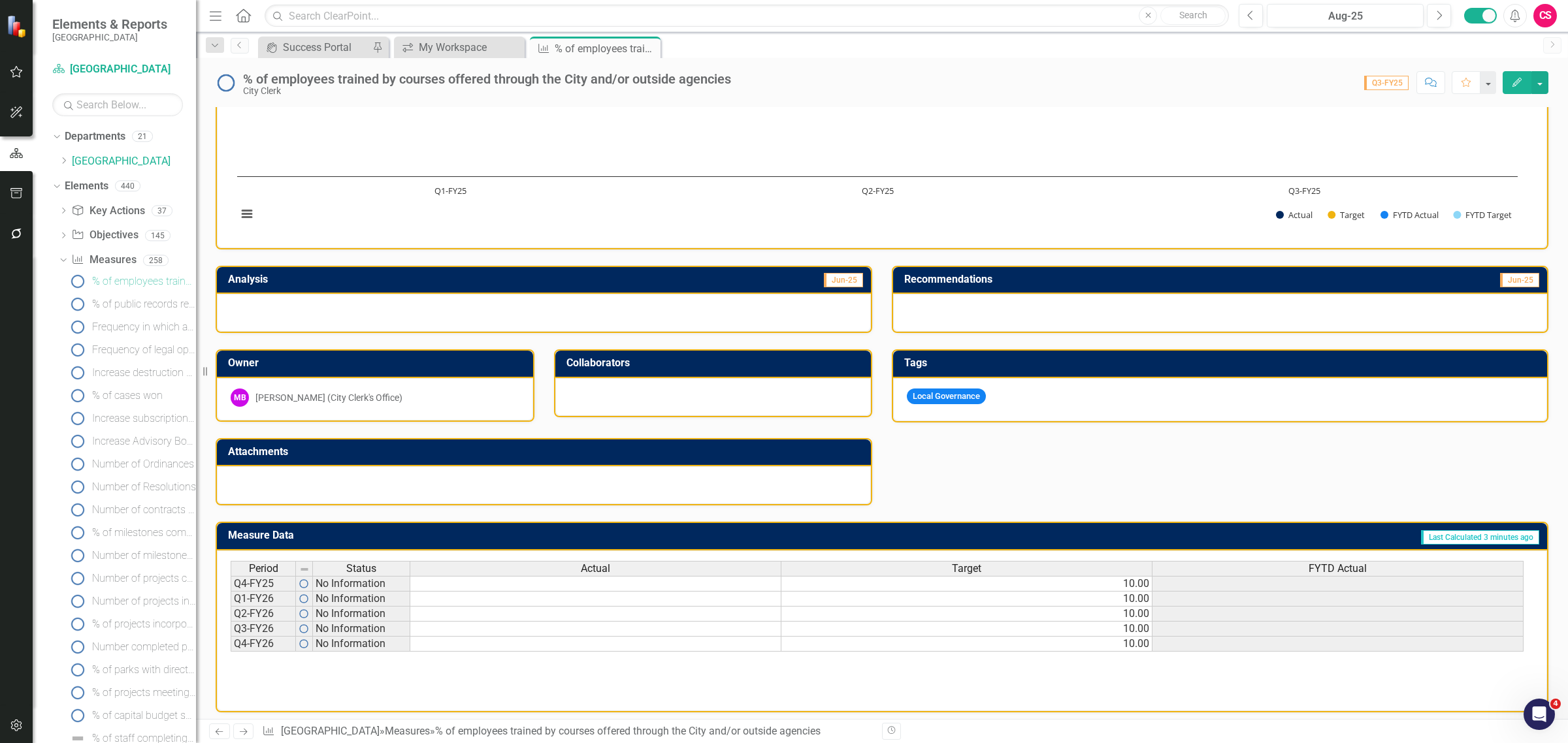
click at [936, 598] on td "10.00" at bounding box center [967, 598] width 371 height 15
click at [941, 636] on td "10.00" at bounding box center [967, 644] width 371 height 15
click at [765, 245] on div "Chart Bar chart with 4 data series. % of employees trained by courses offered t…" at bounding box center [881, 137] width 1330 height 220
click at [987, 561] on div "Target" at bounding box center [966, 569] width 370 height 15
click at [413, 330] on div at bounding box center [543, 312] width 654 height 38
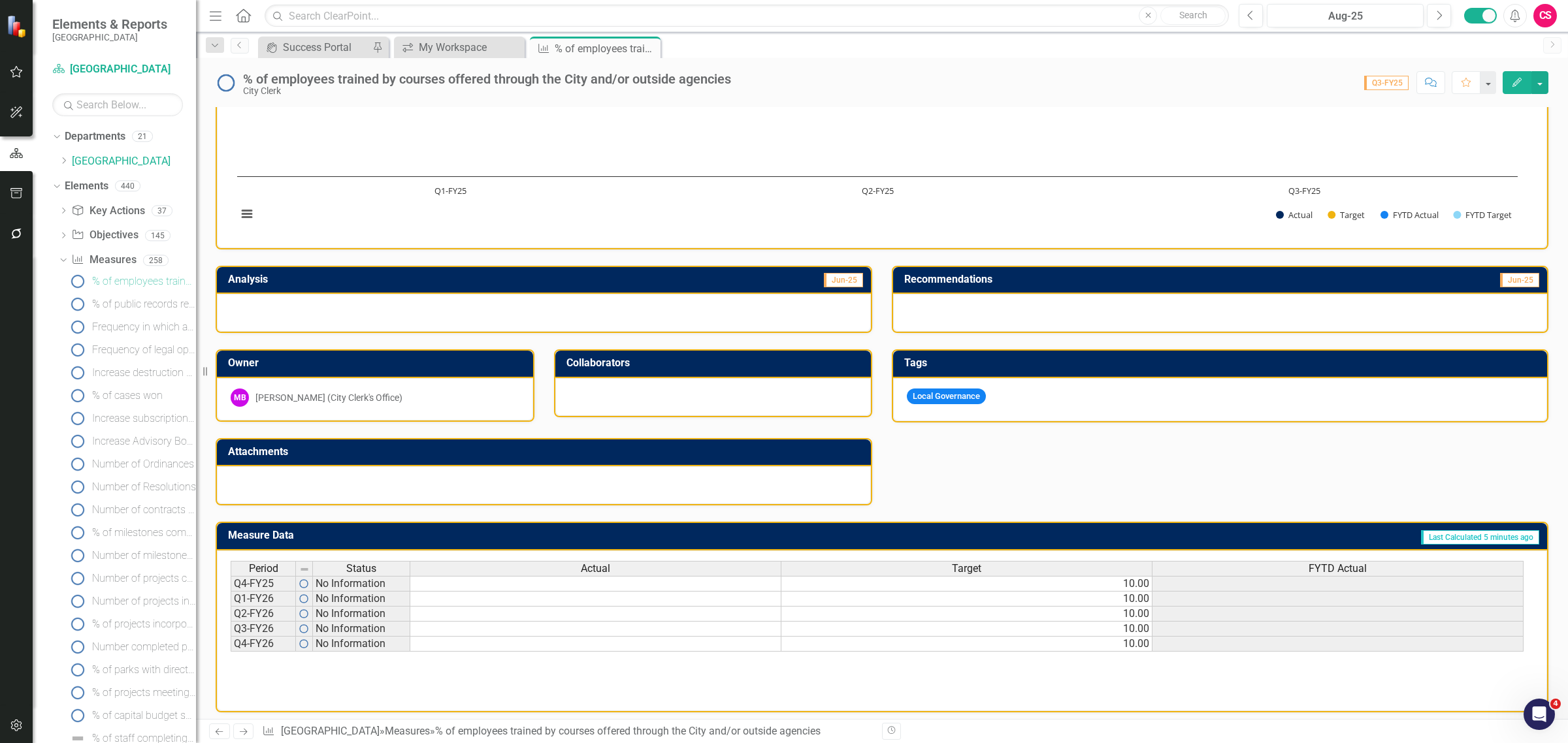
scroll to position [0, 0]
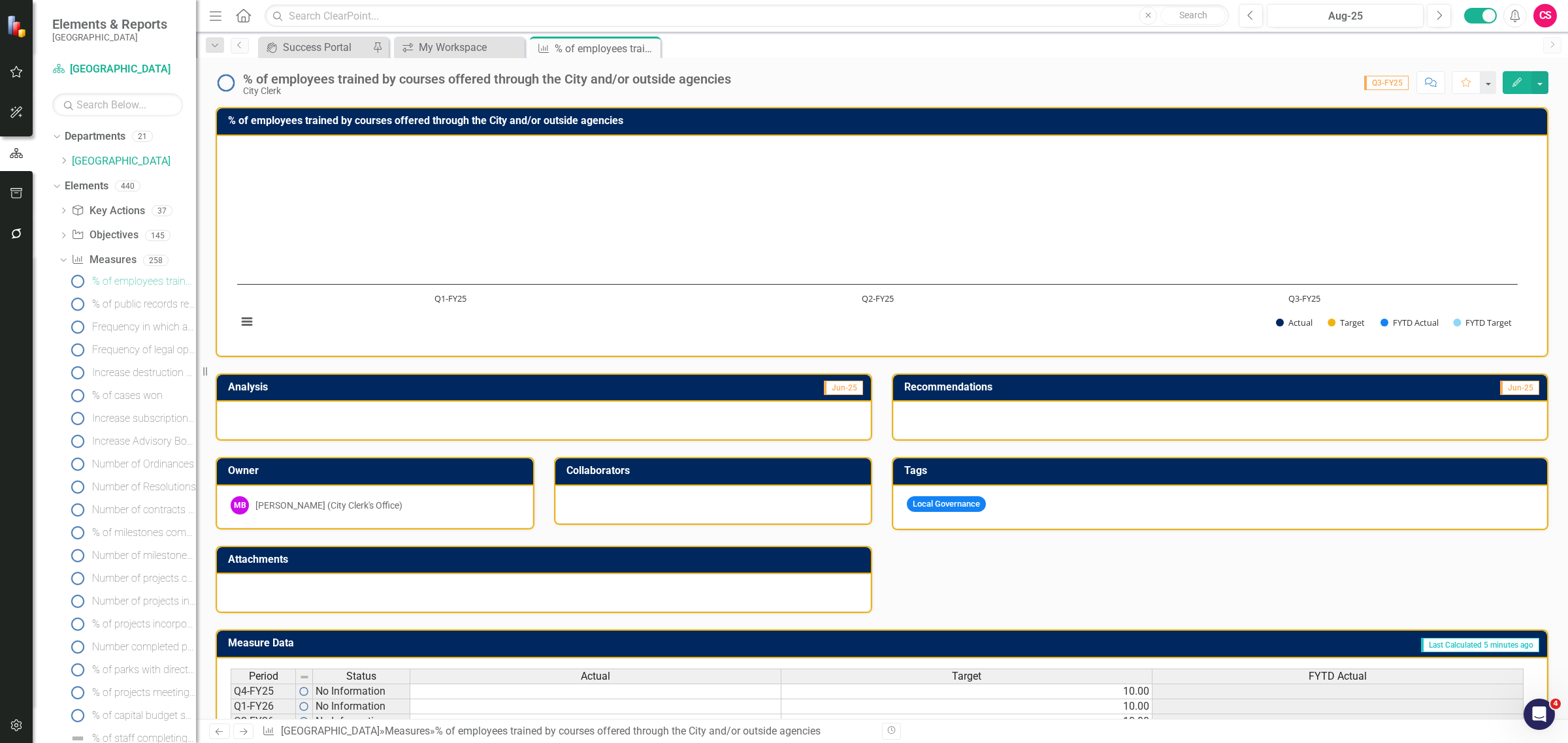
click at [438, 340] on rect "Interactive chart" at bounding box center [877, 244] width 1293 height 196
click at [10, 191] on icon "button" at bounding box center [16, 193] width 14 height 10
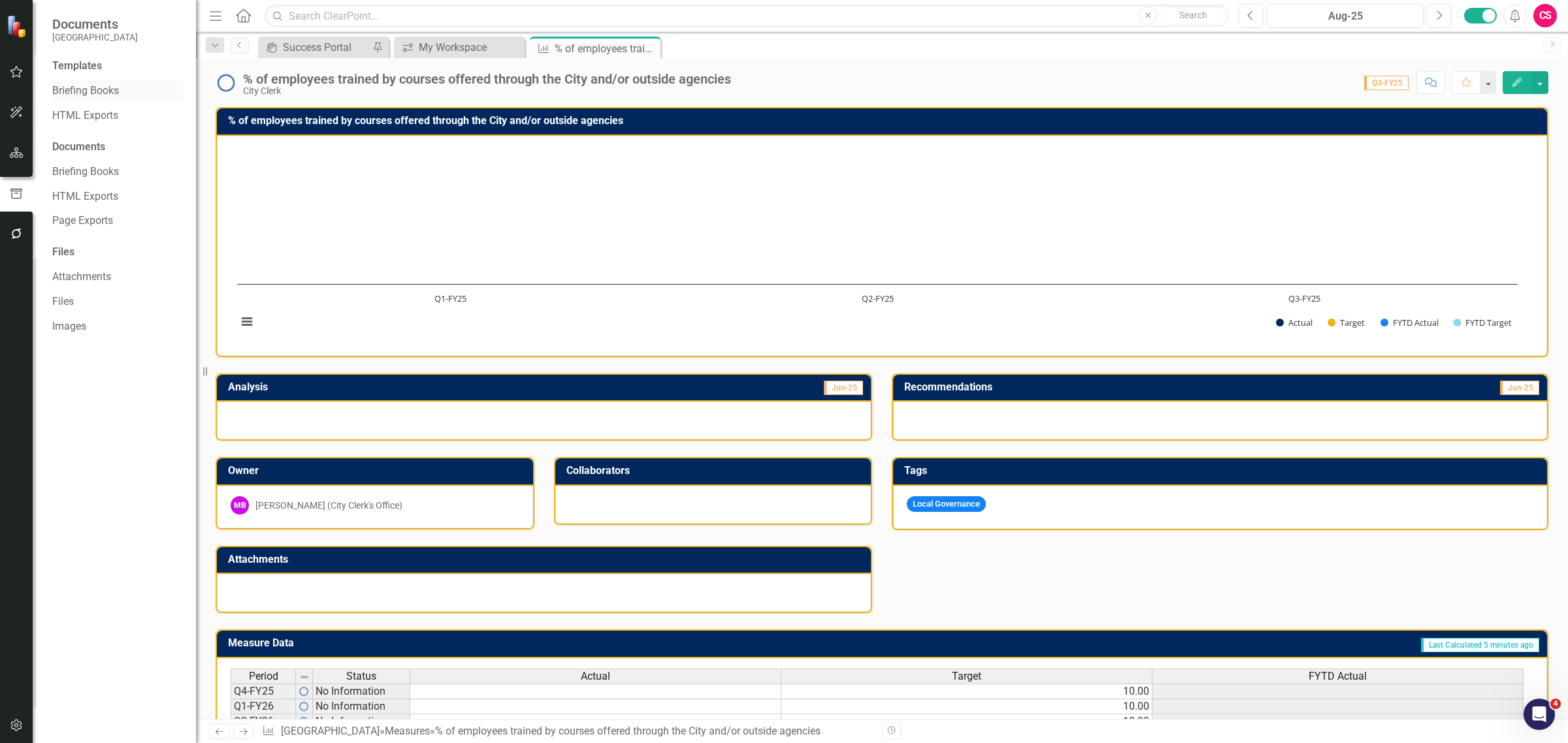
click at [80, 98] on link "Briefing Books" at bounding box center [118, 91] width 131 height 15
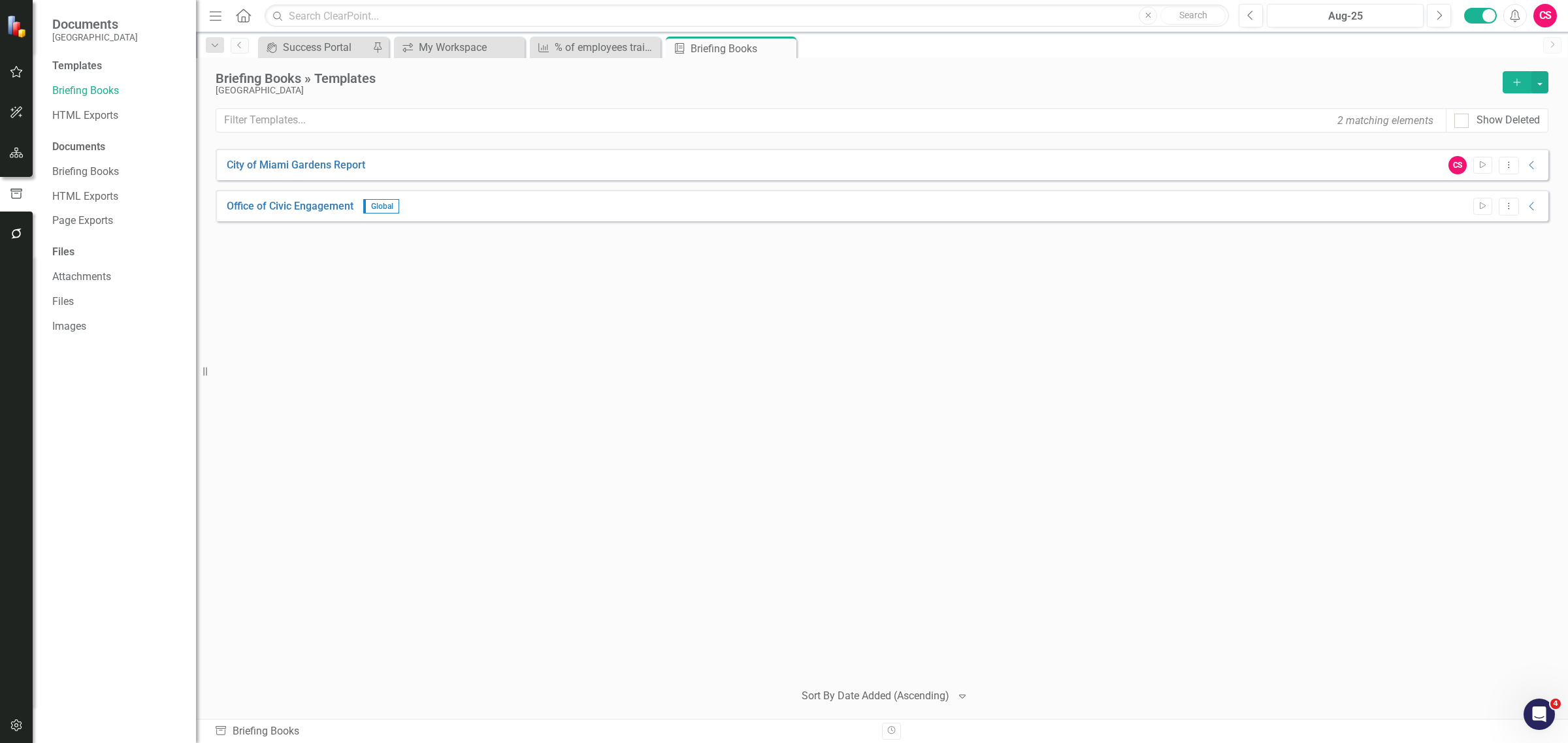
click at [247, 20] on icon "Home" at bounding box center [242, 15] width 17 height 14
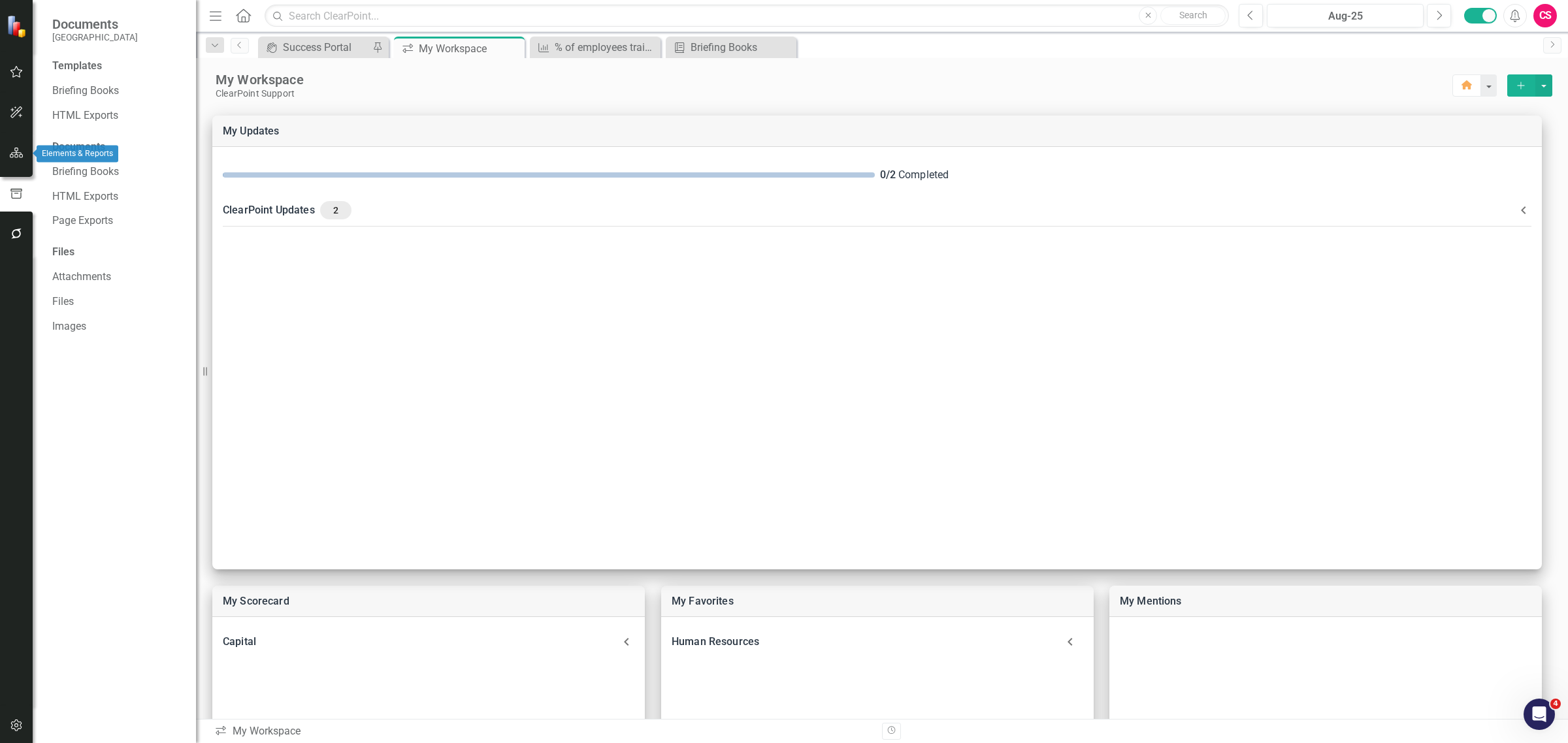
click at [7, 158] on button "button" at bounding box center [17, 153] width 29 height 28
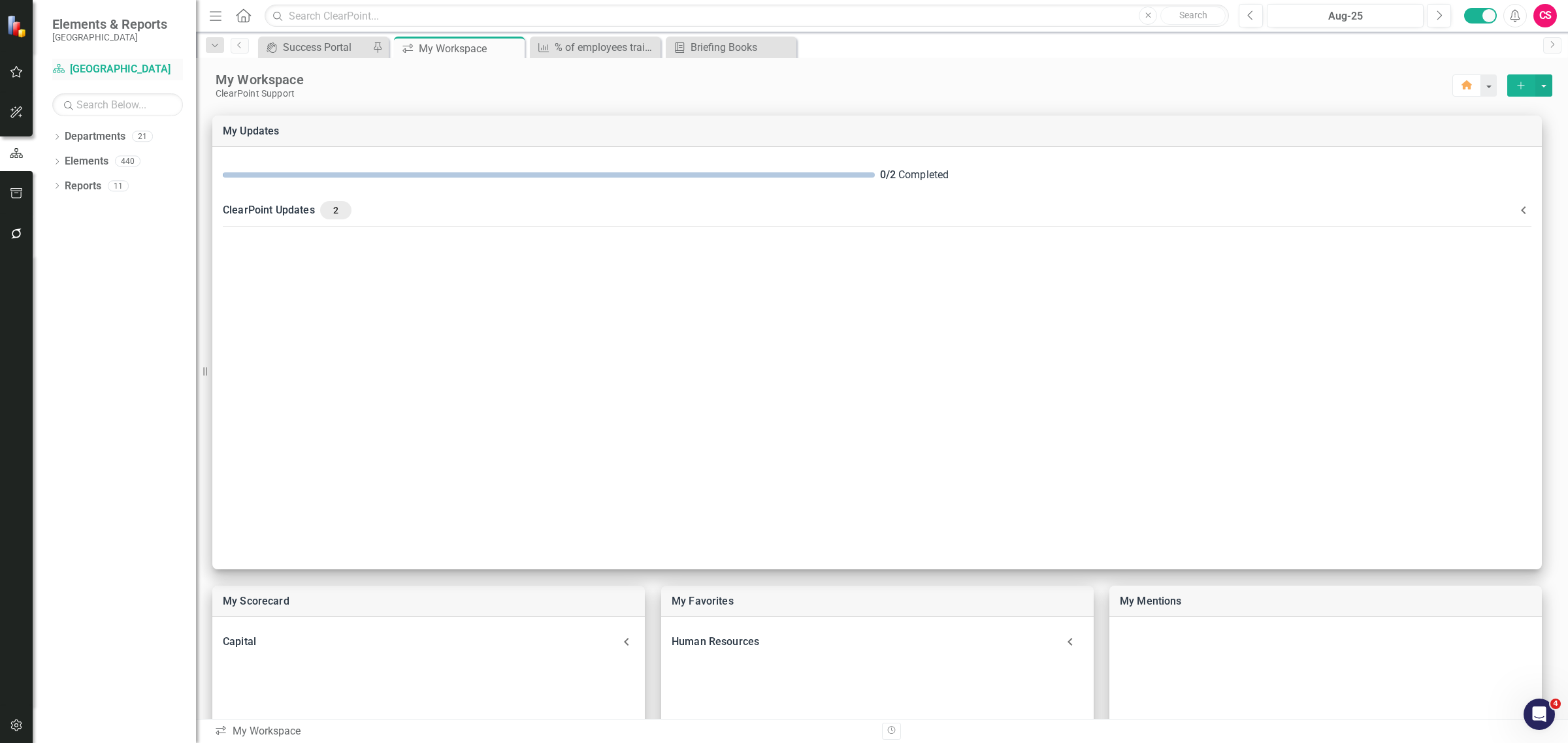
click at [73, 73] on link "Department [GEOGRAPHIC_DATA]" at bounding box center [118, 69] width 131 height 15
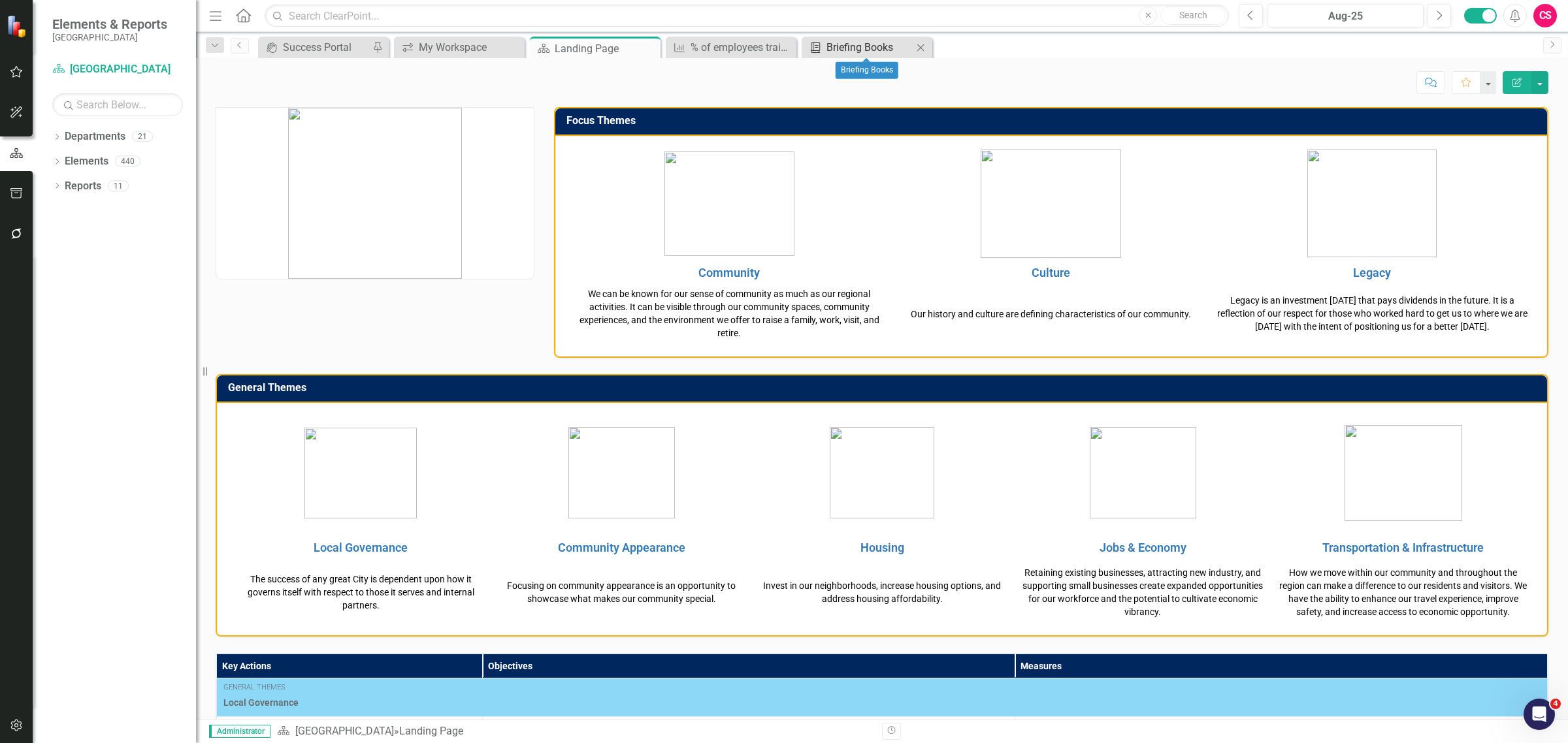
click at [833, 45] on div "Briefing Books" at bounding box center [869, 47] width 86 height 16
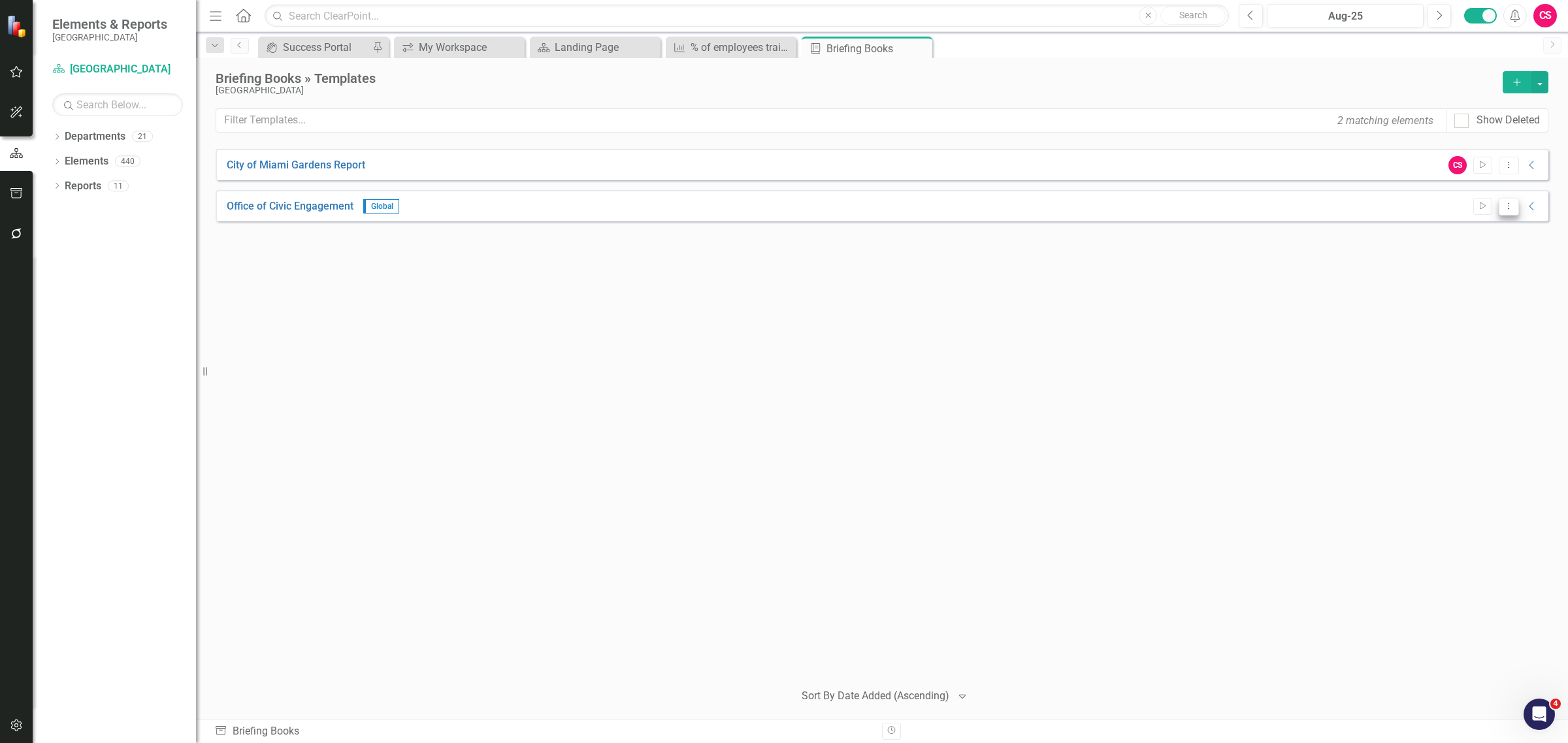
click at [1513, 209] on icon "Dropdown Menu" at bounding box center [1508, 206] width 11 height 9
click at [1472, 272] on link "Edit Edit Template" at bounding box center [1457, 276] width 121 height 24
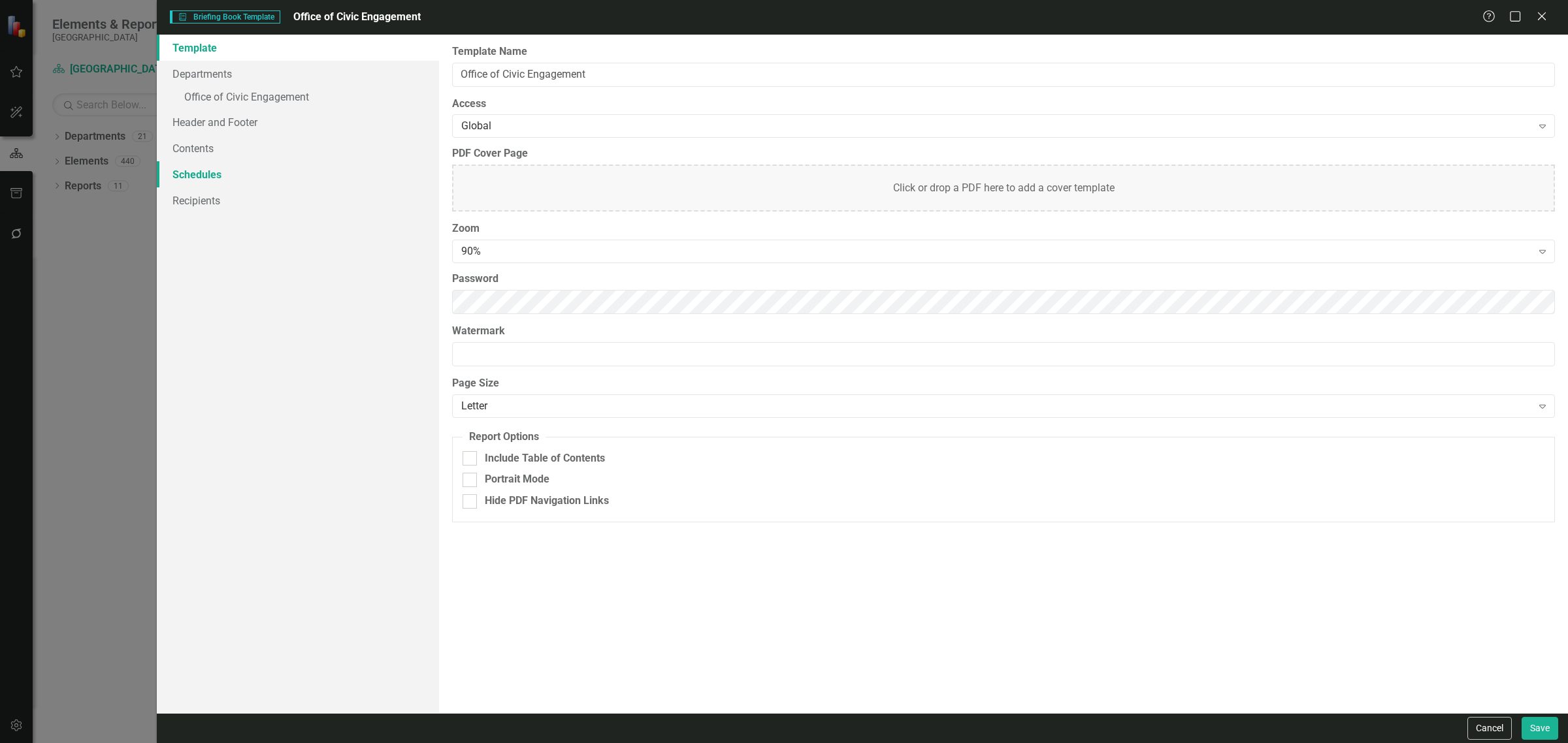
click at [222, 177] on link "Schedules" at bounding box center [298, 174] width 282 height 26
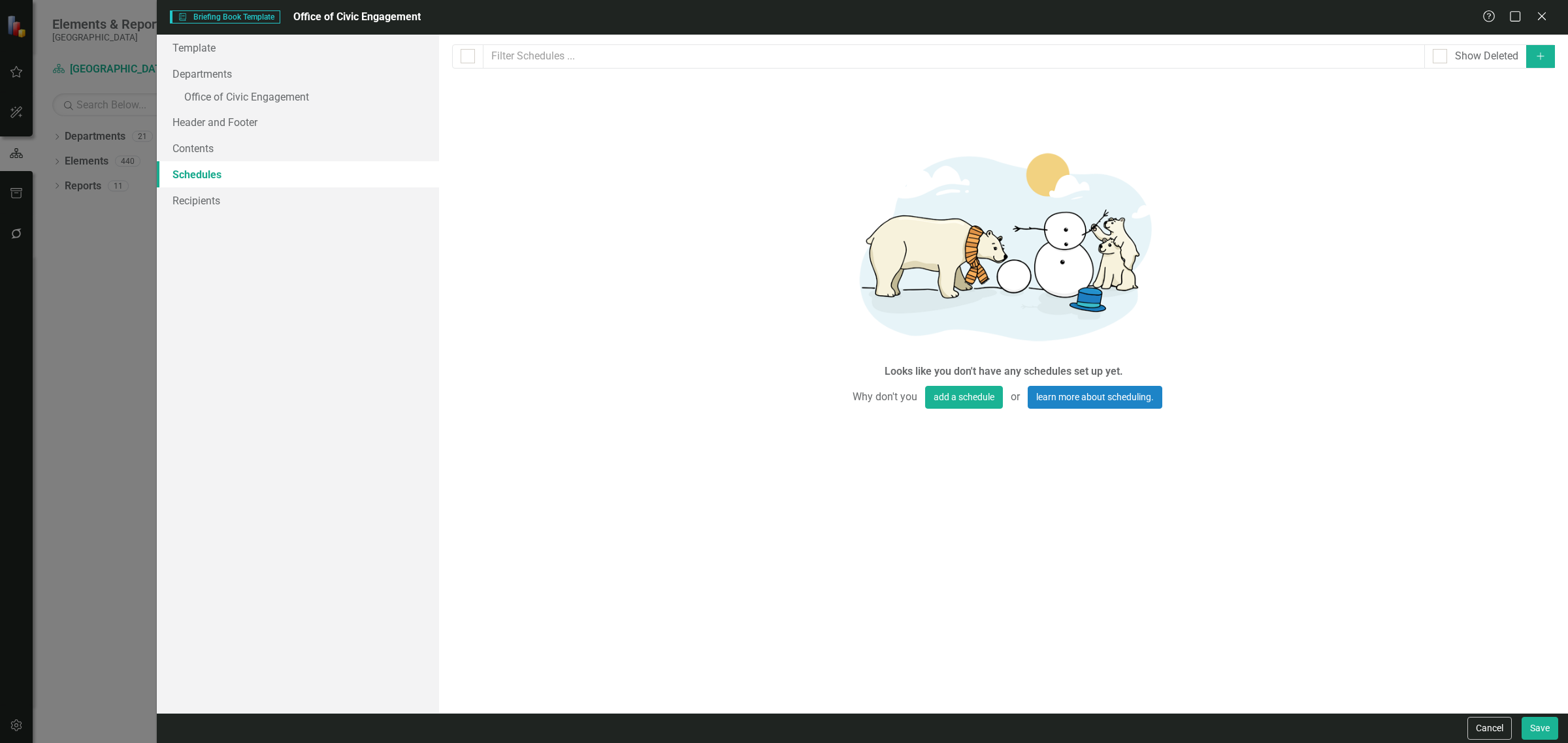
click at [1534, 58] on icon "Add" at bounding box center [1540, 56] width 12 height 9
select select "pm"
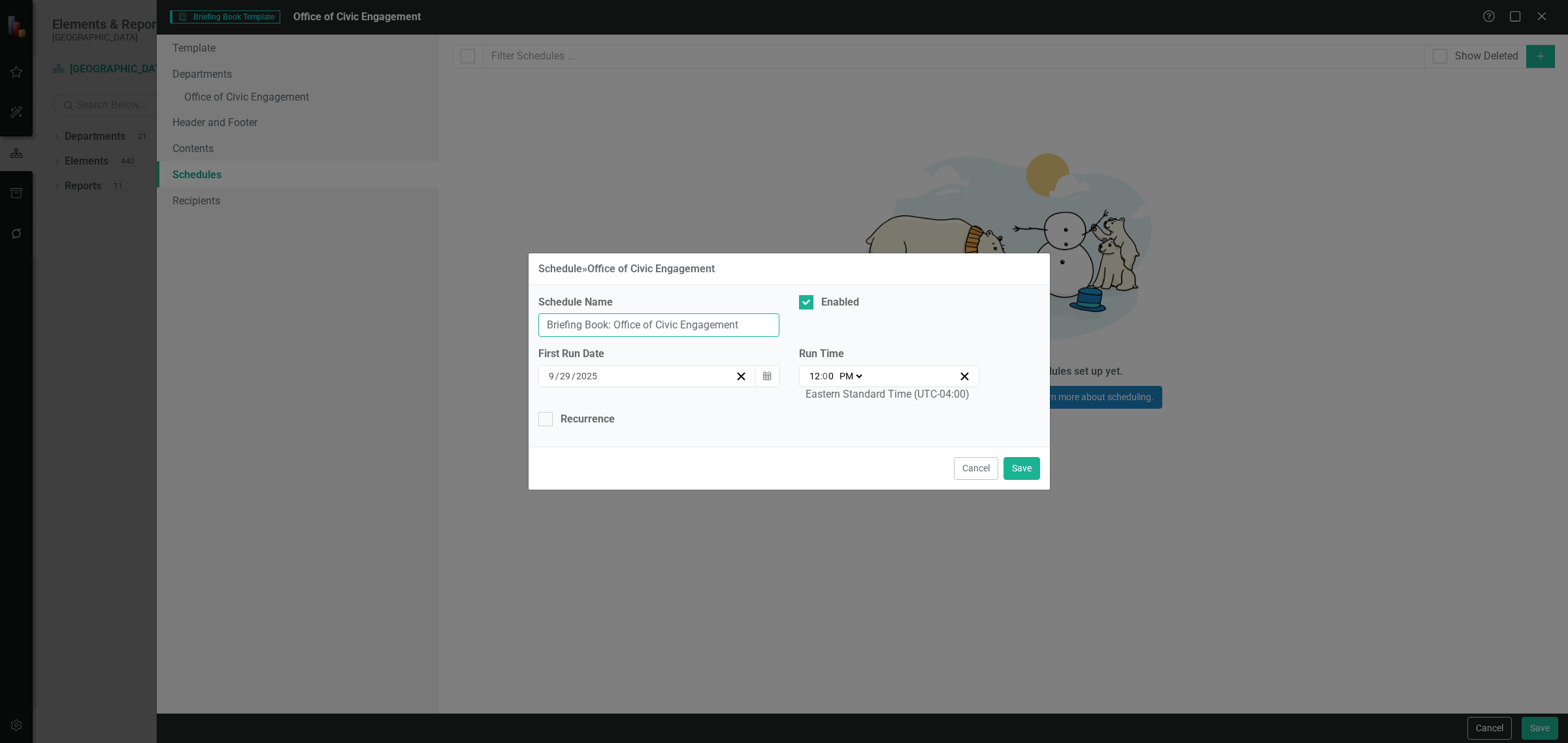
click at [631, 318] on input "Briefing Book: Office of Civic Engagement" at bounding box center [659, 325] width 241 height 24
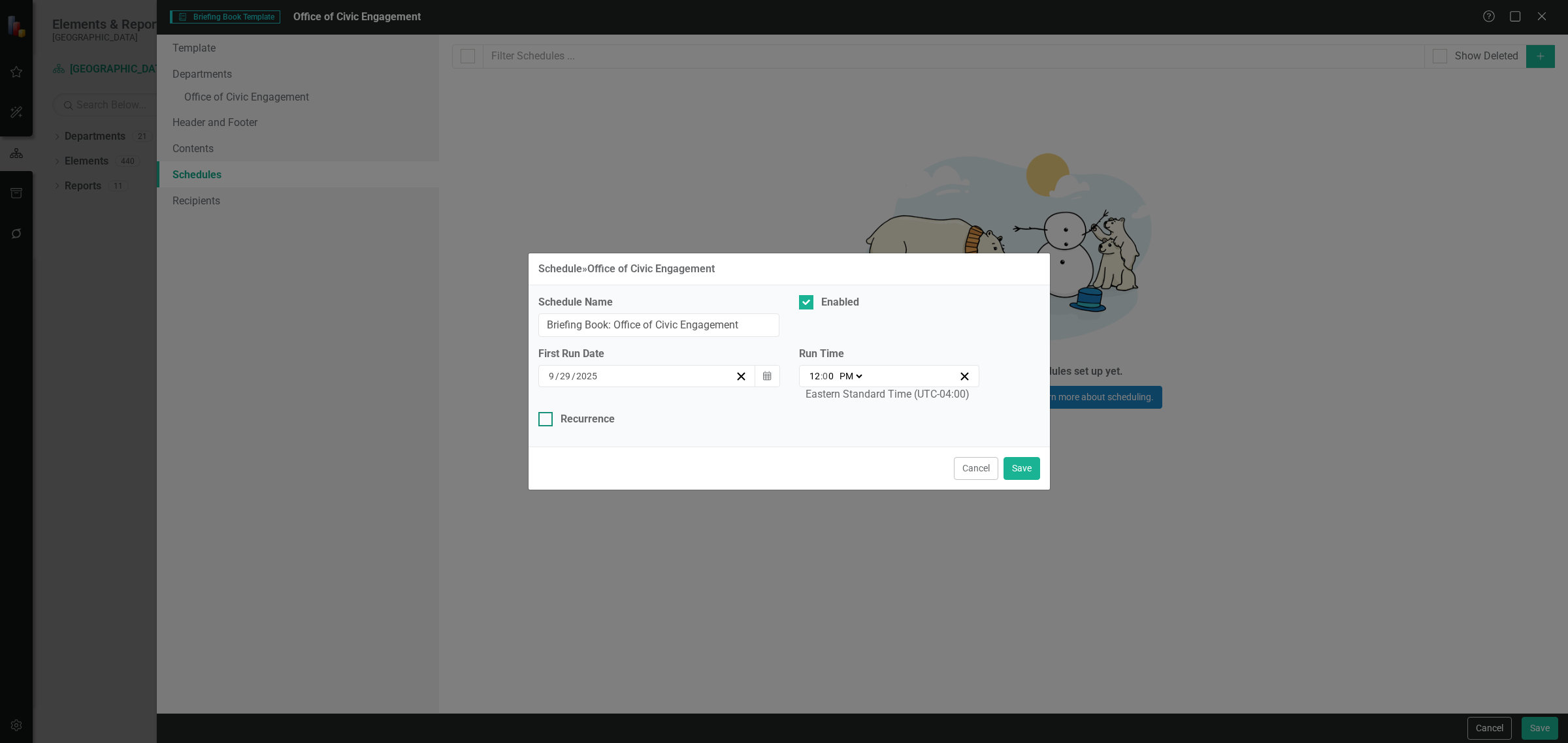
click at [585, 426] on div "Recurrence" at bounding box center [587, 419] width 54 height 15
click at [547, 420] on input "Recurrence" at bounding box center [543, 416] width 9 height 9
checkbox input "true"
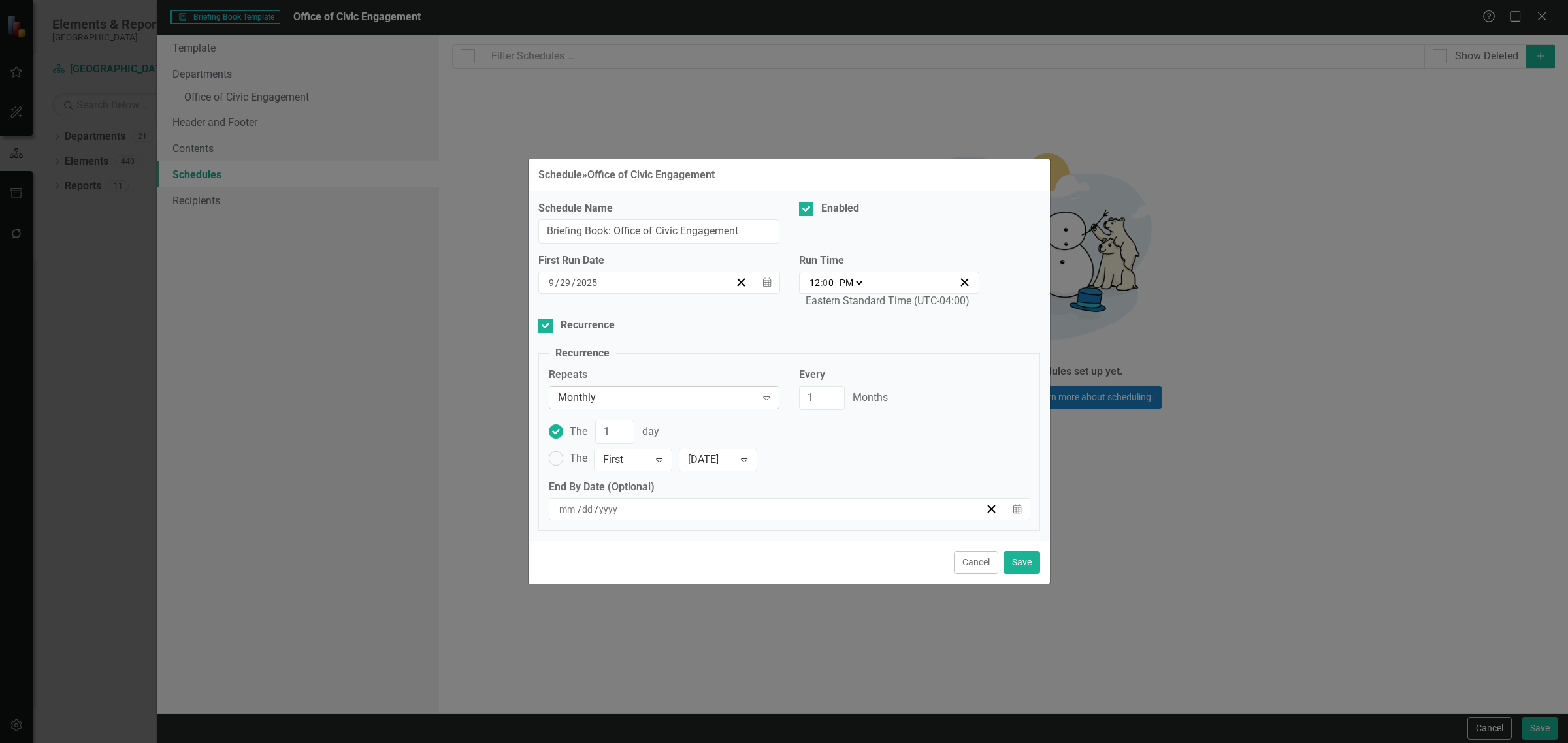
click at [597, 388] on div "Monthly Expand" at bounding box center [664, 398] width 231 height 23
click at [605, 454] on div "Monthly" at bounding box center [664, 464] width 231 height 22
click at [830, 393] on input "2" at bounding box center [822, 398] width 46 height 24
type input "3"
click at [830, 393] on input "3" at bounding box center [822, 398] width 46 height 24
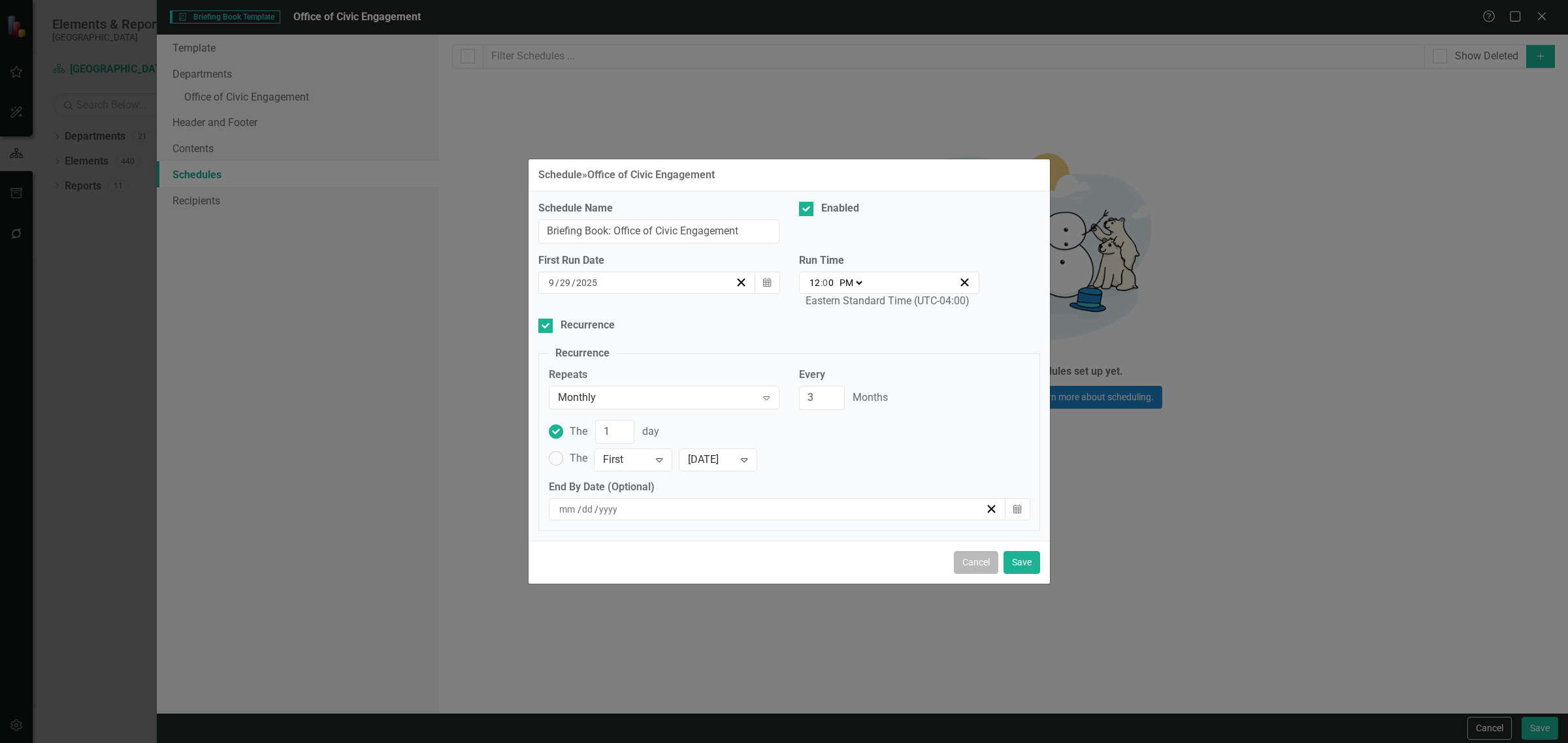
click at [965, 559] on button "Cancel" at bounding box center [976, 562] width 45 height 23
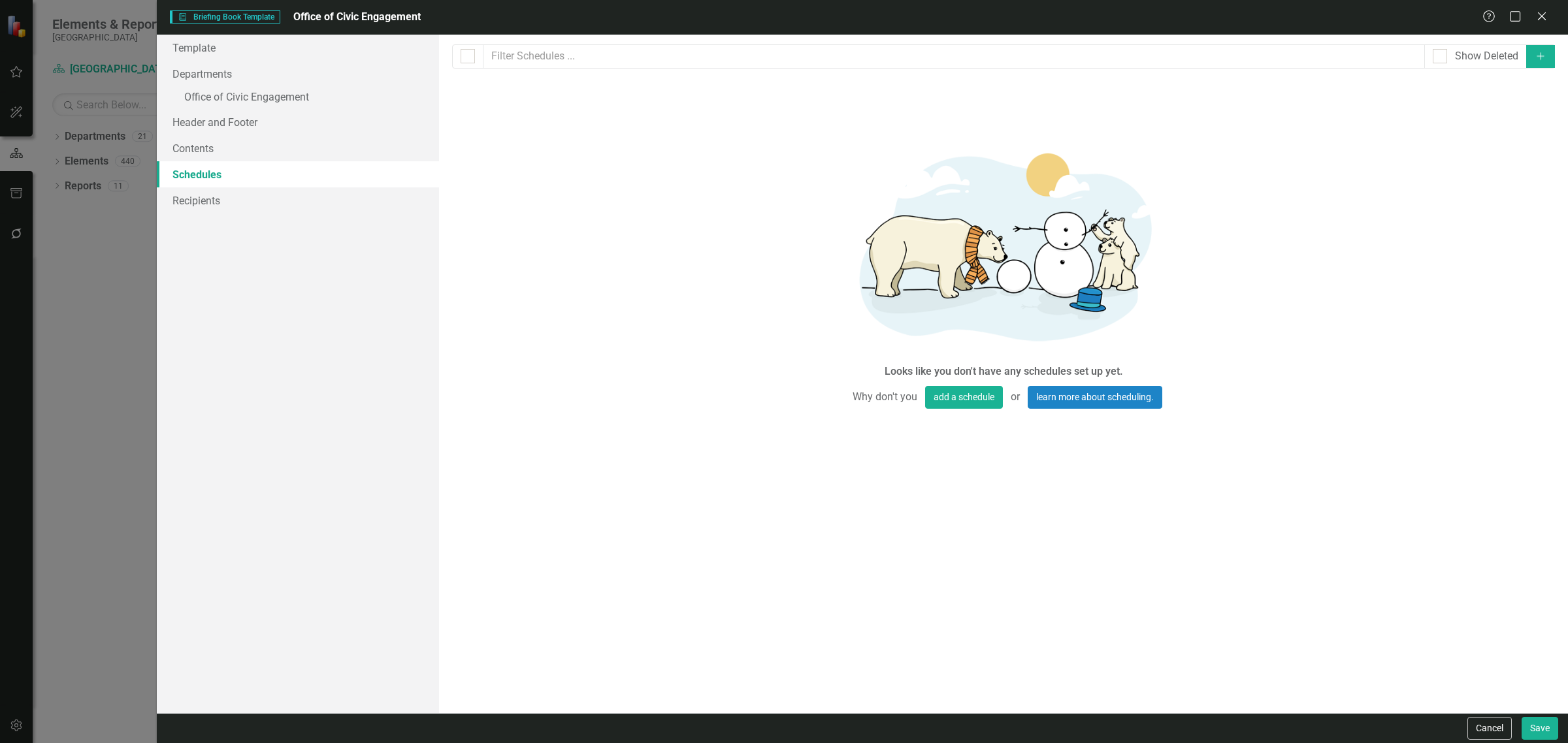
click at [1537, 59] on icon "Add" at bounding box center [1540, 56] width 12 height 9
select select "pm"
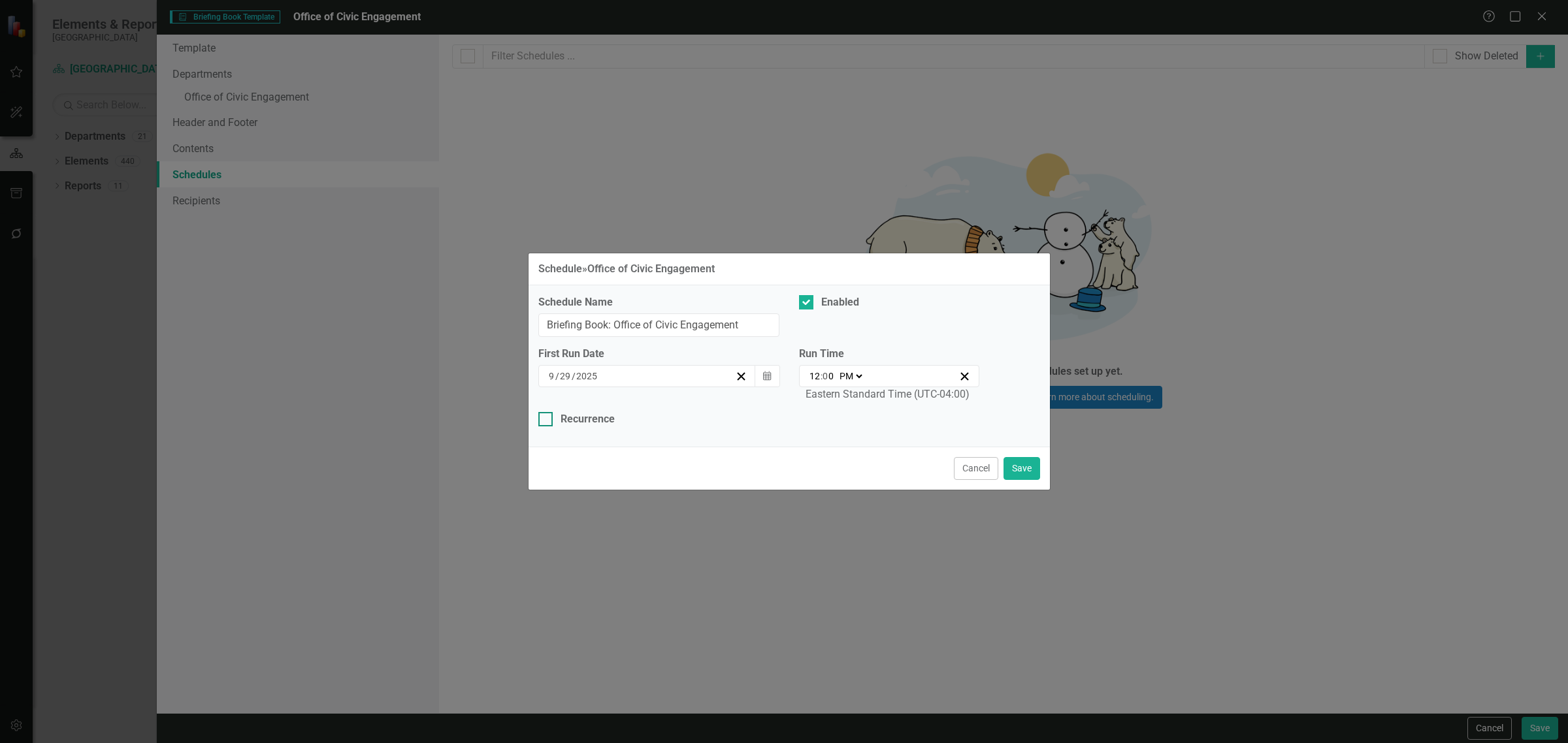
click at [566, 418] on div "Recurrence" at bounding box center [587, 419] width 54 height 15
click at [547, 418] on input "Recurrence" at bounding box center [543, 416] width 9 height 9
checkbox input "true"
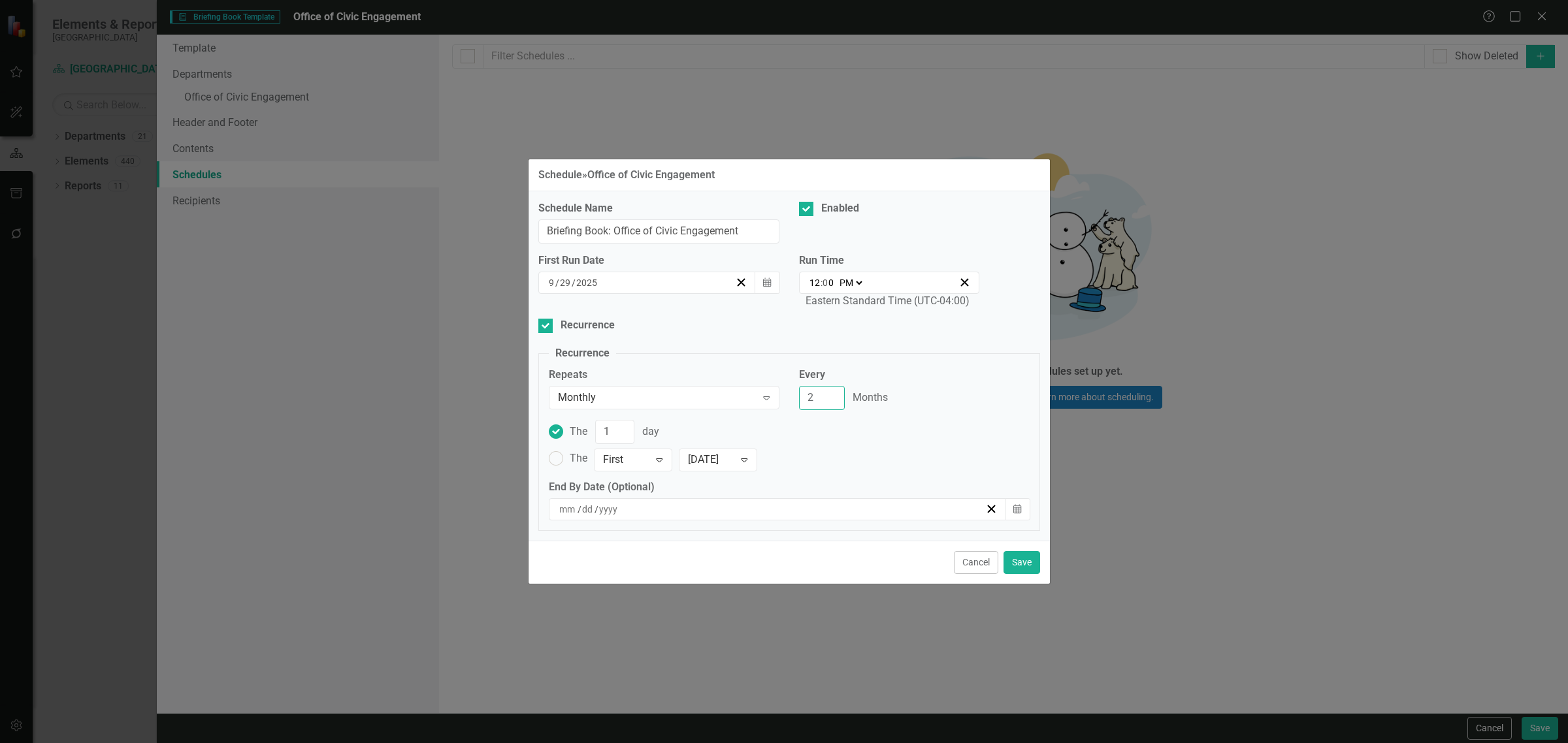
click at [831, 393] on input "2" at bounding box center [822, 398] width 46 height 24
type input "3"
click at [831, 393] on input "3" at bounding box center [822, 398] width 46 height 24
click at [972, 563] on button "Cancel" at bounding box center [976, 562] width 45 height 23
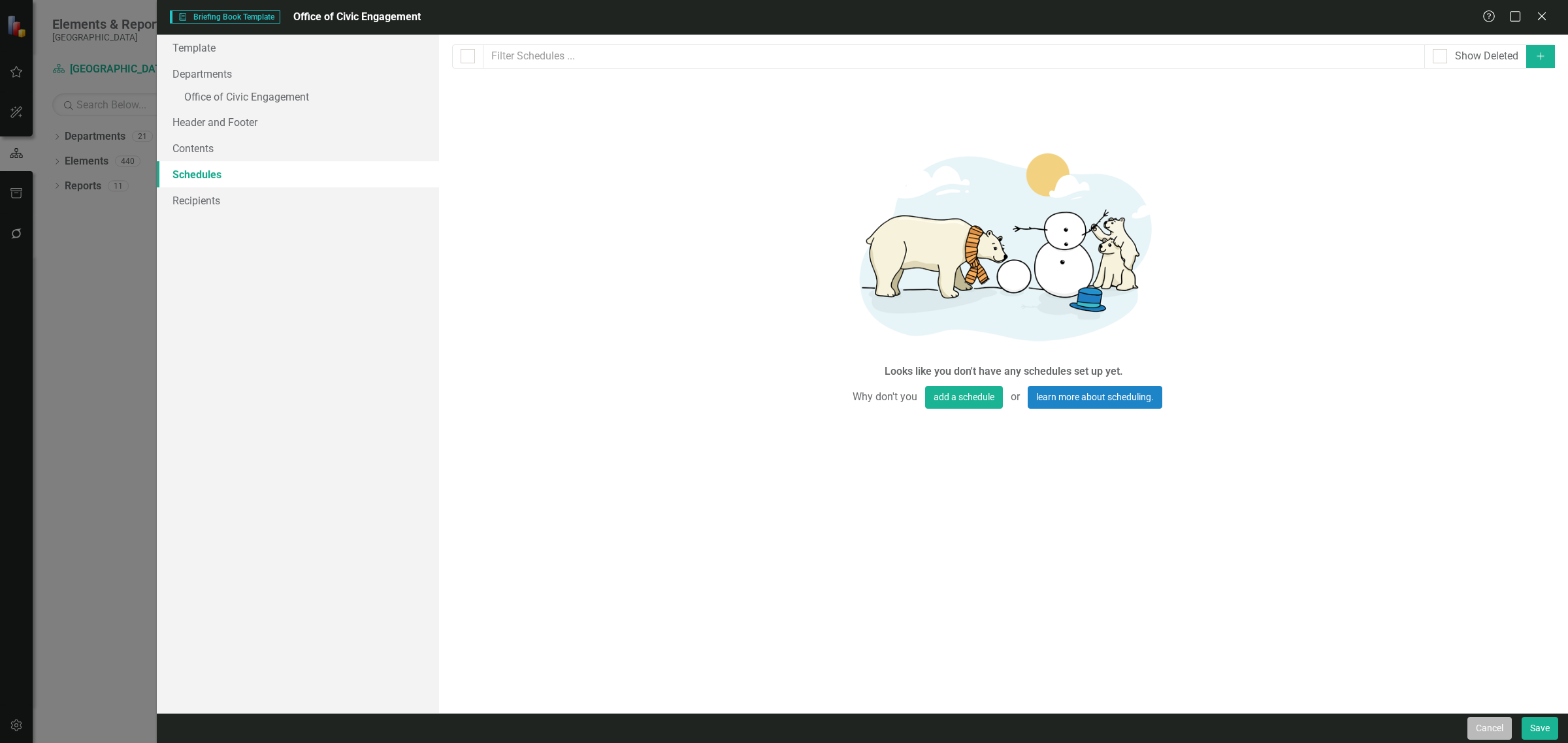
click at [1491, 721] on button "Cancel" at bounding box center [1489, 728] width 45 height 23
